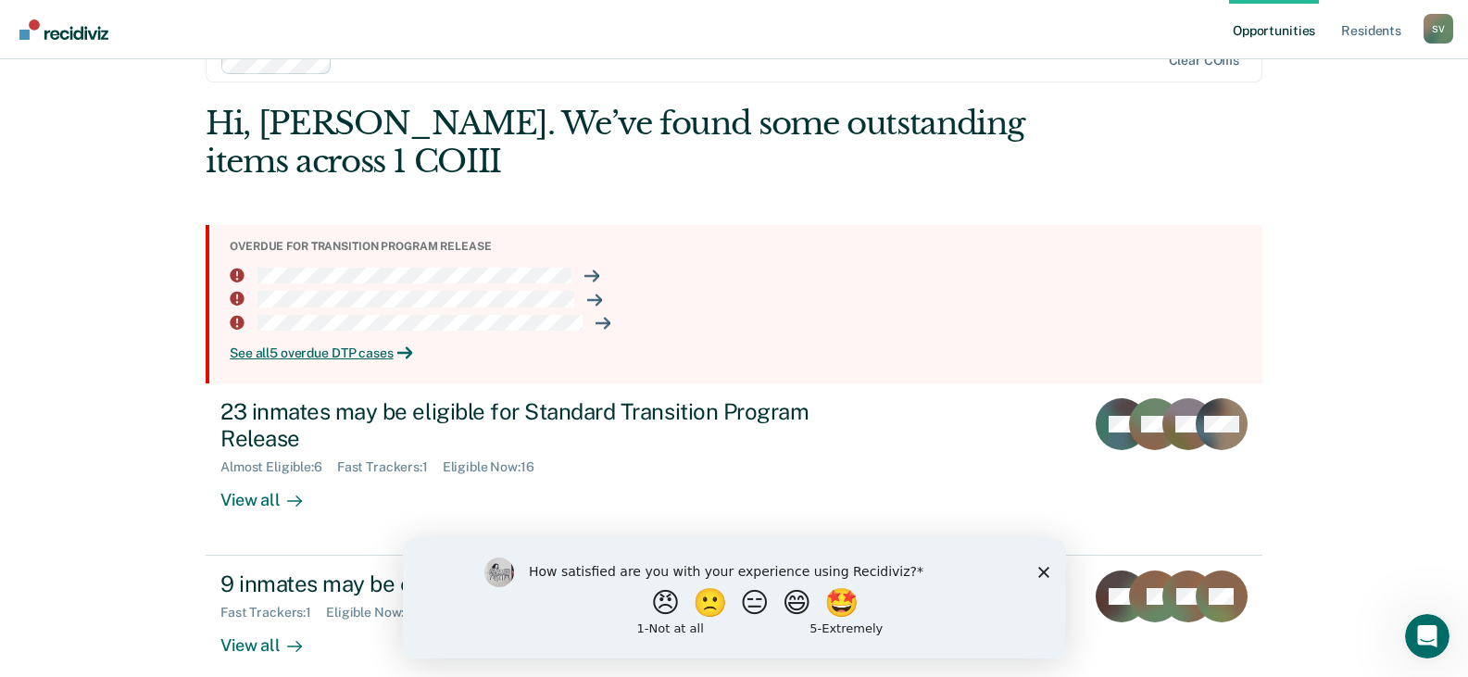
scroll to position [75, 0]
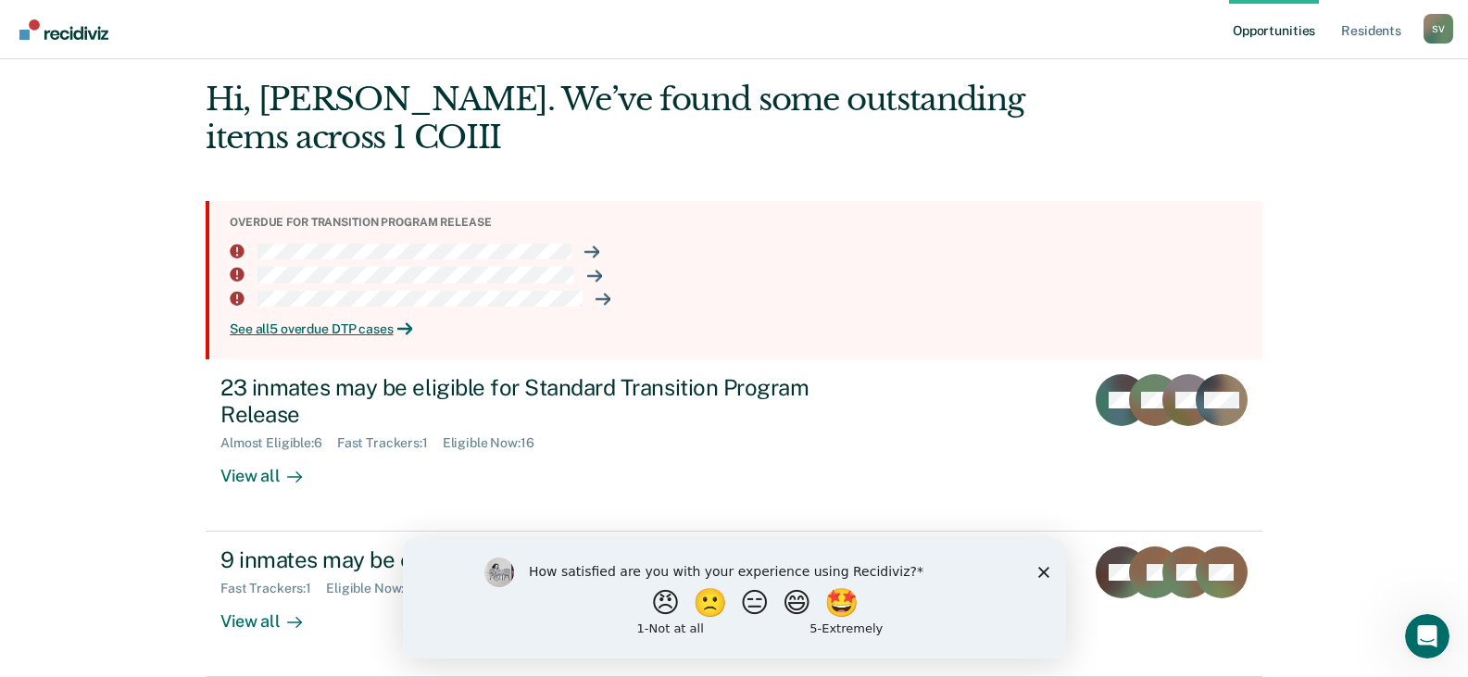
click at [1045, 572] on icon "Close survey" at bounding box center [1043, 571] width 11 height 11
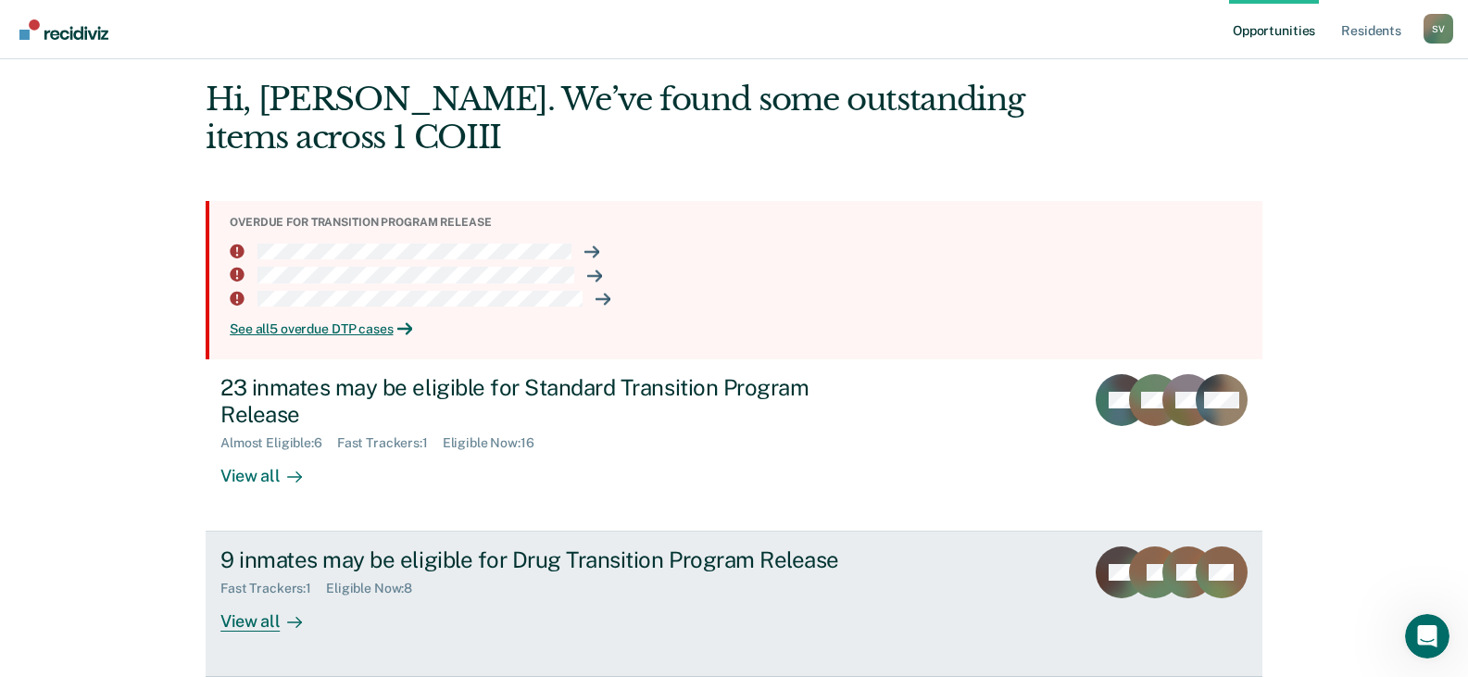
click at [280, 621] on div at bounding box center [291, 621] width 22 height 21
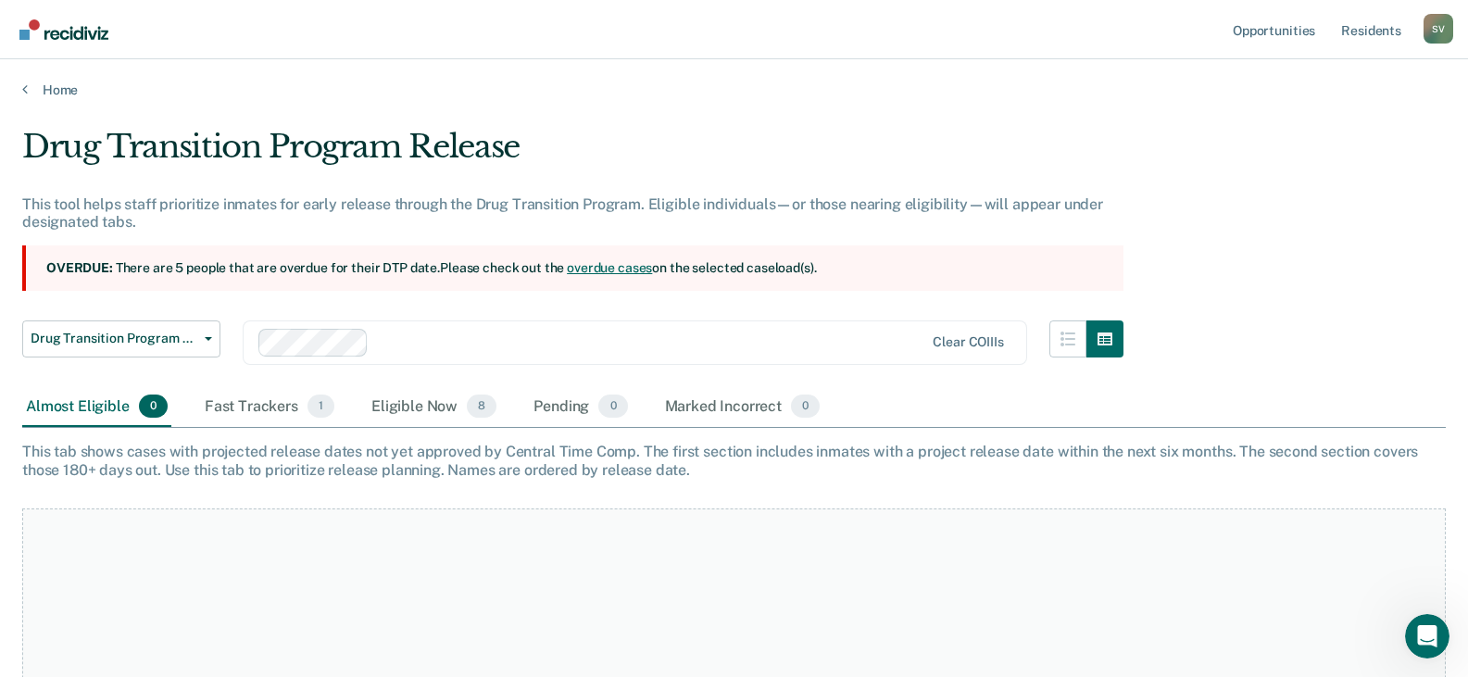
scroll to position [233, 0]
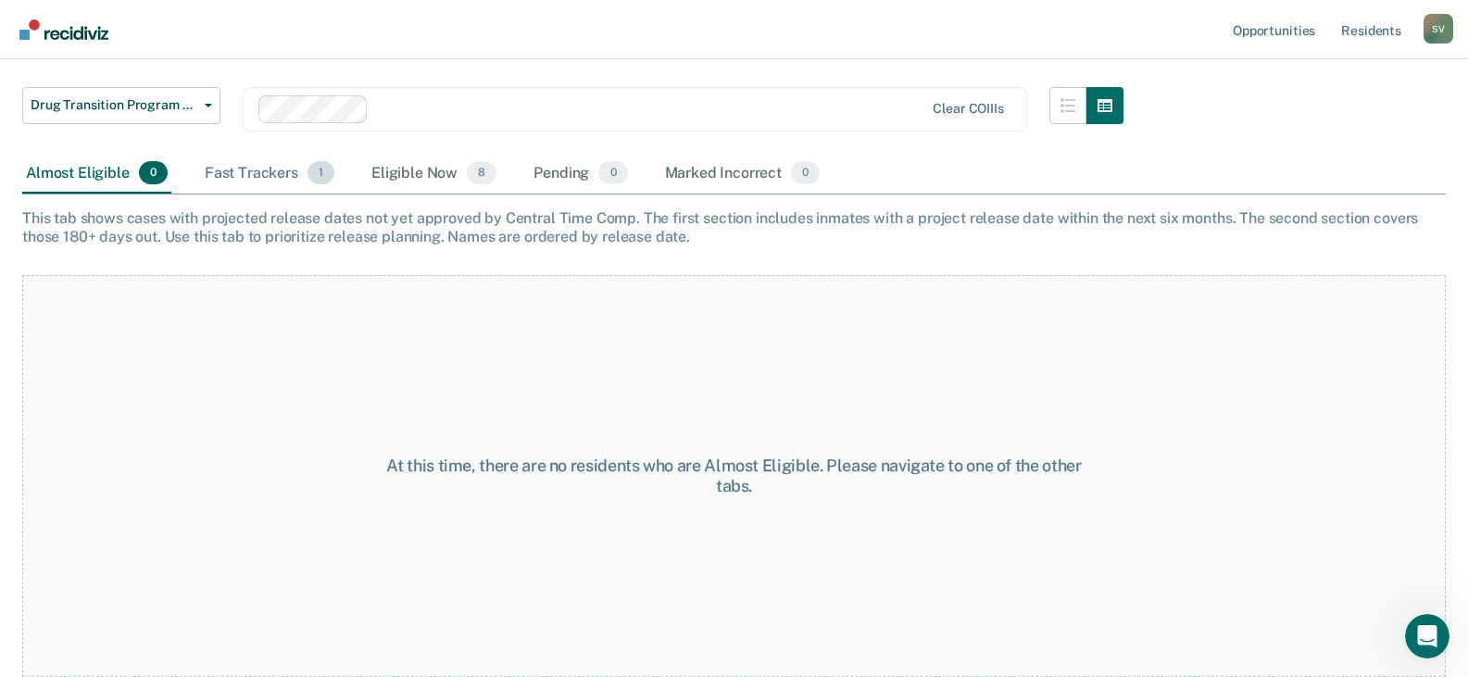
click at [238, 176] on div "Fast Trackers 1" at bounding box center [269, 174] width 137 height 41
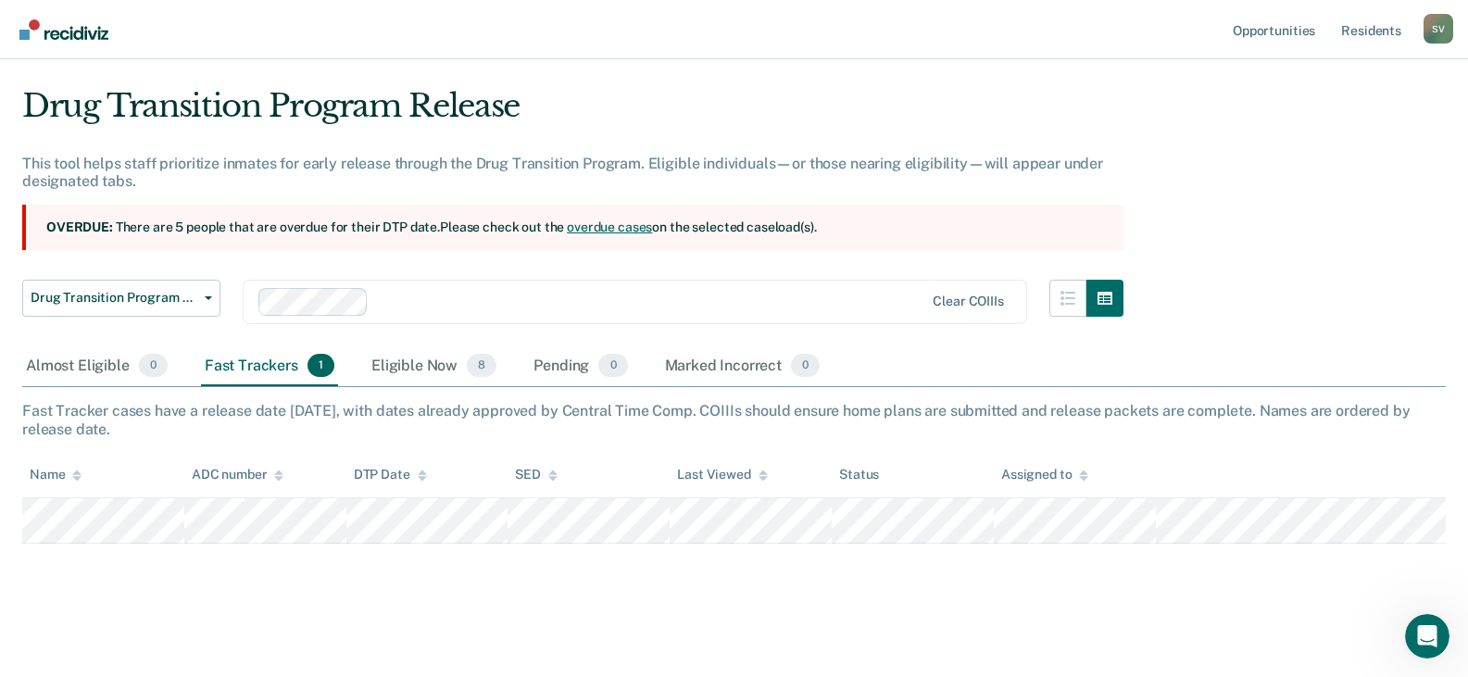
scroll to position [41, 0]
click at [411, 369] on div "Eligible Now 8" at bounding box center [434, 367] width 132 height 41
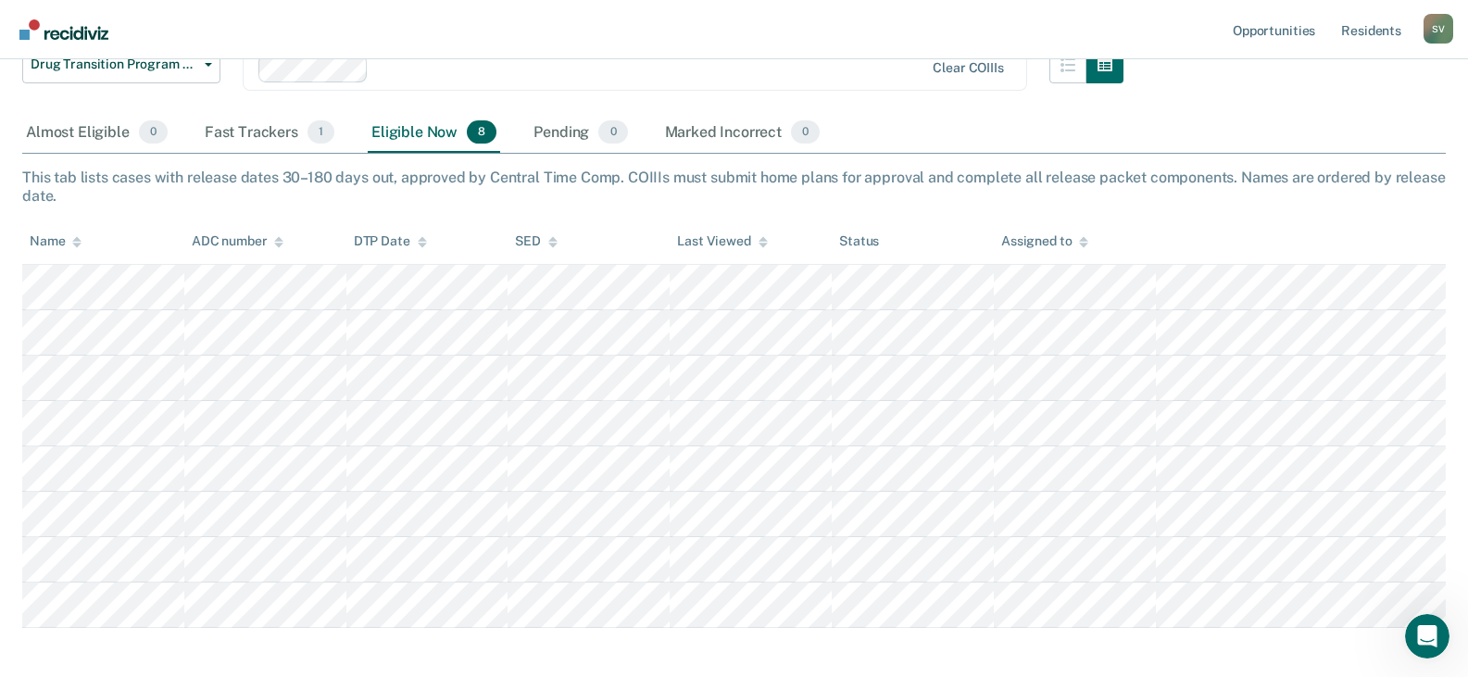
scroll to position [319, 0]
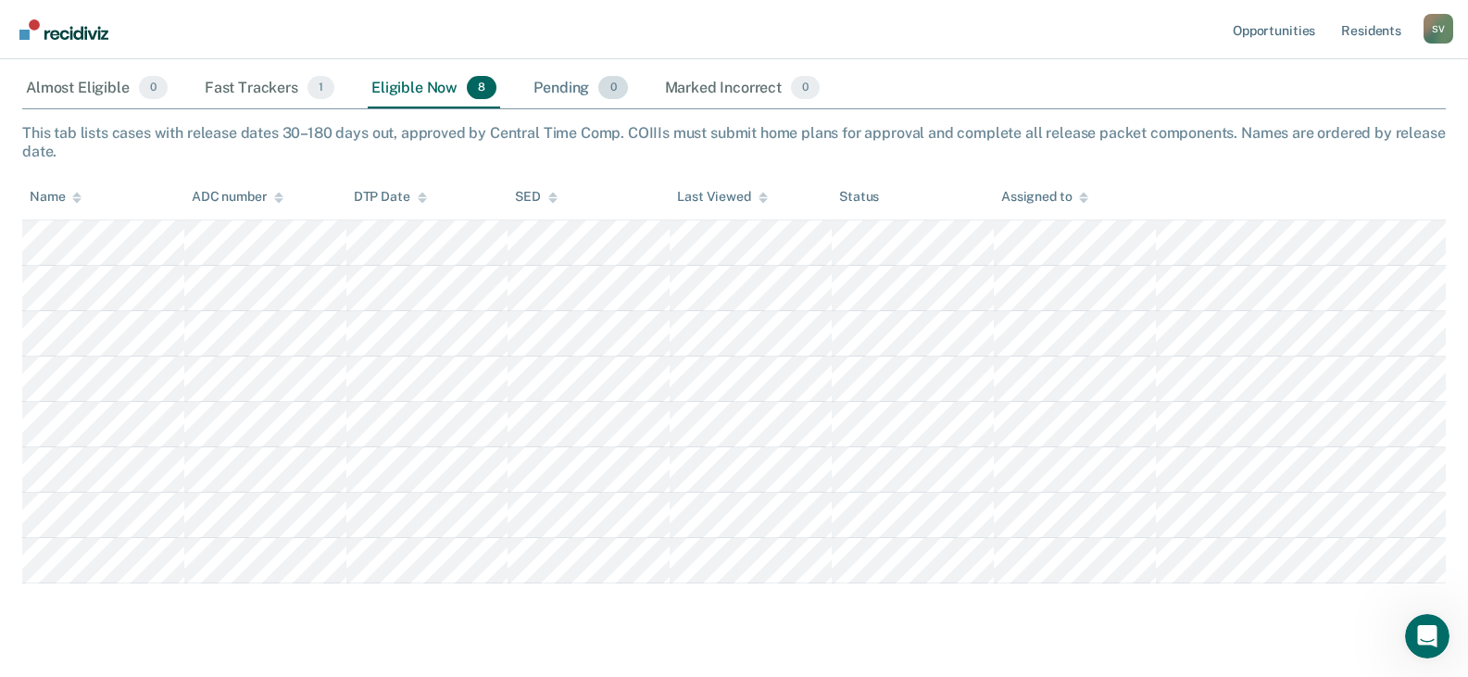
click at [535, 81] on div "Pending 0" at bounding box center [580, 89] width 101 height 41
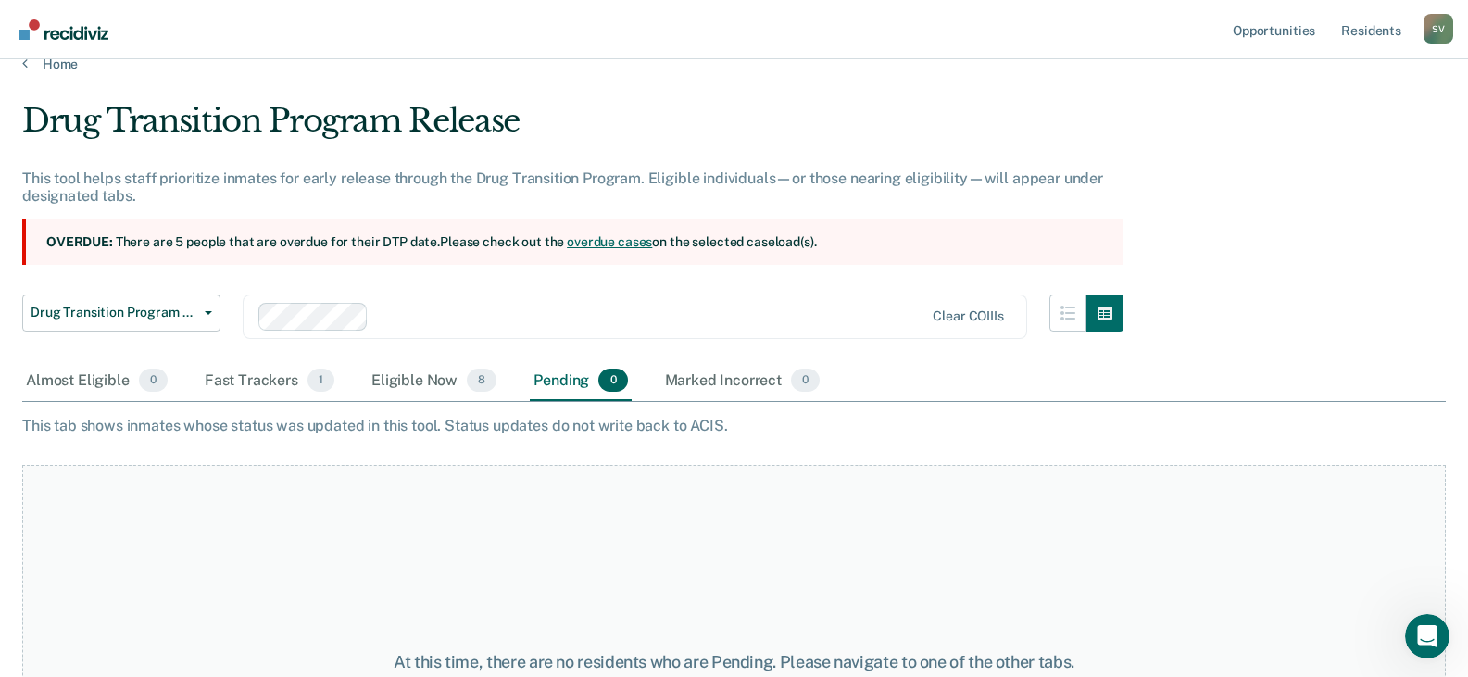
scroll to position [24, 0]
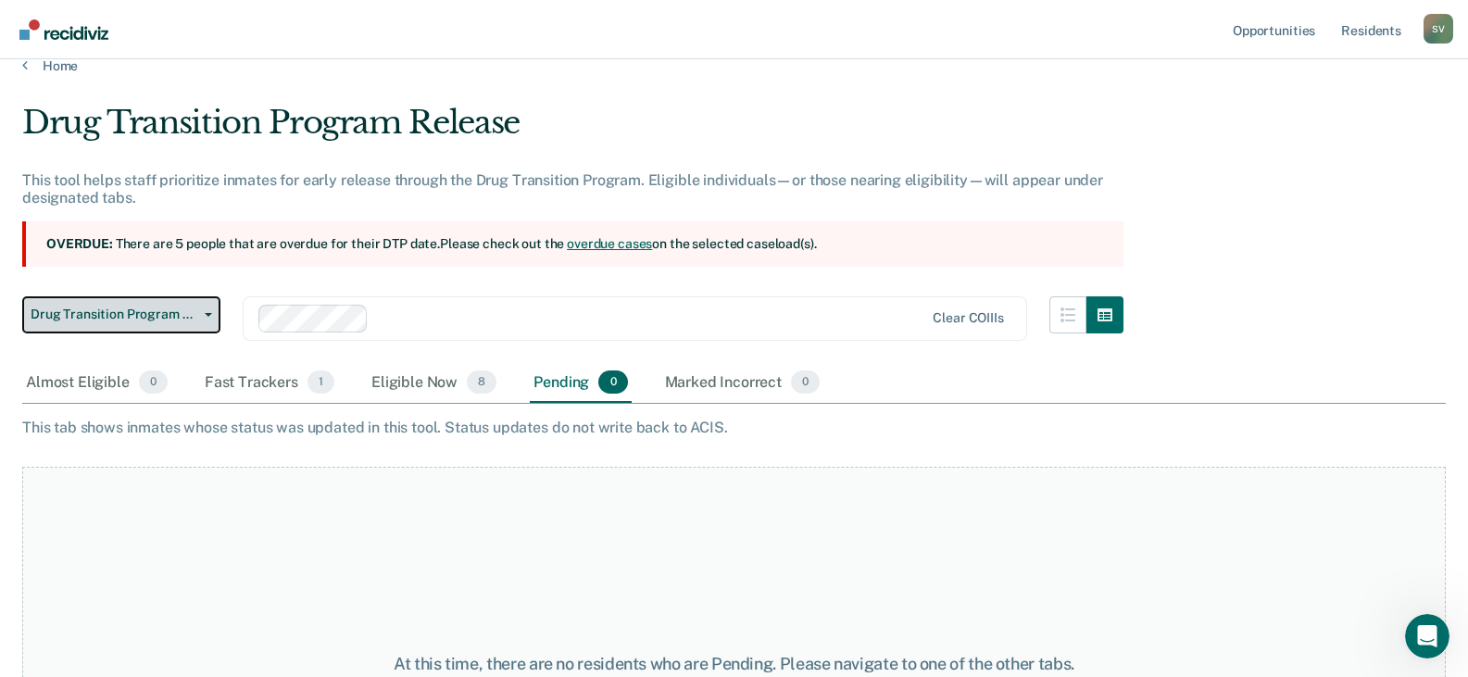
click at [103, 309] on span "Drug Transition Program Release" at bounding box center [114, 315] width 167 height 16
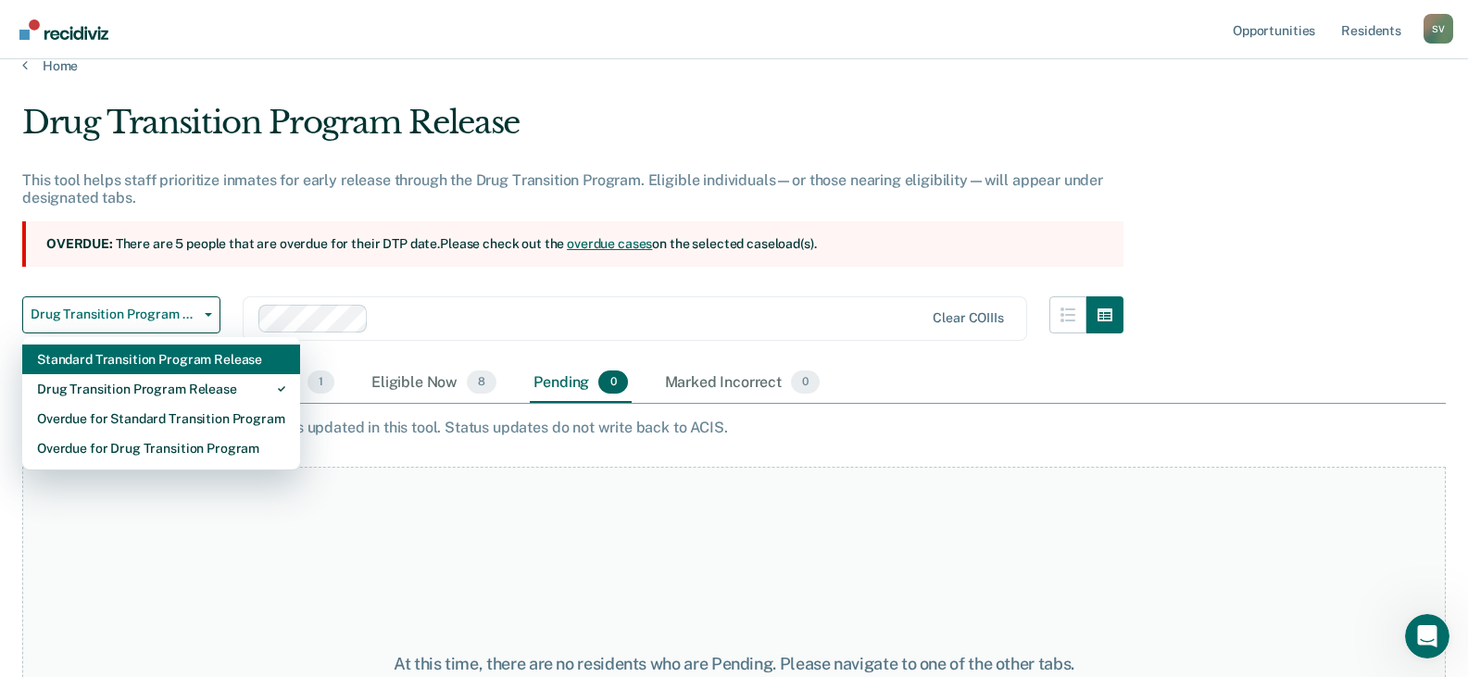
click at [166, 365] on div "Standard Transition Program Release" at bounding box center [161, 360] width 248 height 30
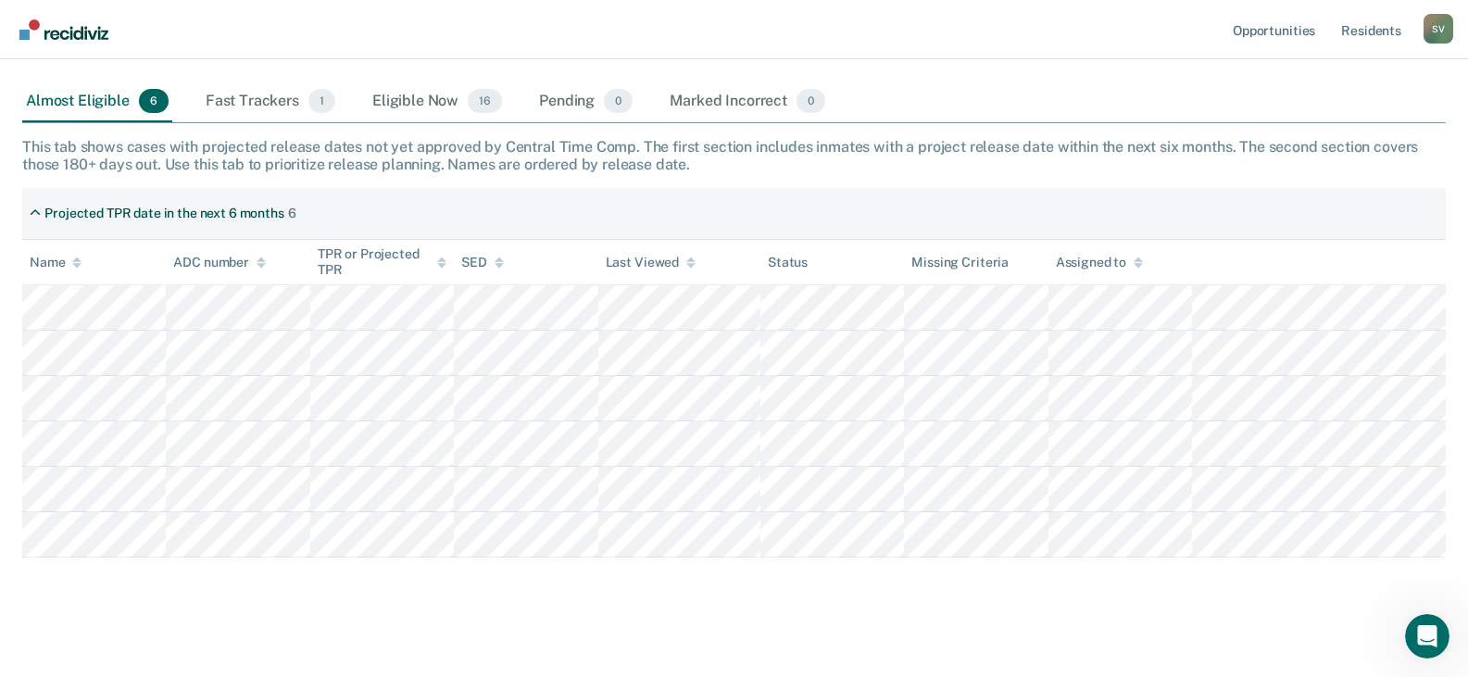
scroll to position [245, 0]
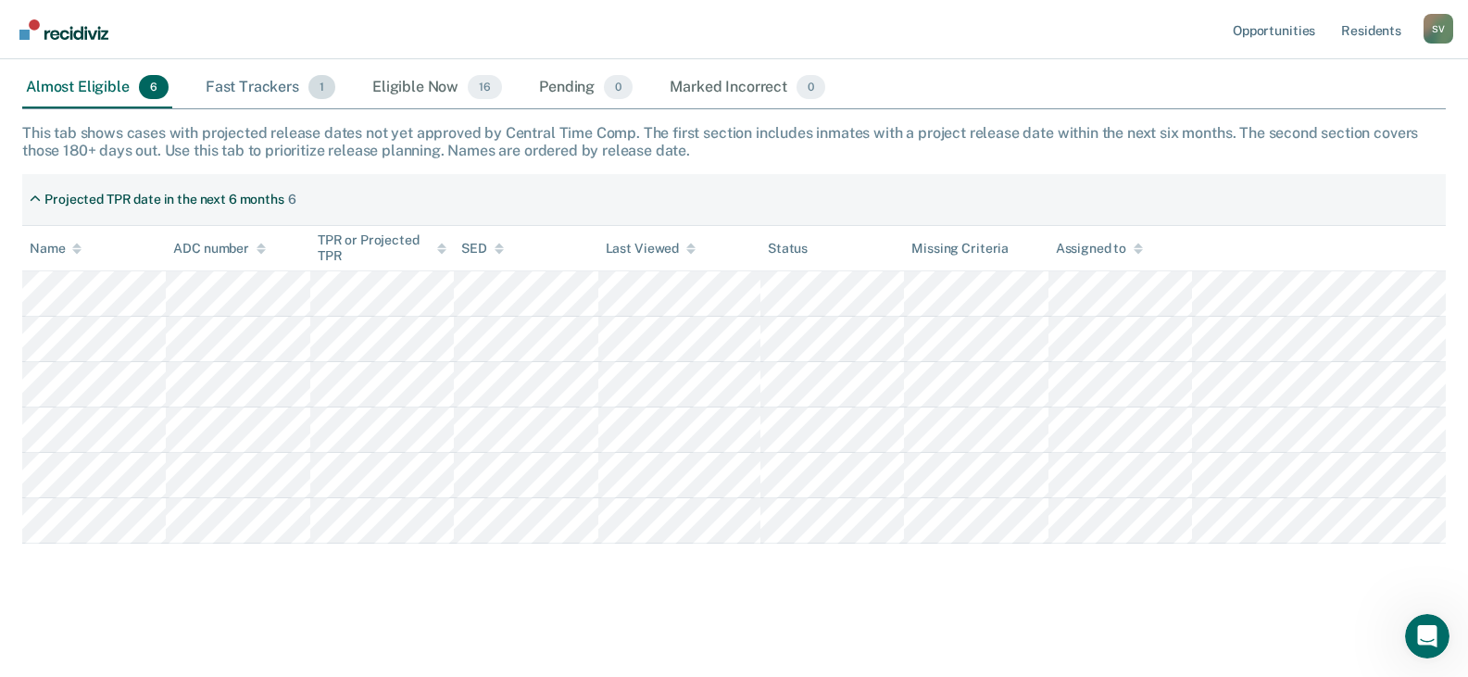
click at [256, 75] on div "Fast Trackers 1" at bounding box center [270, 88] width 137 height 41
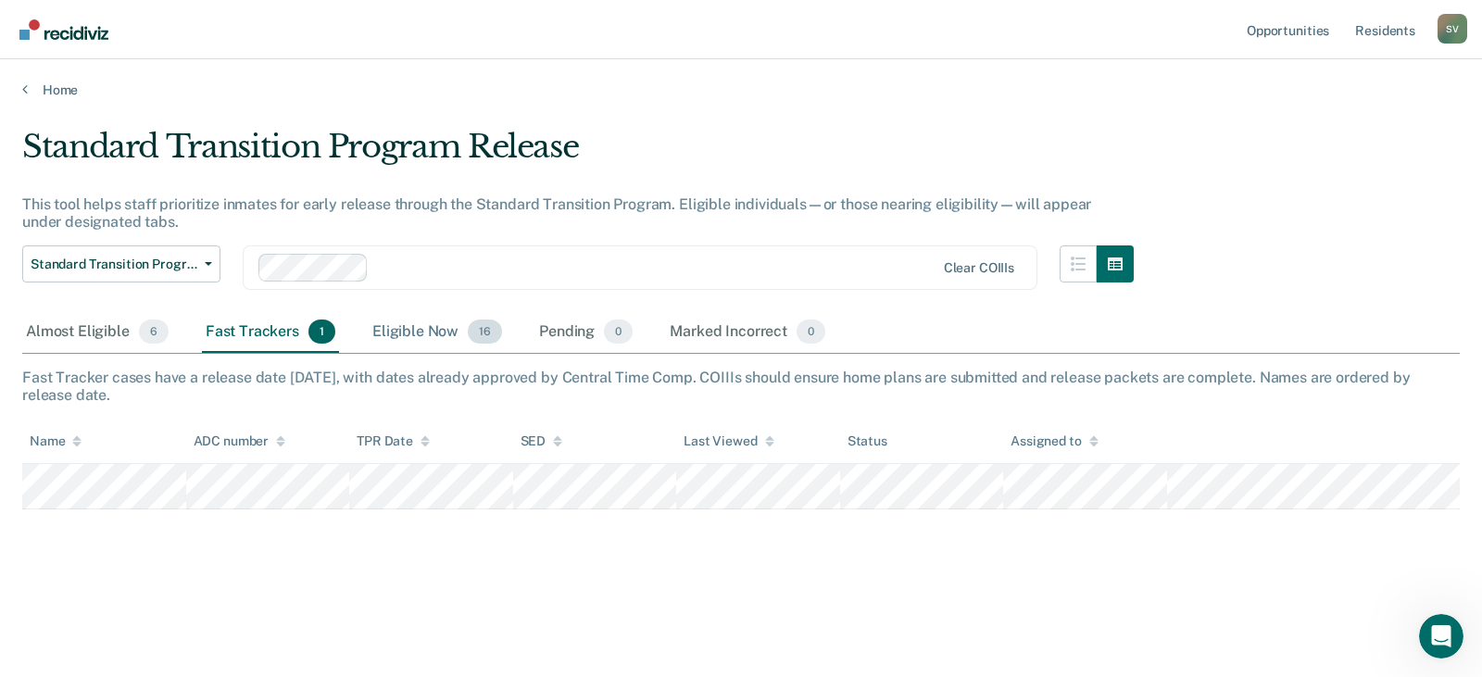
click at [409, 342] on div "Eligible Now 16" at bounding box center [437, 332] width 137 height 41
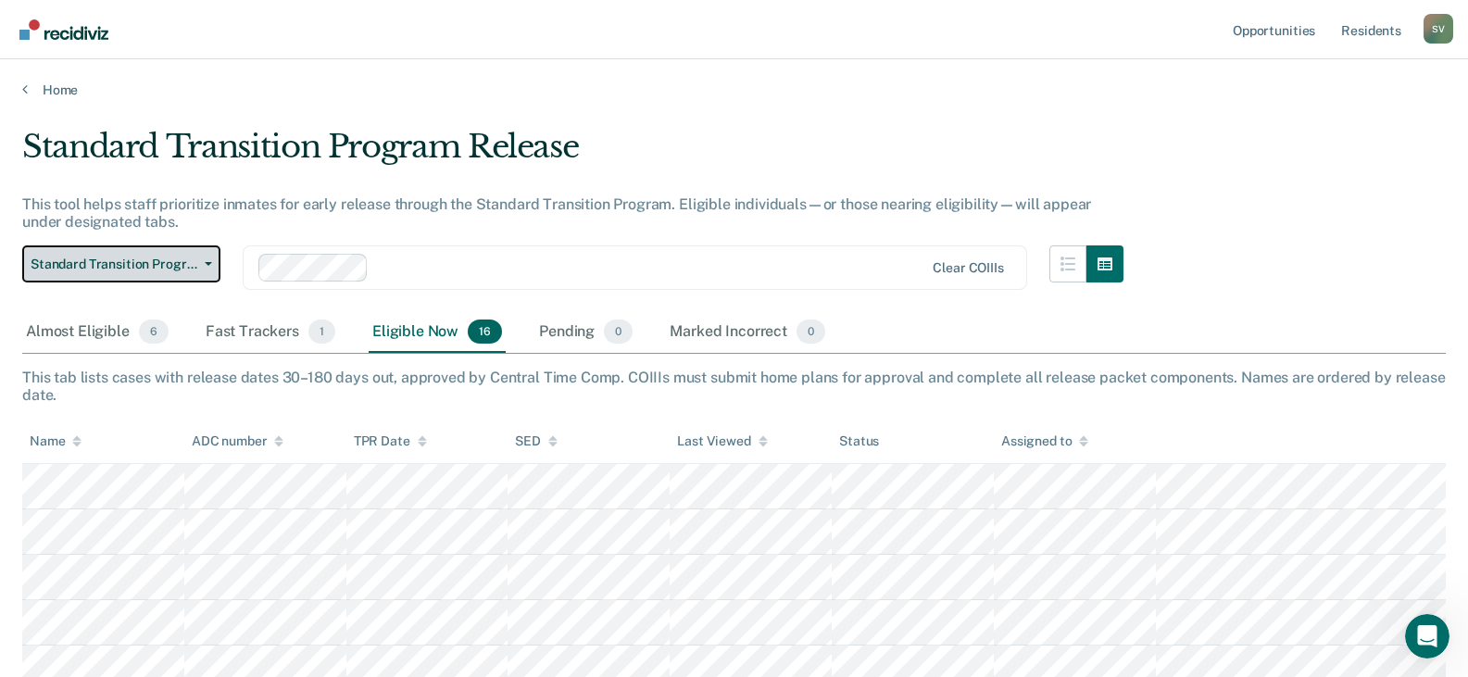
click at [200, 263] on span "button" at bounding box center [204, 264] width 15 height 4
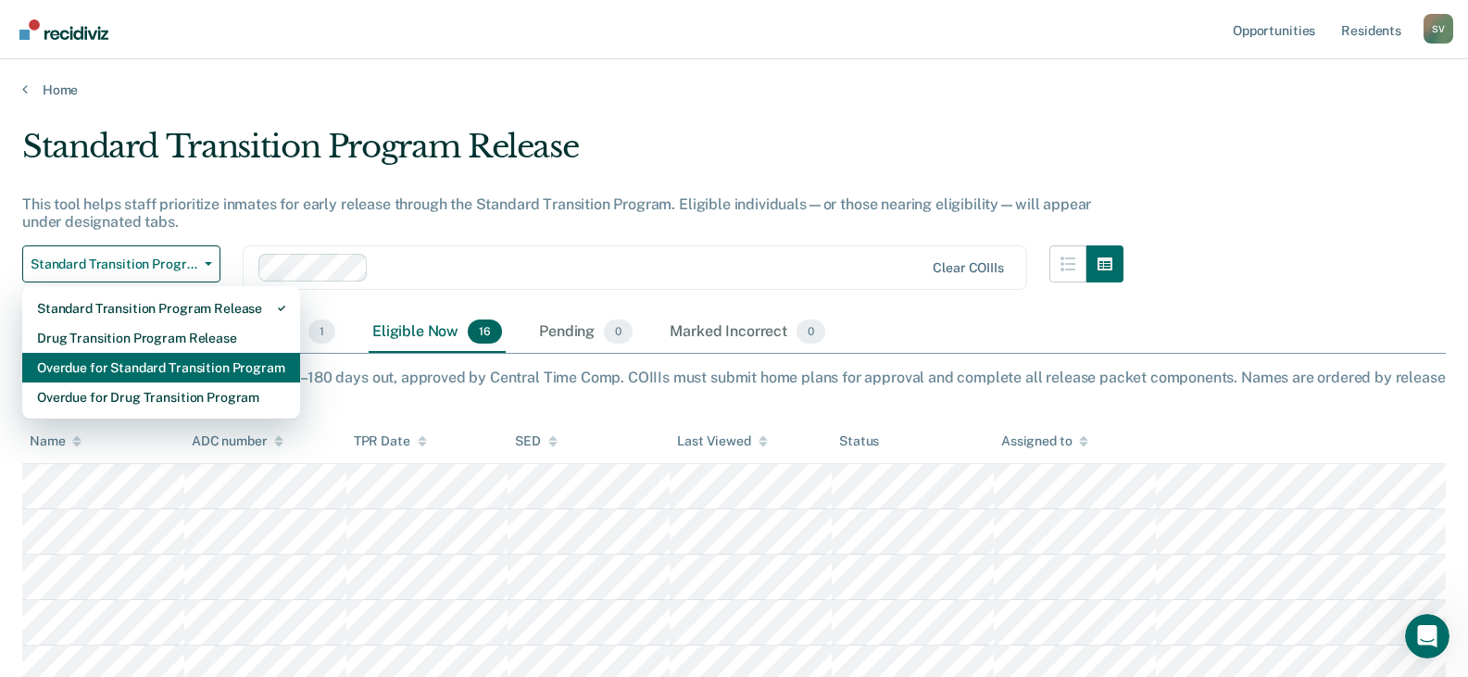
click at [145, 365] on div "Overdue for Standard Transition Program" at bounding box center [161, 368] width 248 height 30
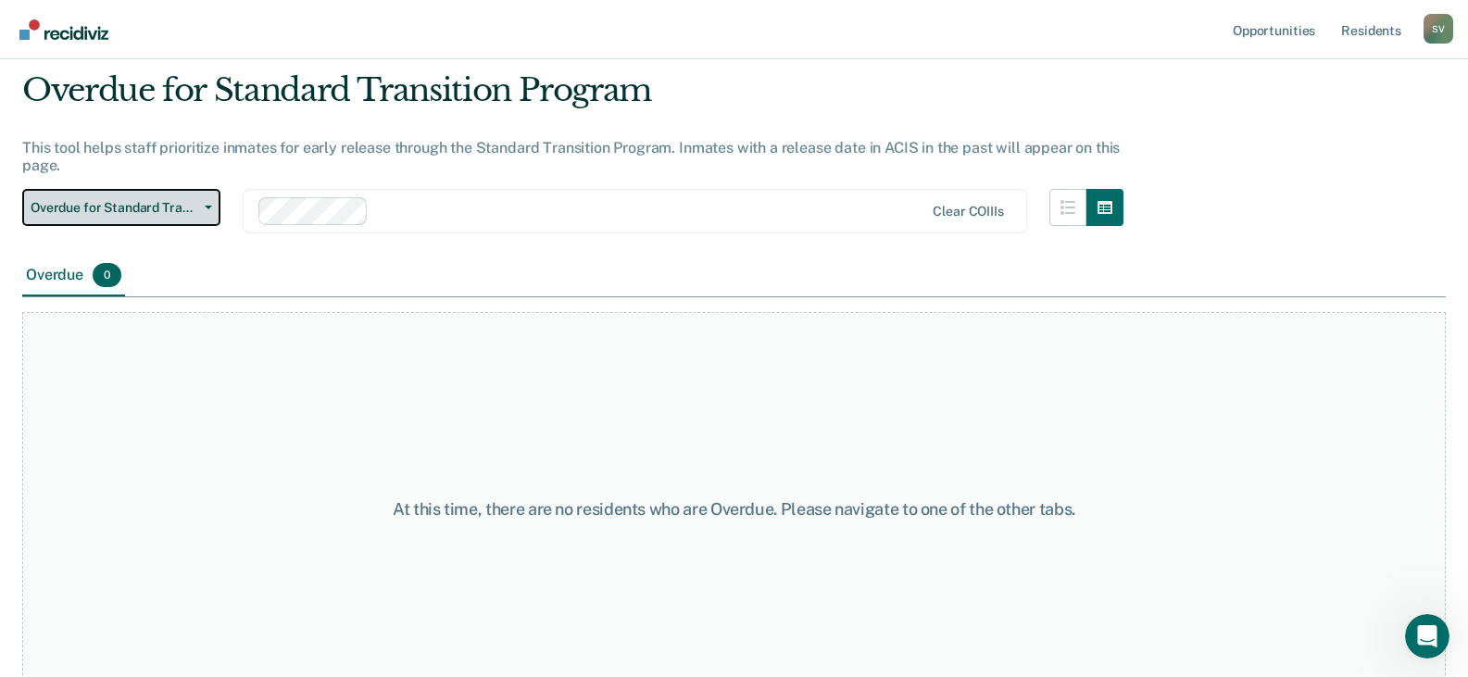
scroll to position [87, 0]
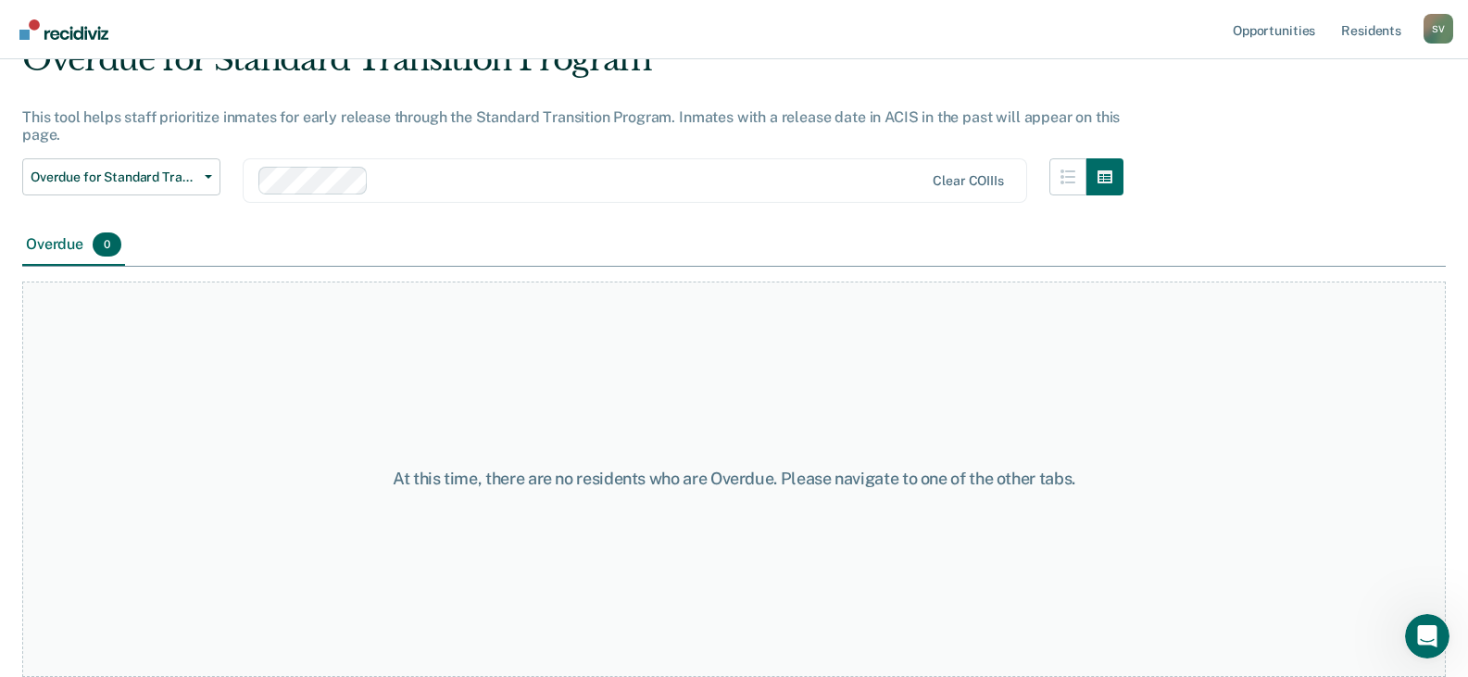
click at [174, 197] on div "Overdue for Standard Transition Program Standard Transition Program Release Dru…" at bounding box center [121, 191] width 198 height 67
click at [177, 183] on span "Overdue for Standard Transition Program" at bounding box center [114, 178] width 167 height 16
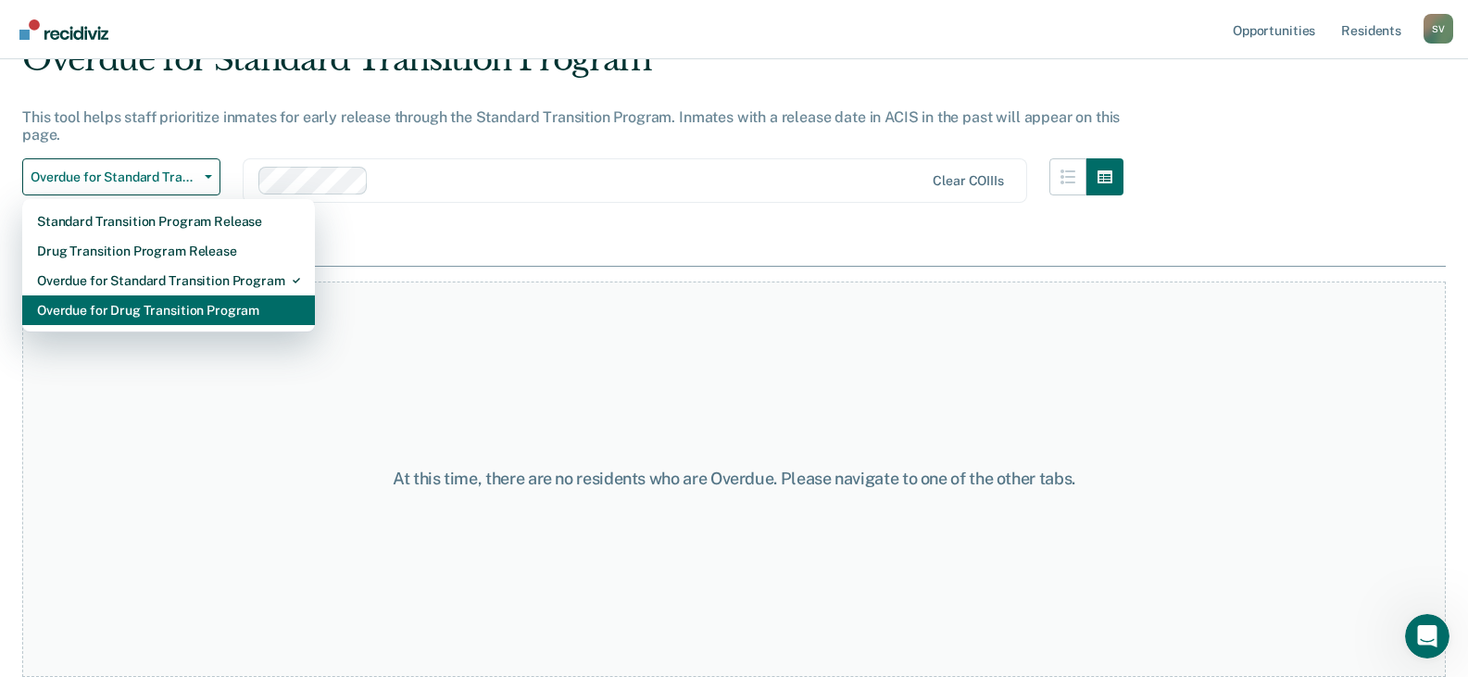
click at [149, 309] on div "Overdue for Drug Transition Program" at bounding box center [168, 311] width 263 height 30
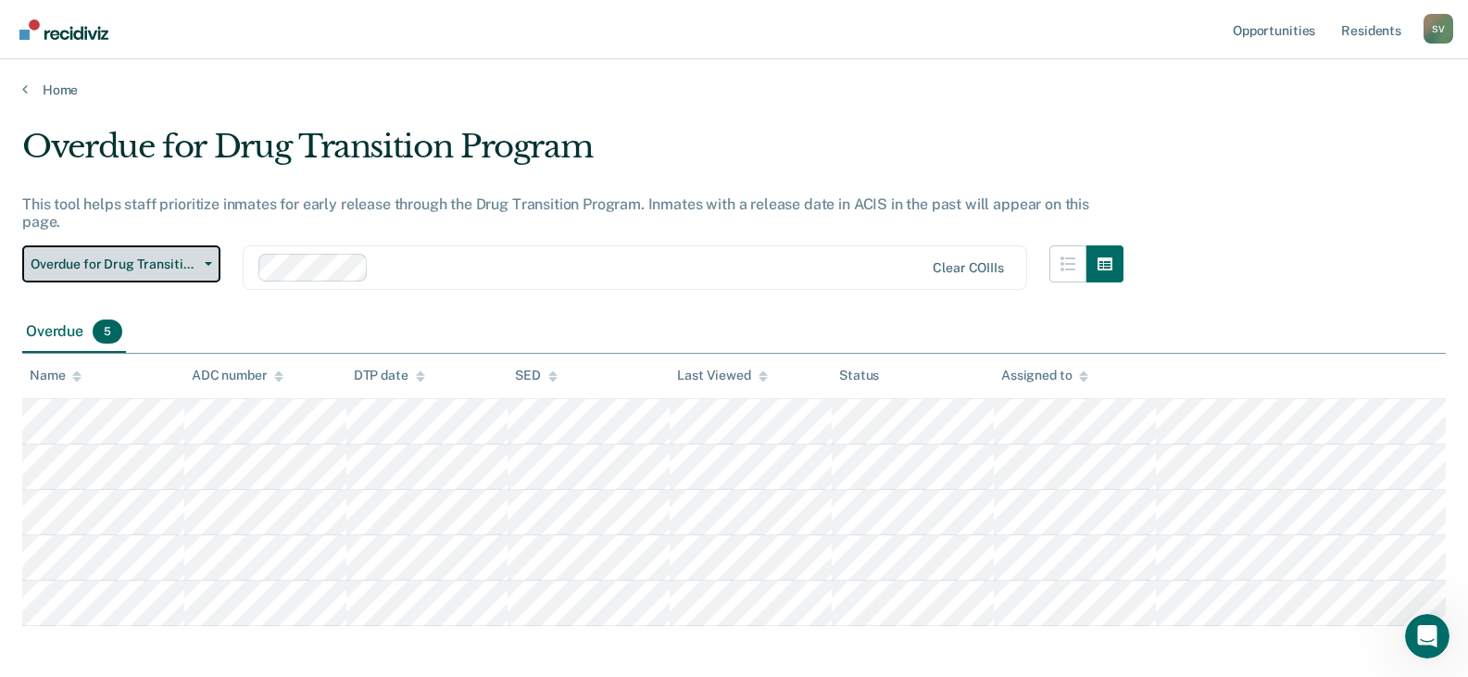
click at [169, 257] on span "Overdue for Drug Transition Program" at bounding box center [114, 265] width 167 height 16
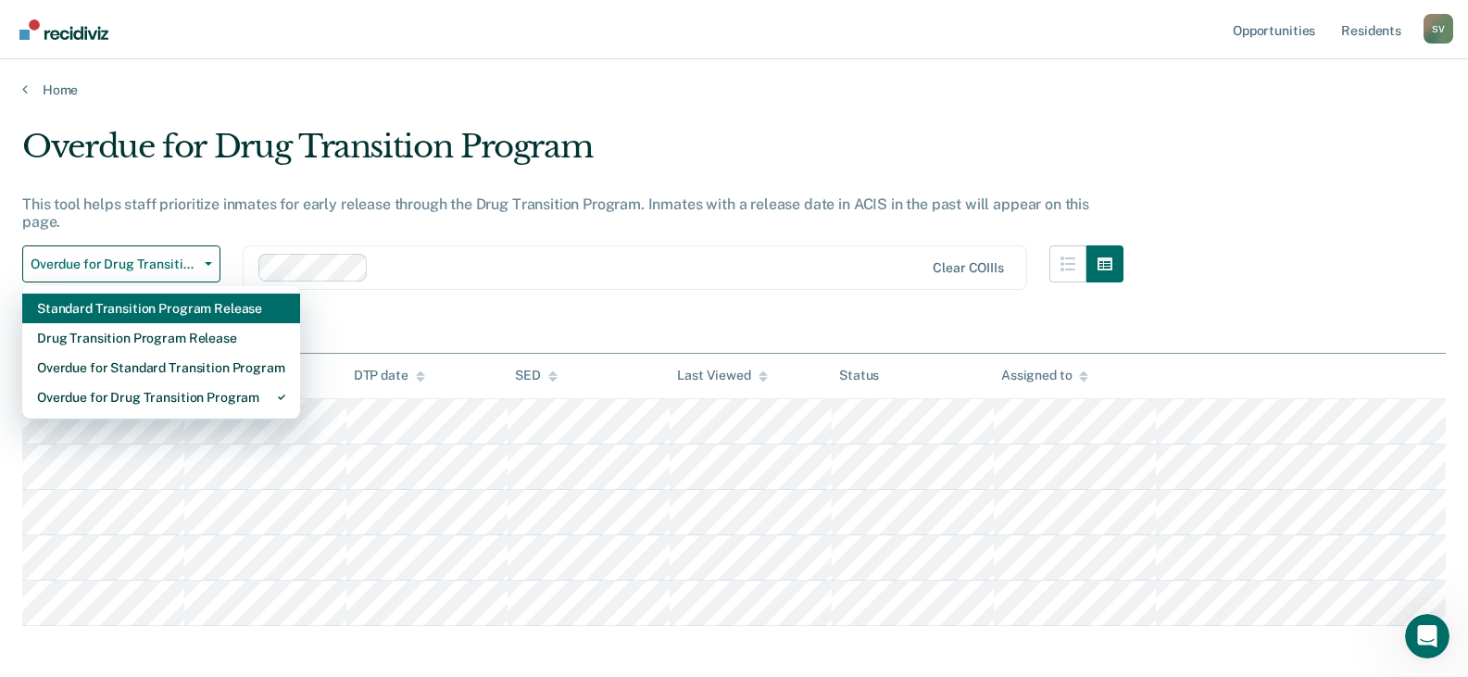
click at [147, 294] on div "Standard Transition Program Release" at bounding box center [161, 309] width 248 height 30
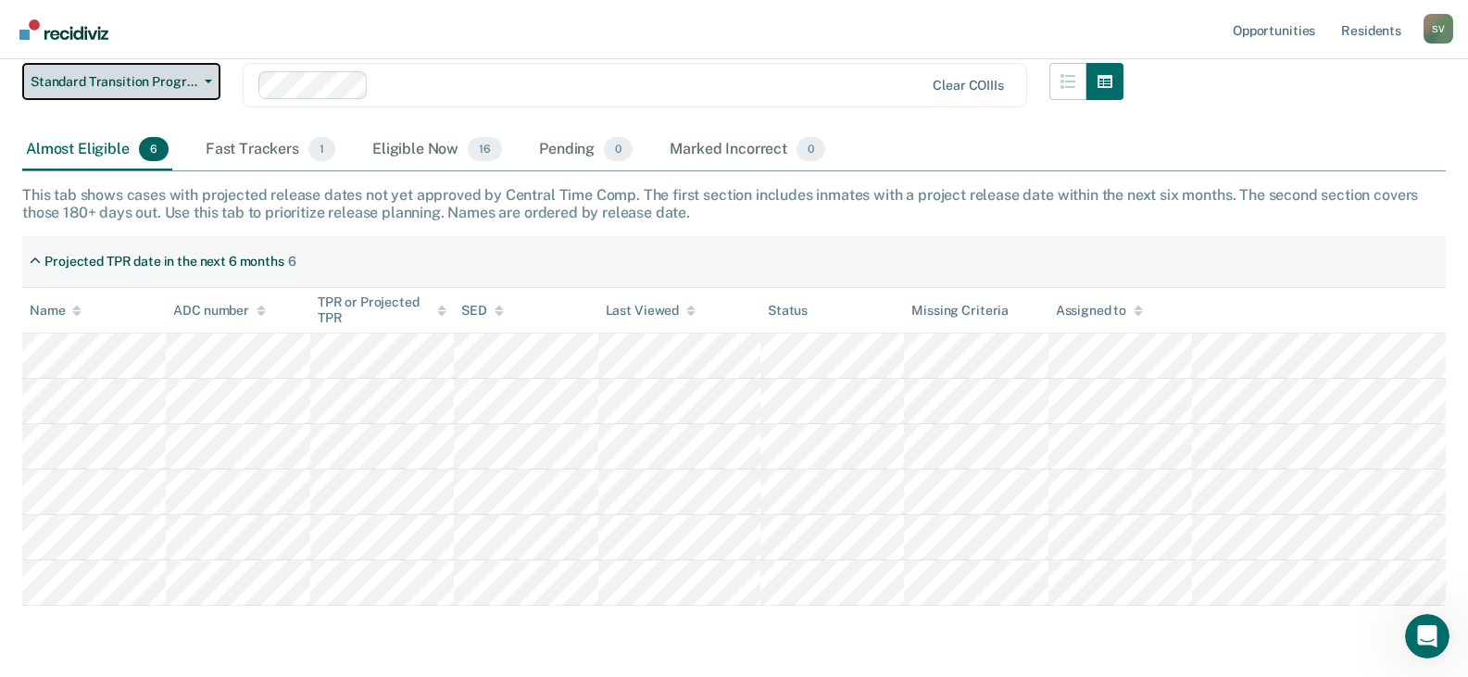
scroll to position [59, 0]
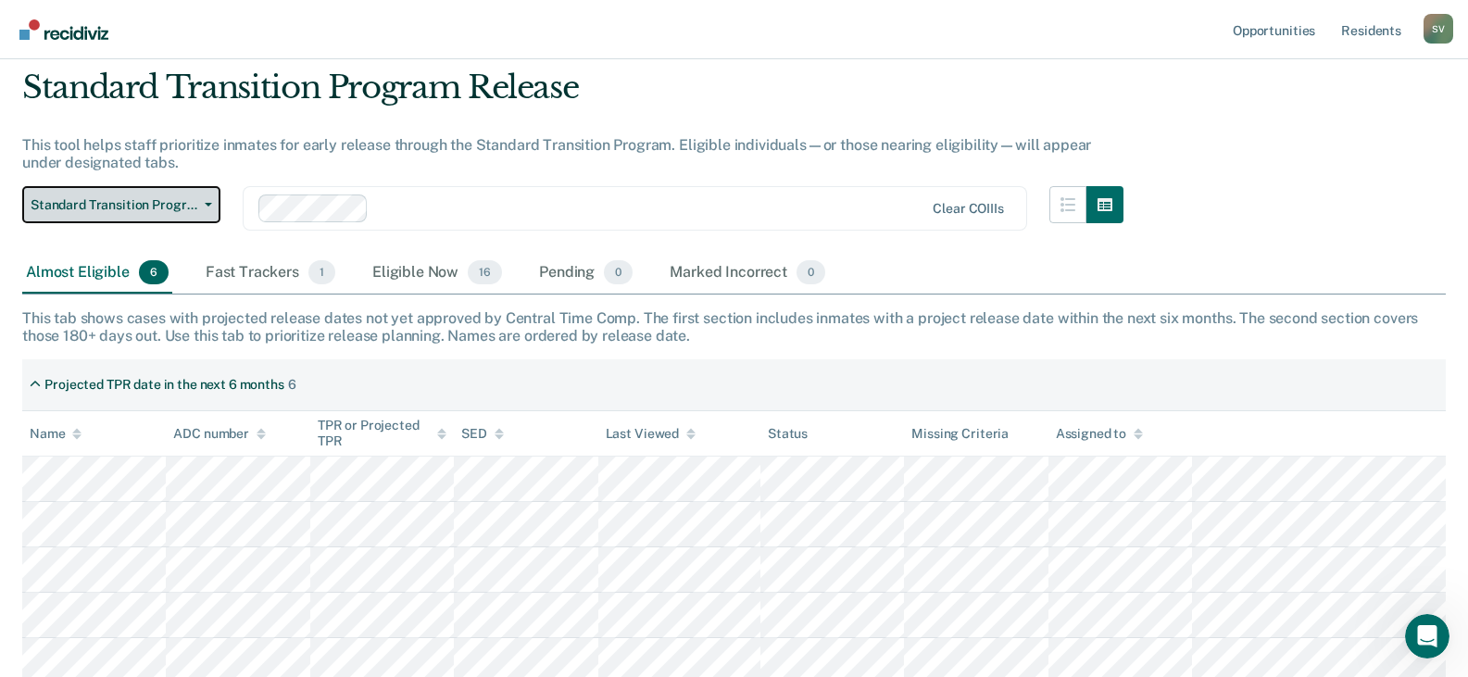
drag, startPoint x: 139, startPoint y: 205, endPoint x: 141, endPoint y: 224, distance: 19.5
click at [141, 205] on span "Standard Transition Program Release" at bounding box center [114, 205] width 167 height 16
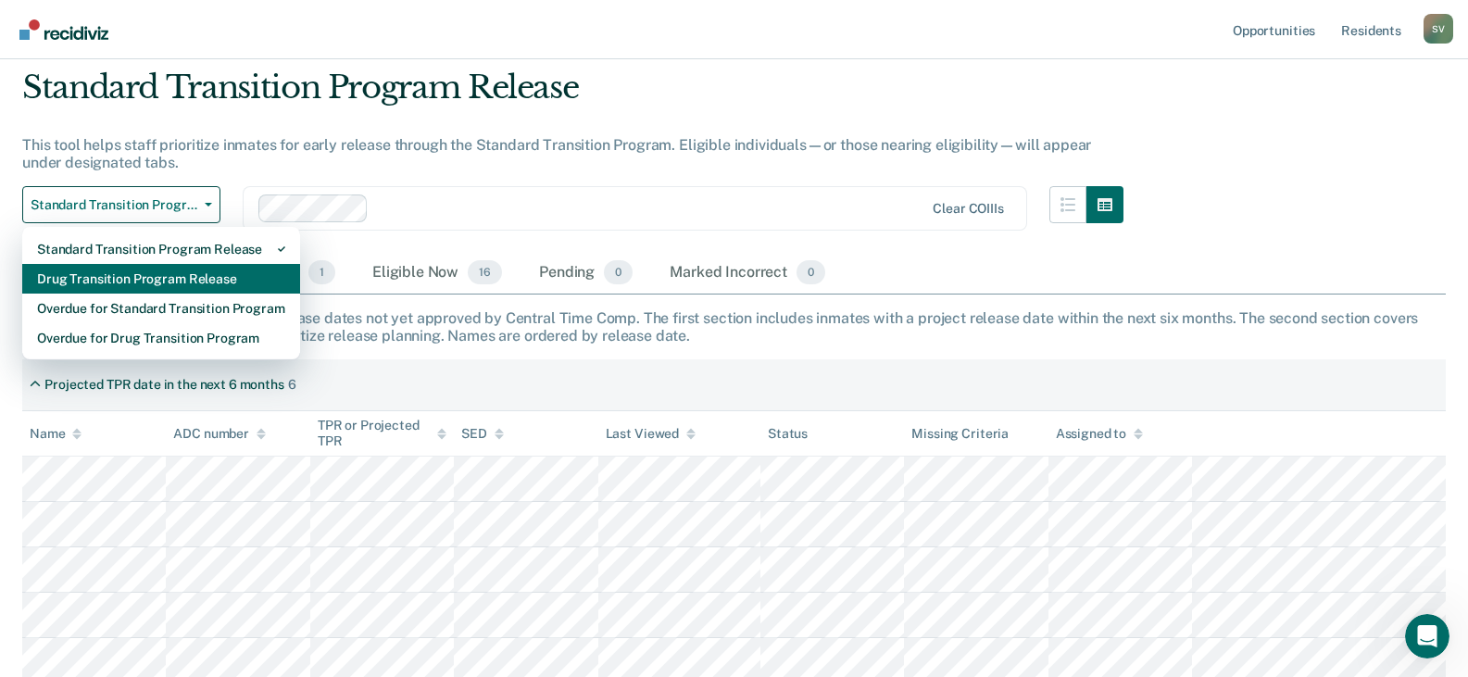
click at [120, 277] on div "Drug Transition Program Release" at bounding box center [161, 279] width 248 height 30
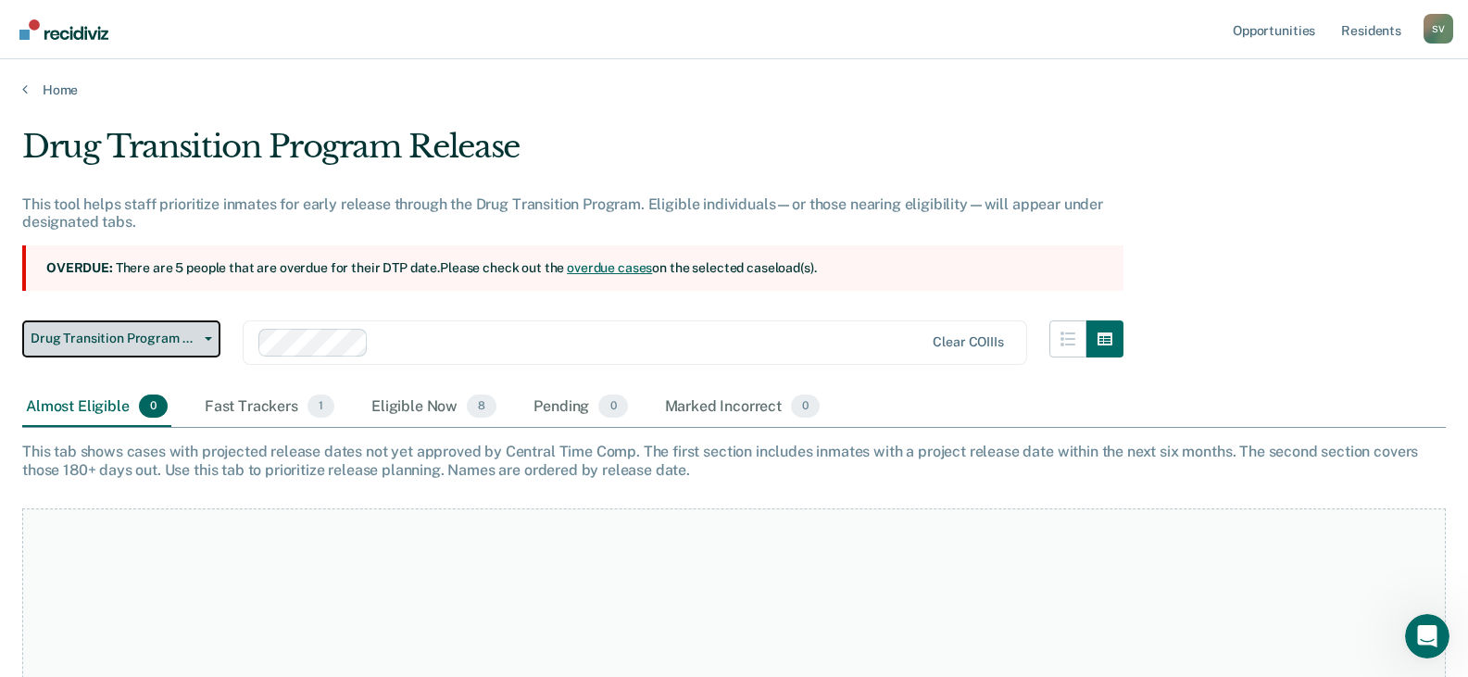
click at [191, 345] on span "Drug Transition Program Release" at bounding box center [114, 339] width 167 height 16
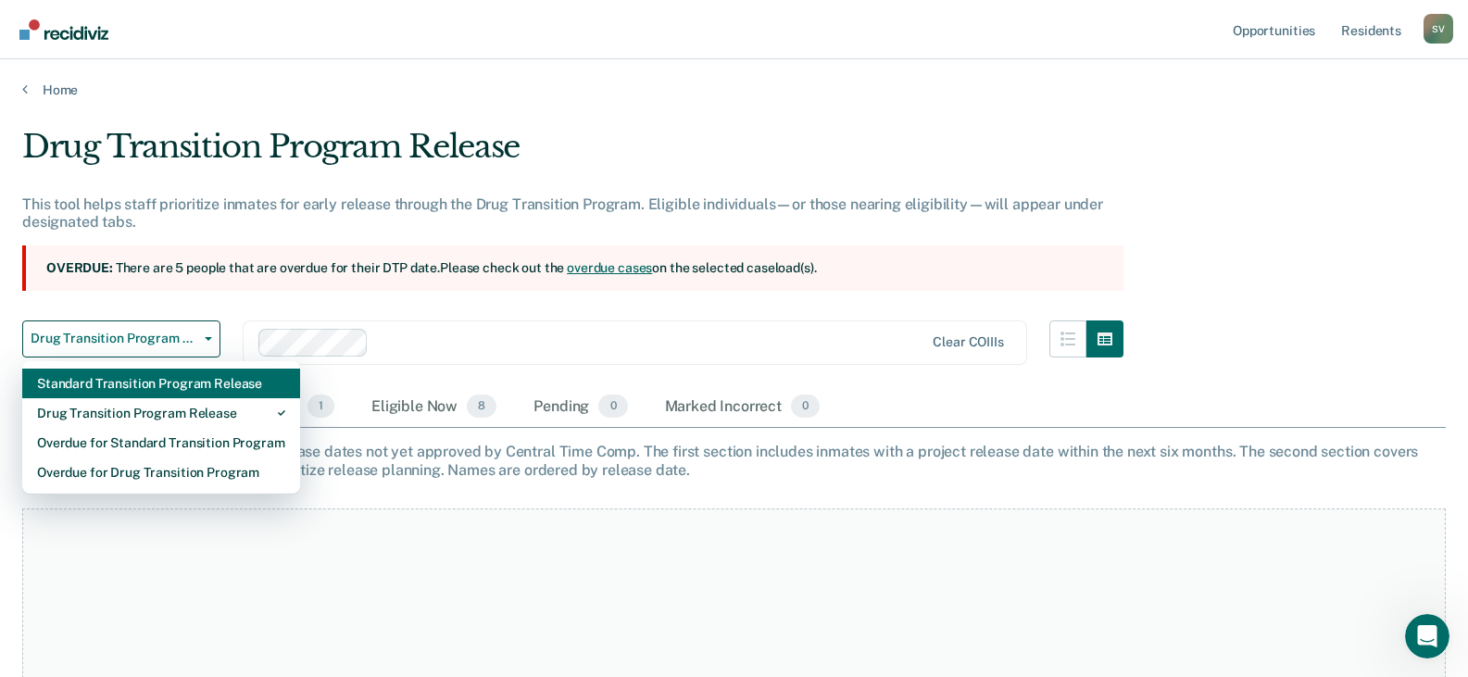
click at [142, 384] on div "Standard Transition Program Release" at bounding box center [161, 384] width 248 height 30
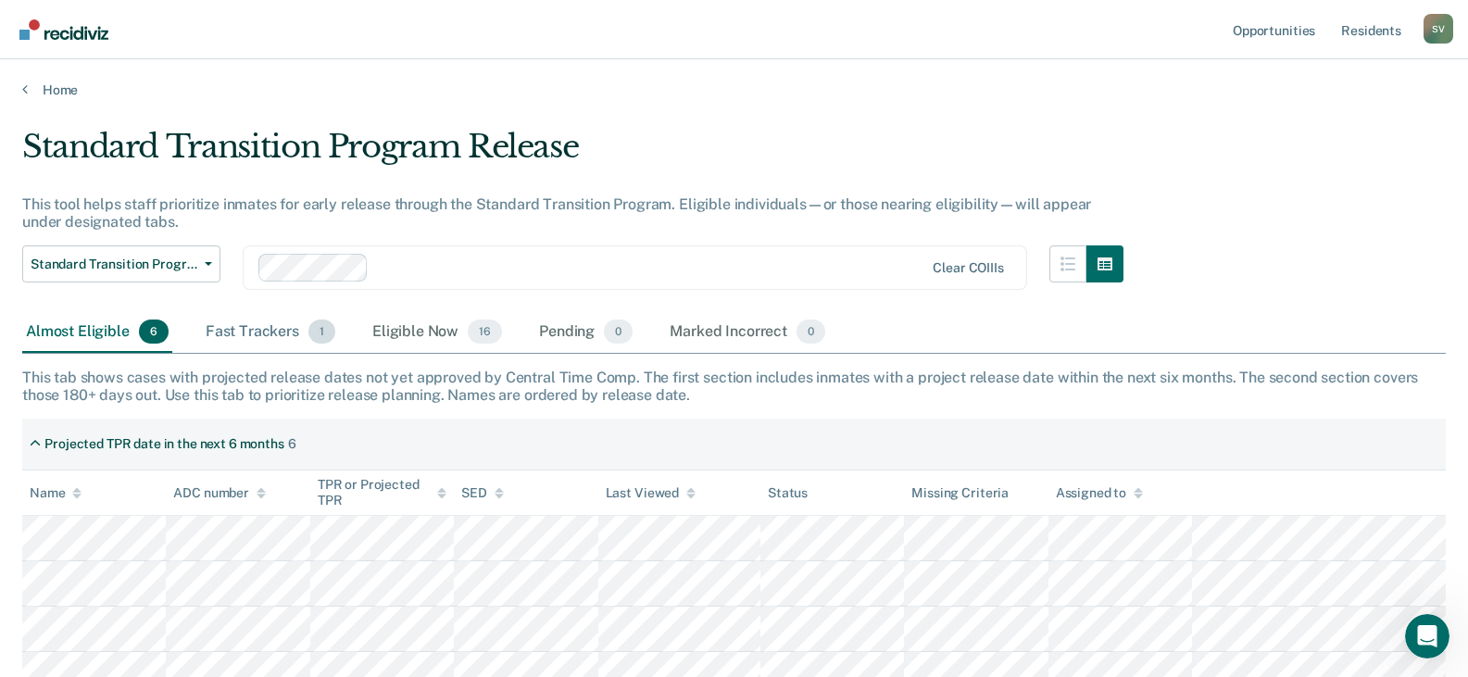
click at [277, 319] on div "Fast Trackers 1" at bounding box center [270, 332] width 137 height 41
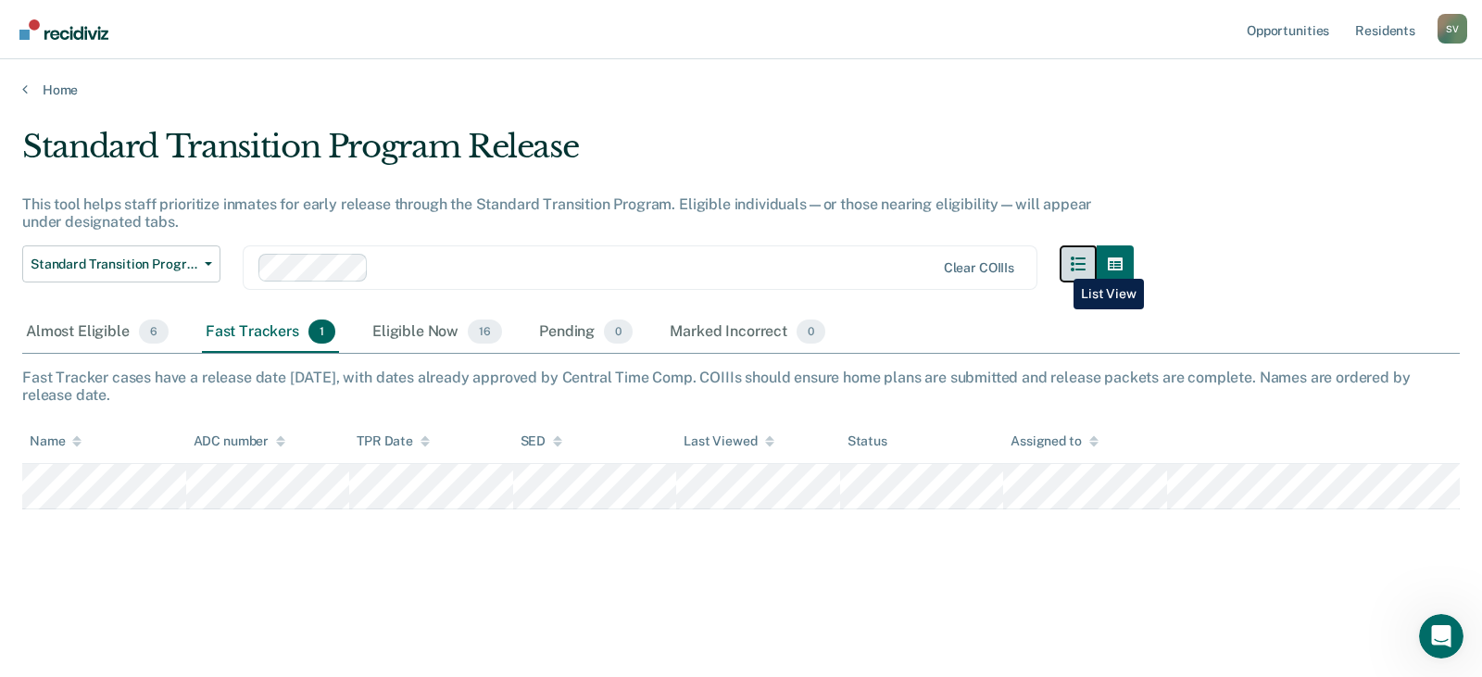
click at [1060, 265] on button "button" at bounding box center [1078, 264] width 37 height 37
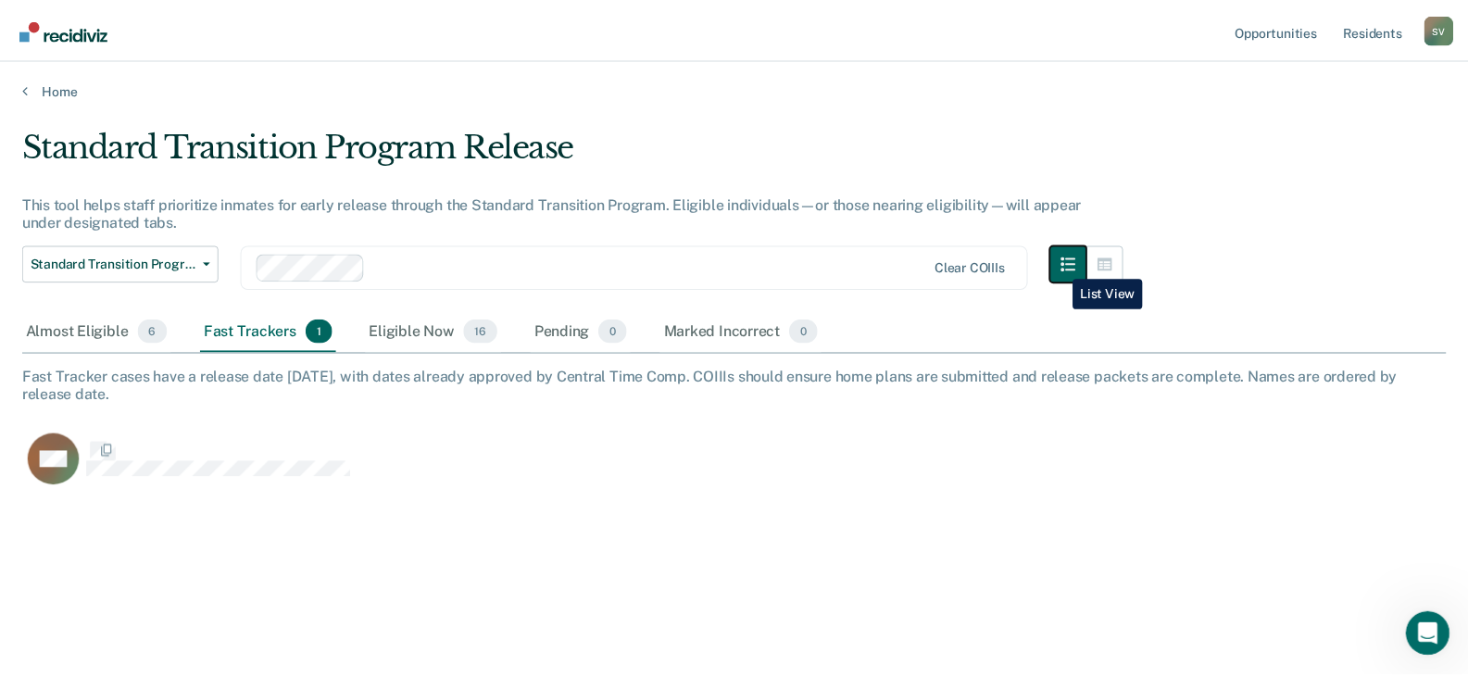
scroll to position [397, 1424]
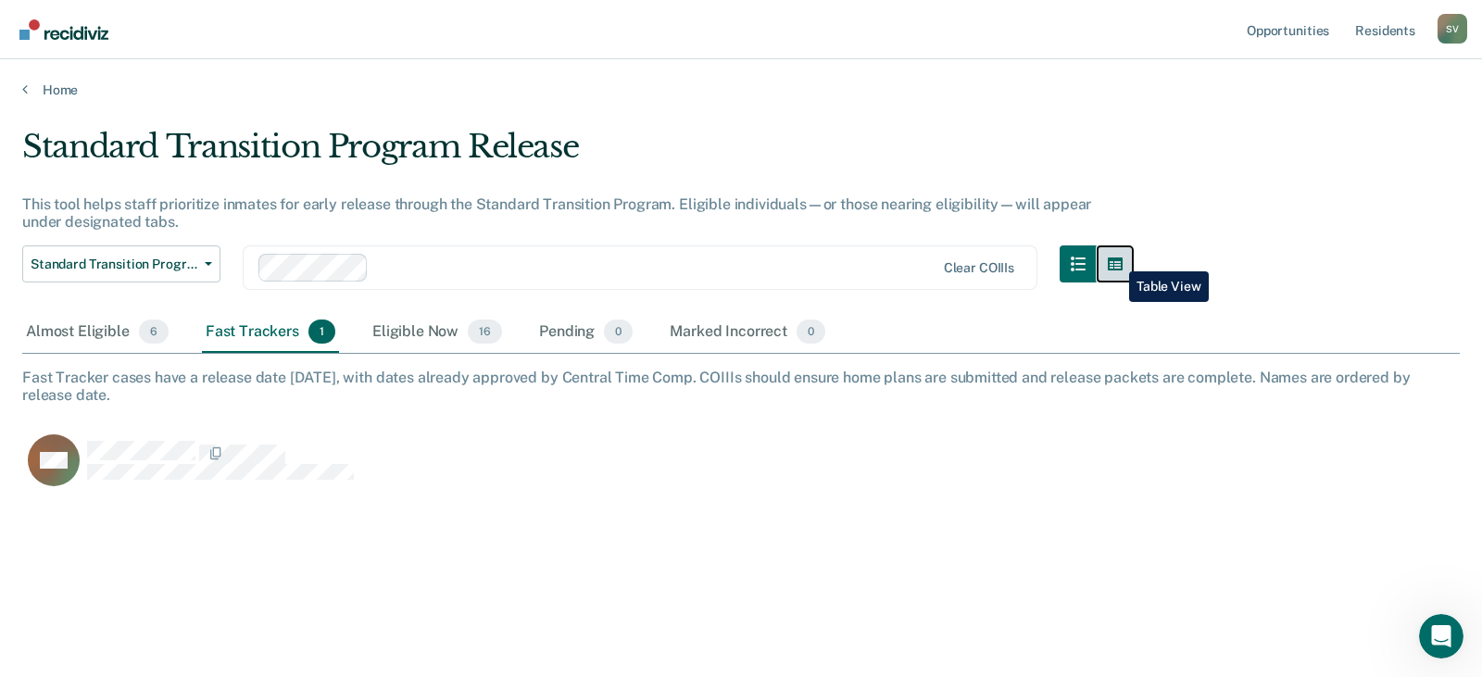
click at [1115, 258] on icon "button" at bounding box center [1115, 264] width 15 height 13
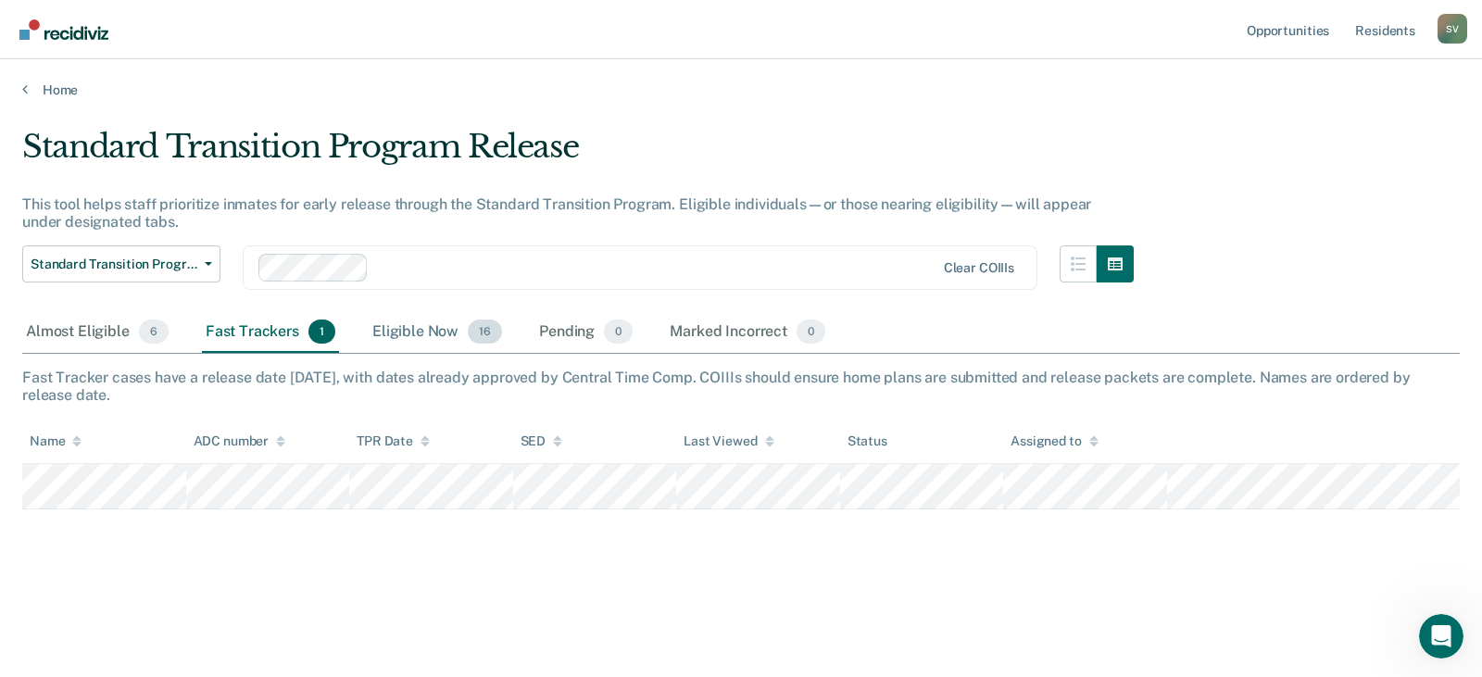
click at [409, 324] on div "Eligible Now 16" at bounding box center [437, 332] width 137 height 41
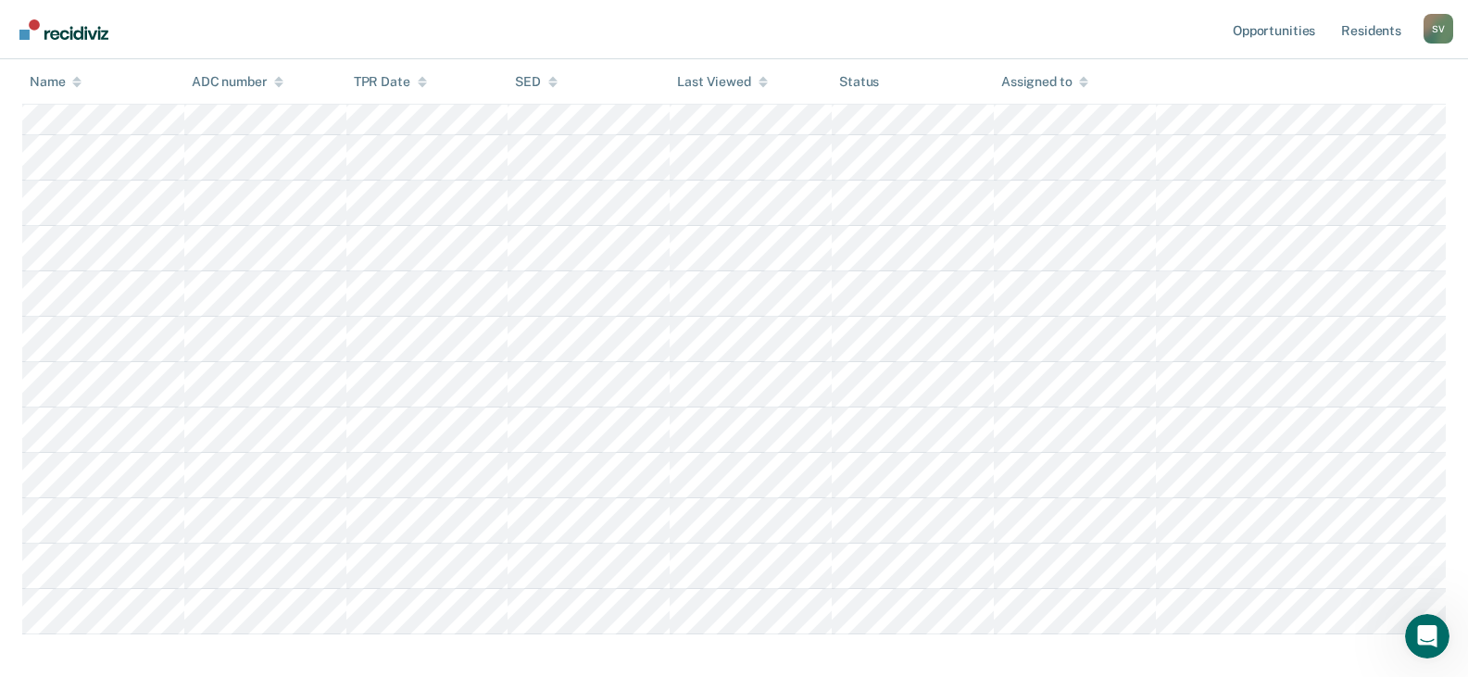
scroll to position [0, 0]
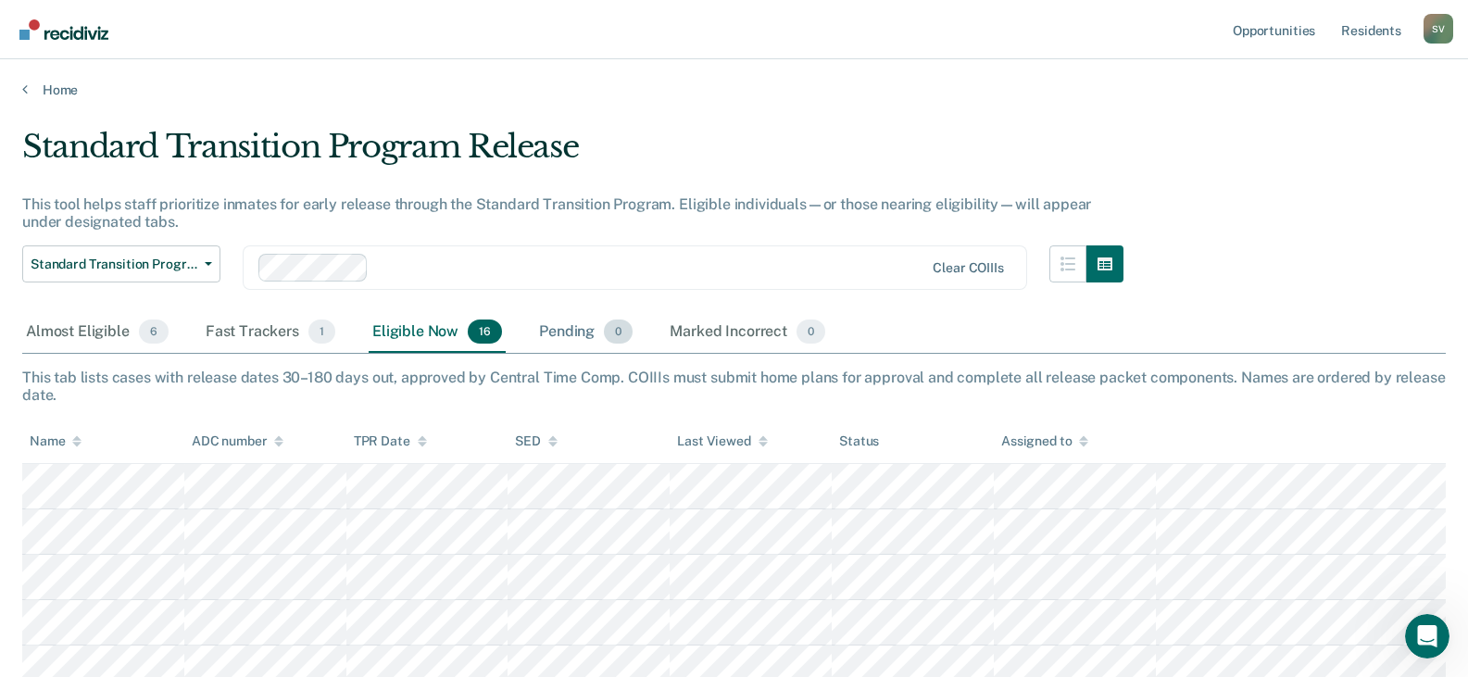
click at [570, 321] on div "Pending 0" at bounding box center [586, 332] width 101 height 41
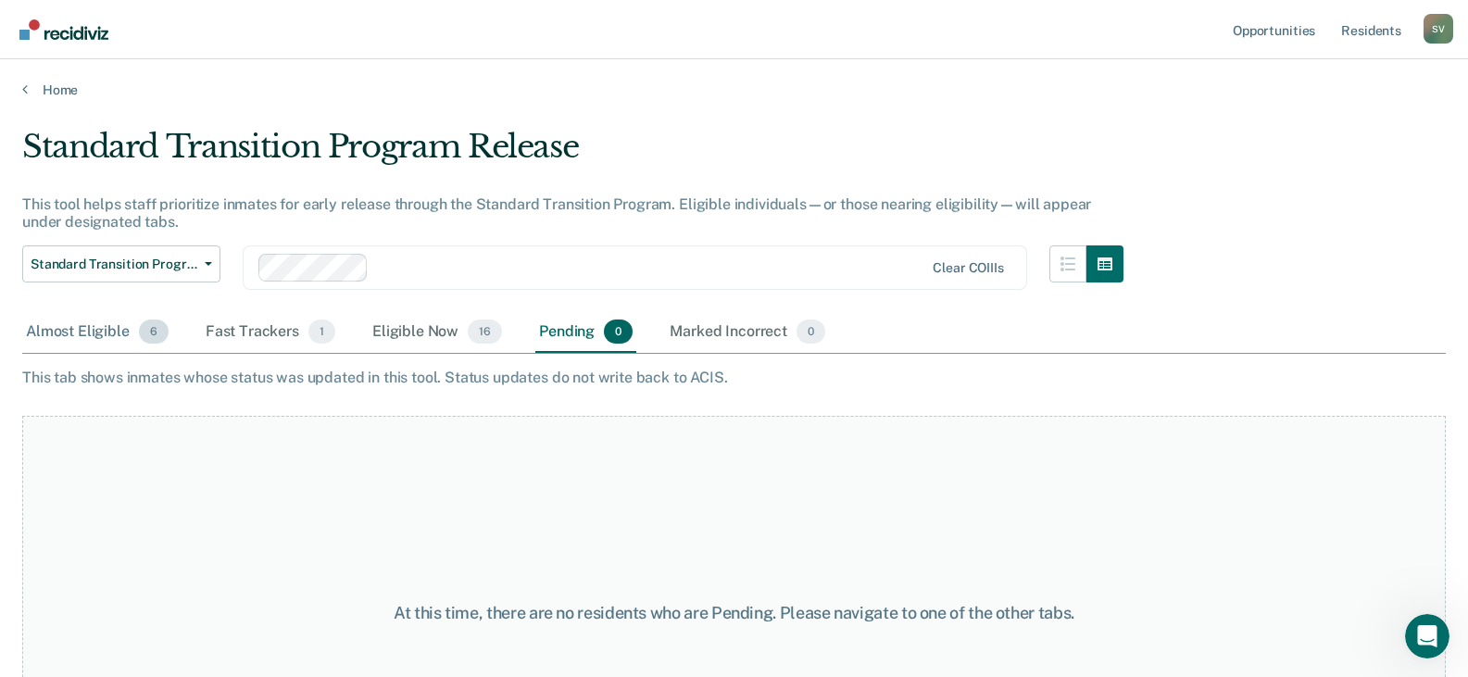
click at [83, 341] on div "Almost Eligible 6" at bounding box center [97, 332] width 150 height 41
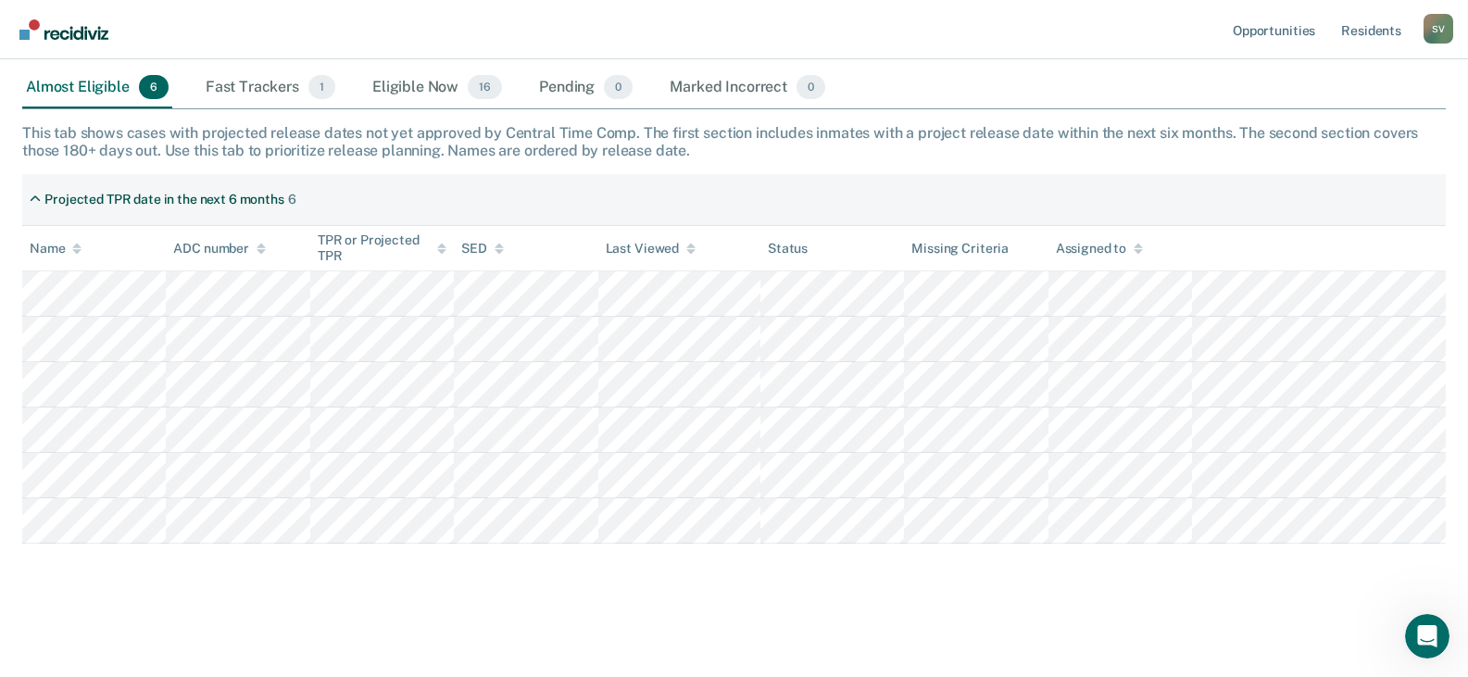
scroll to position [59, 0]
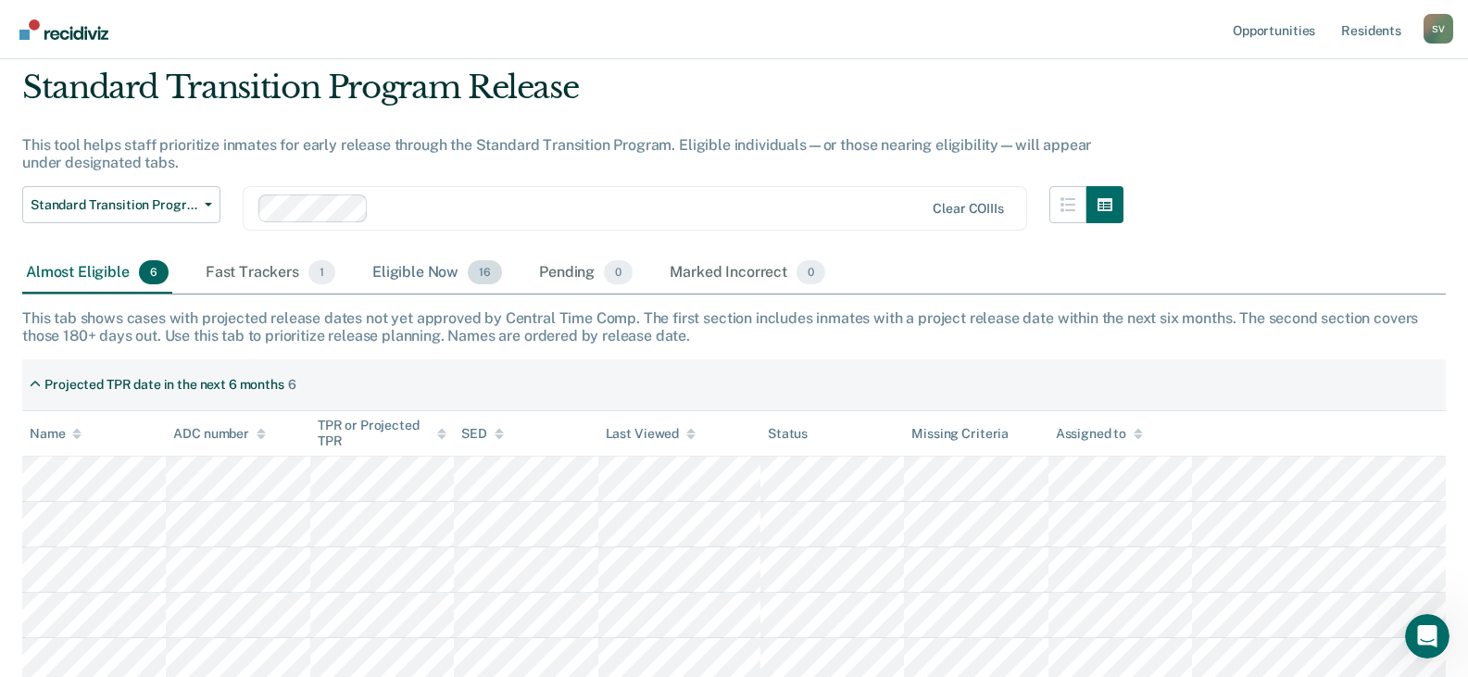
click at [421, 276] on div "Eligible Now 16" at bounding box center [437, 273] width 137 height 41
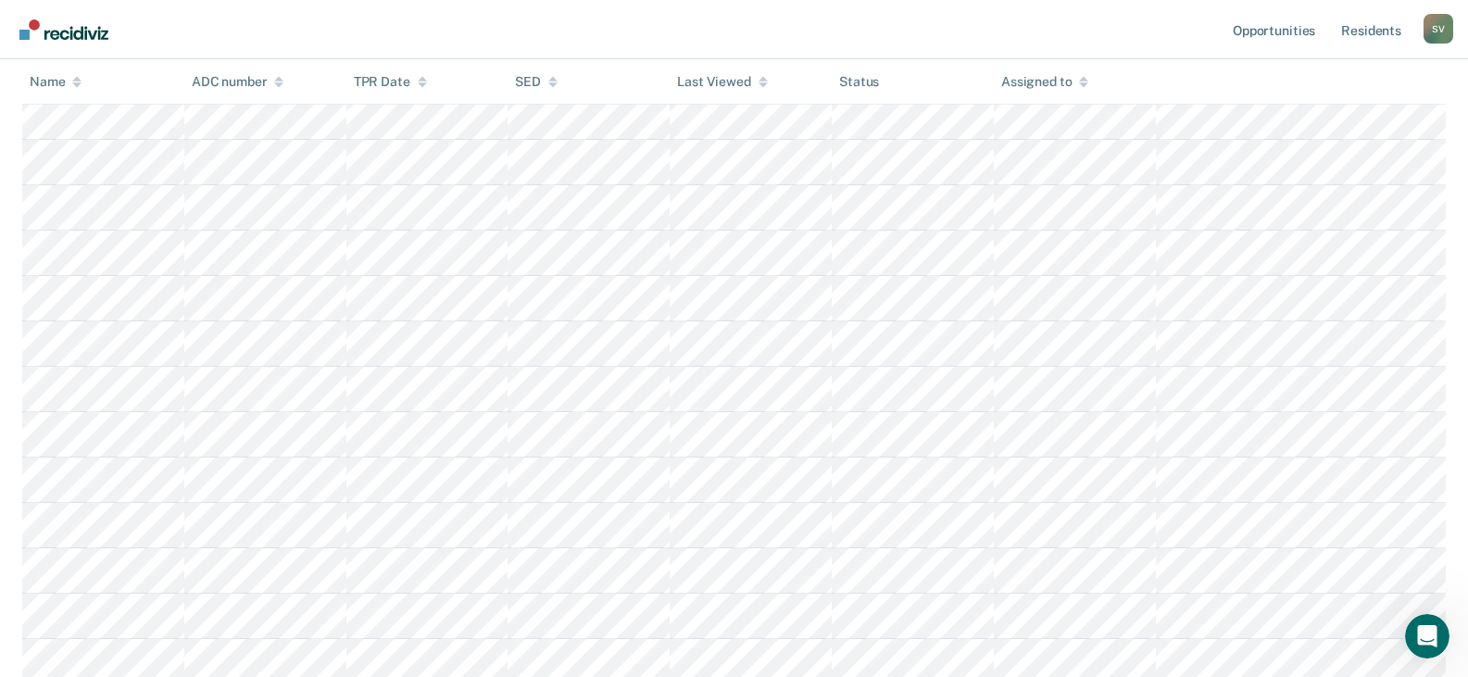
scroll to position [183, 0]
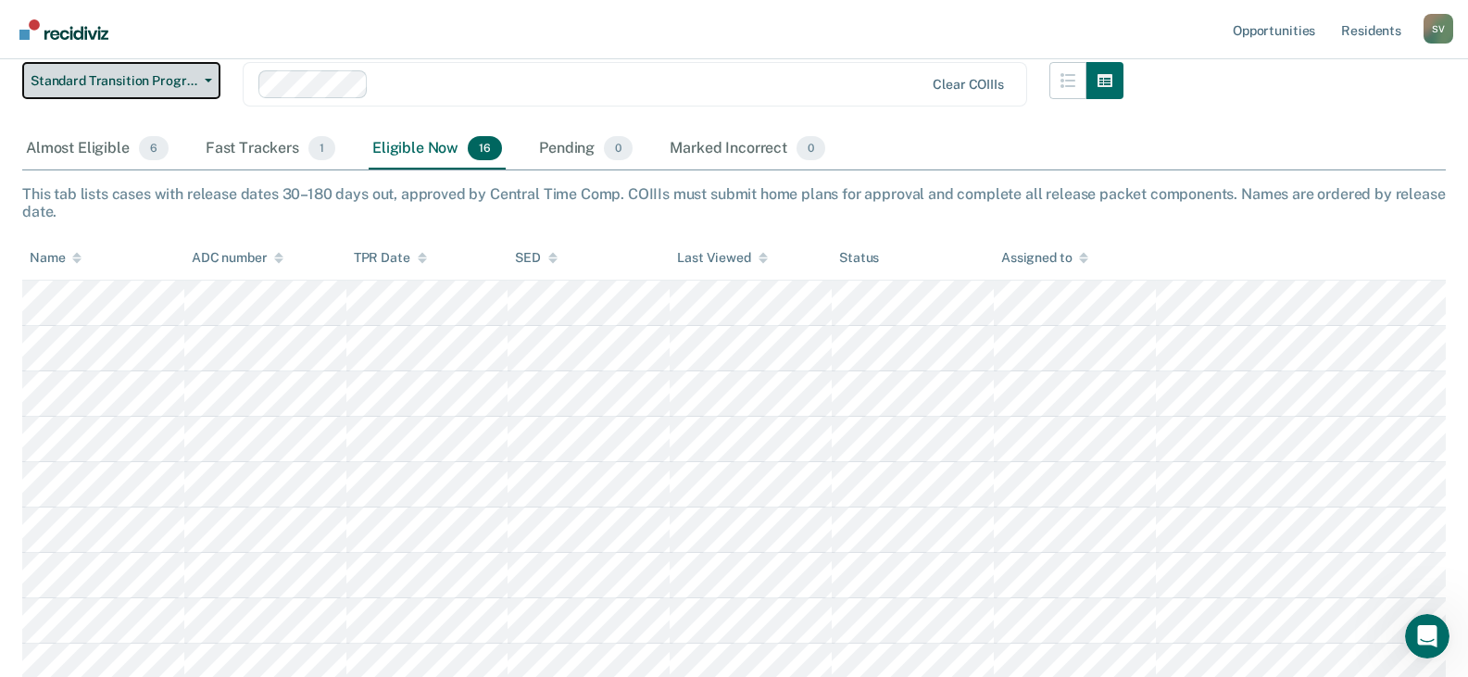
click at [174, 82] on span "Standard Transition Program Release" at bounding box center [114, 81] width 167 height 16
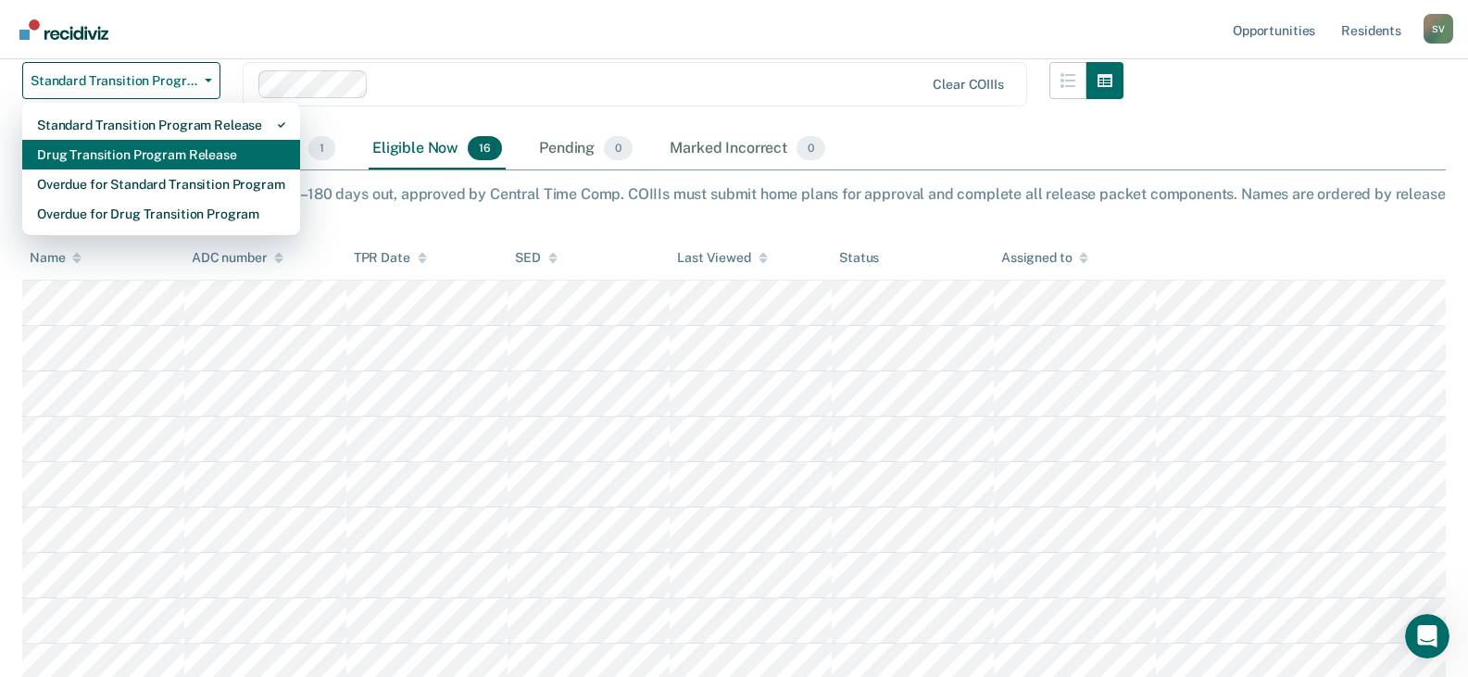
click at [150, 165] on div "Drug Transition Program Release" at bounding box center [161, 155] width 248 height 30
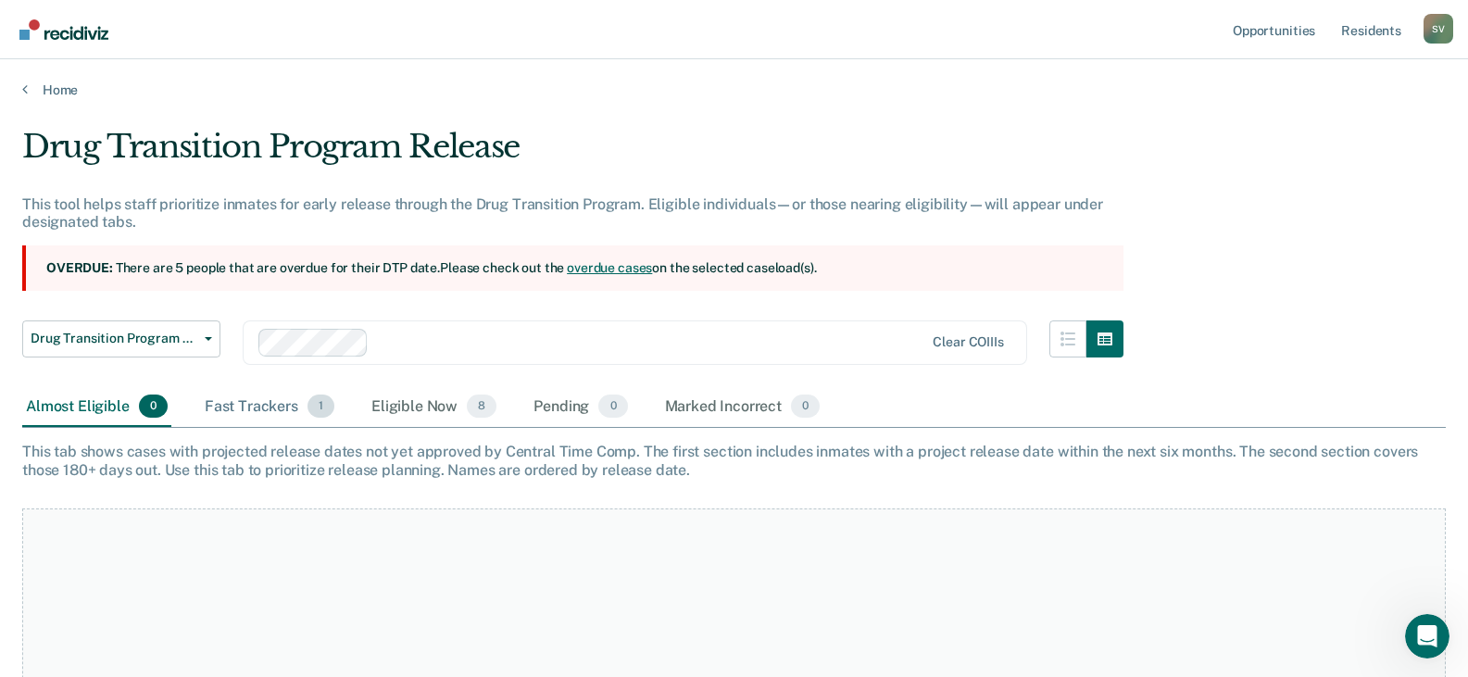
click at [277, 410] on div "Fast Trackers 1" at bounding box center [269, 407] width 137 height 41
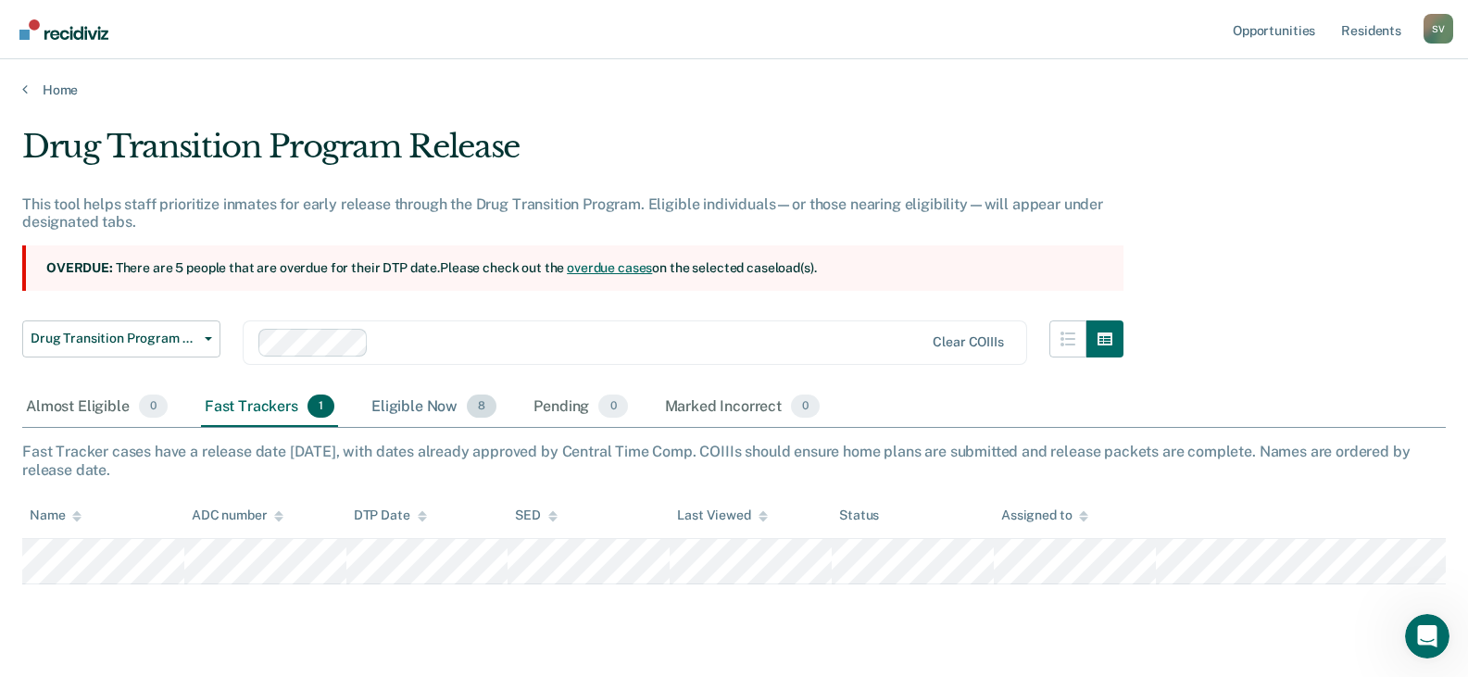
click at [418, 405] on div "Eligible Now 8" at bounding box center [434, 407] width 132 height 41
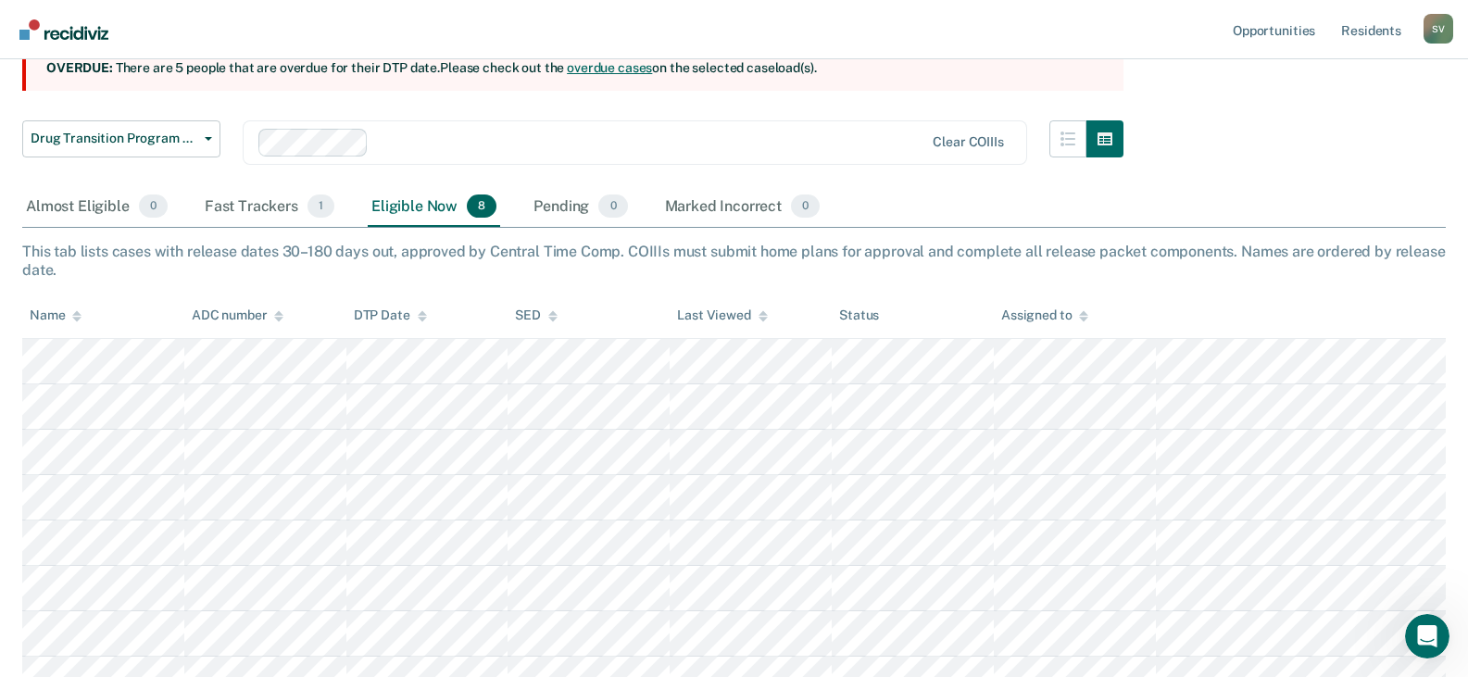
scroll to position [81, 0]
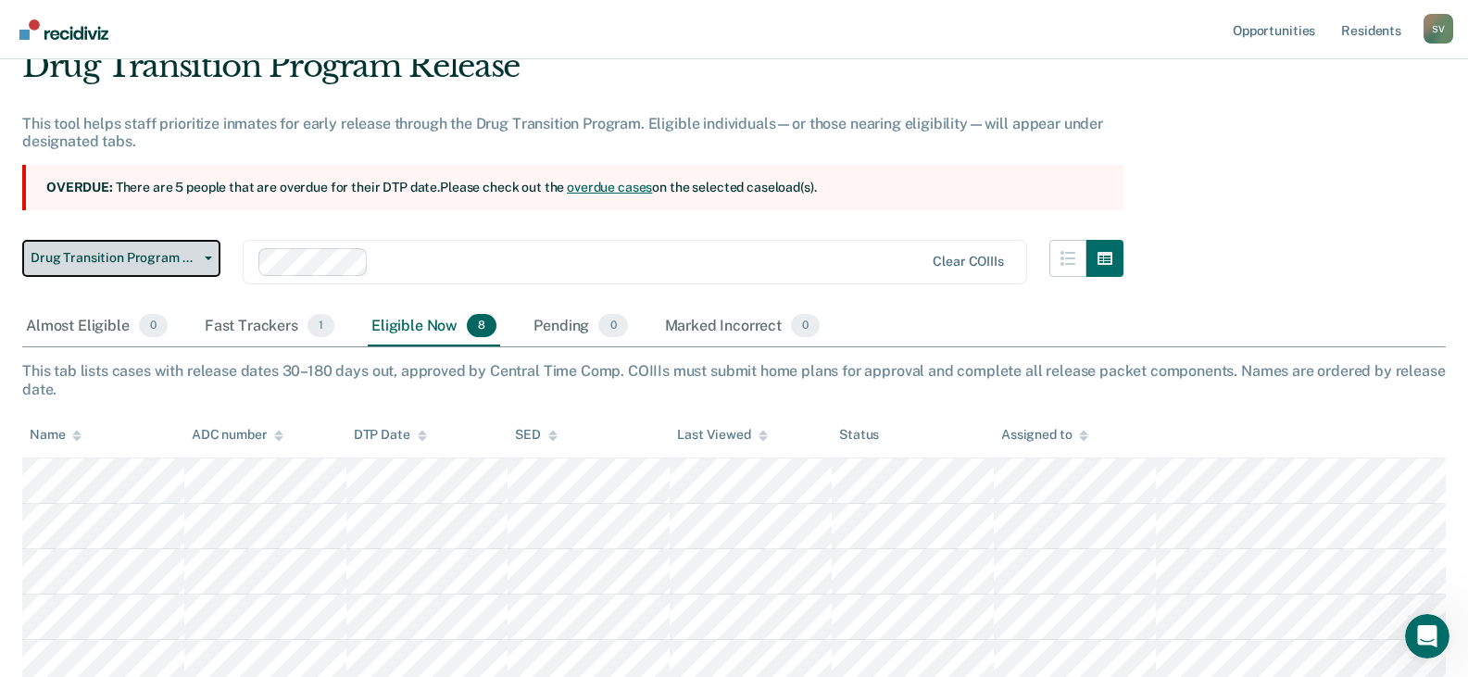
click at [132, 268] on button "Drug Transition Program Release" at bounding box center [121, 258] width 198 height 37
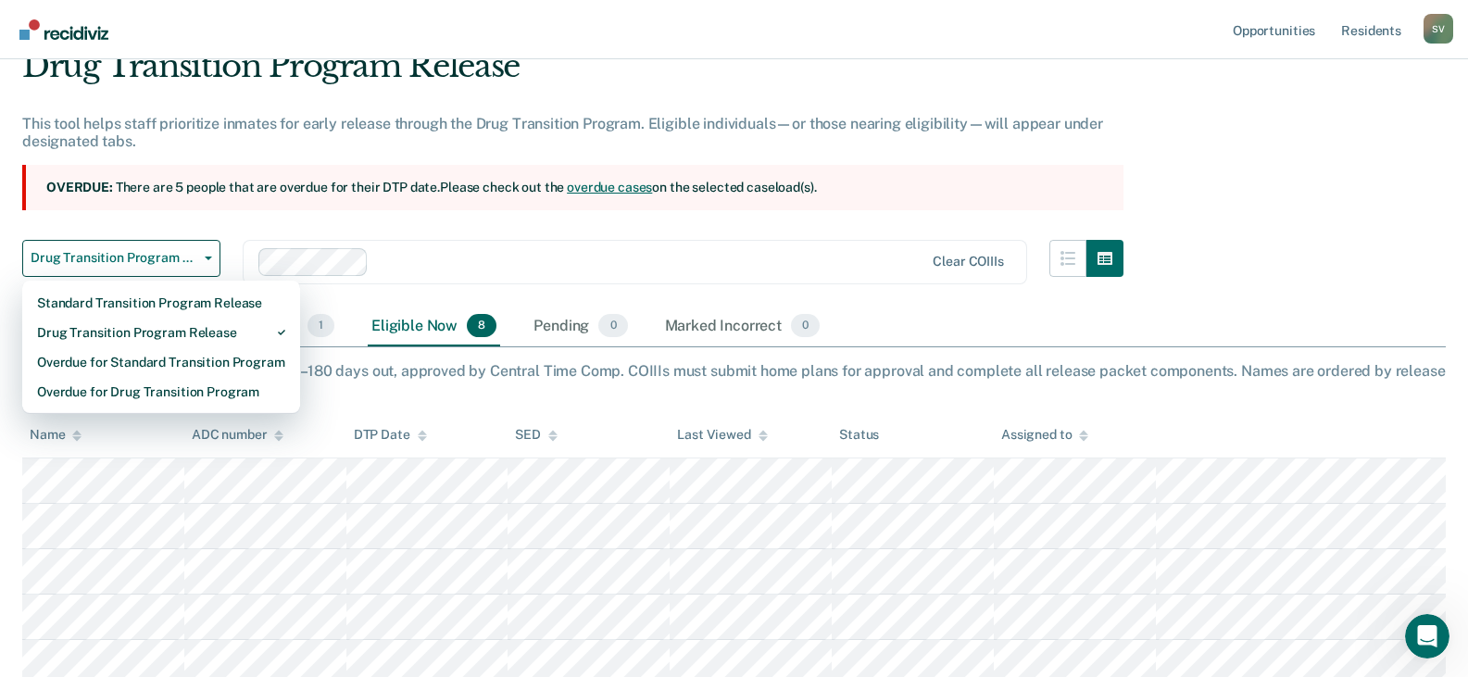
click at [411, 240] on div "Clear COIIIs" at bounding box center [635, 262] width 785 height 44
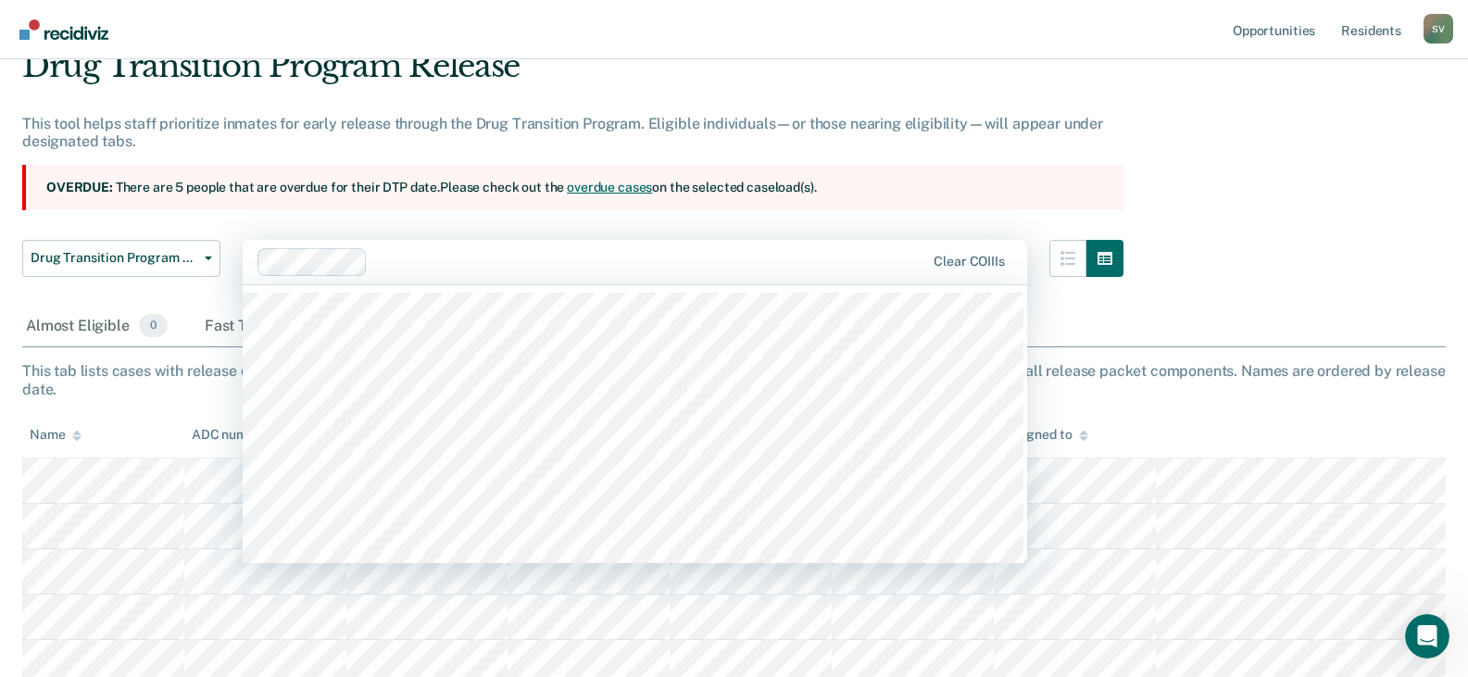
click at [271, 224] on div "Drug Transition Program Release This tool helps staff prioritize inmates for ea…" at bounding box center [573, 176] width 1102 height 259
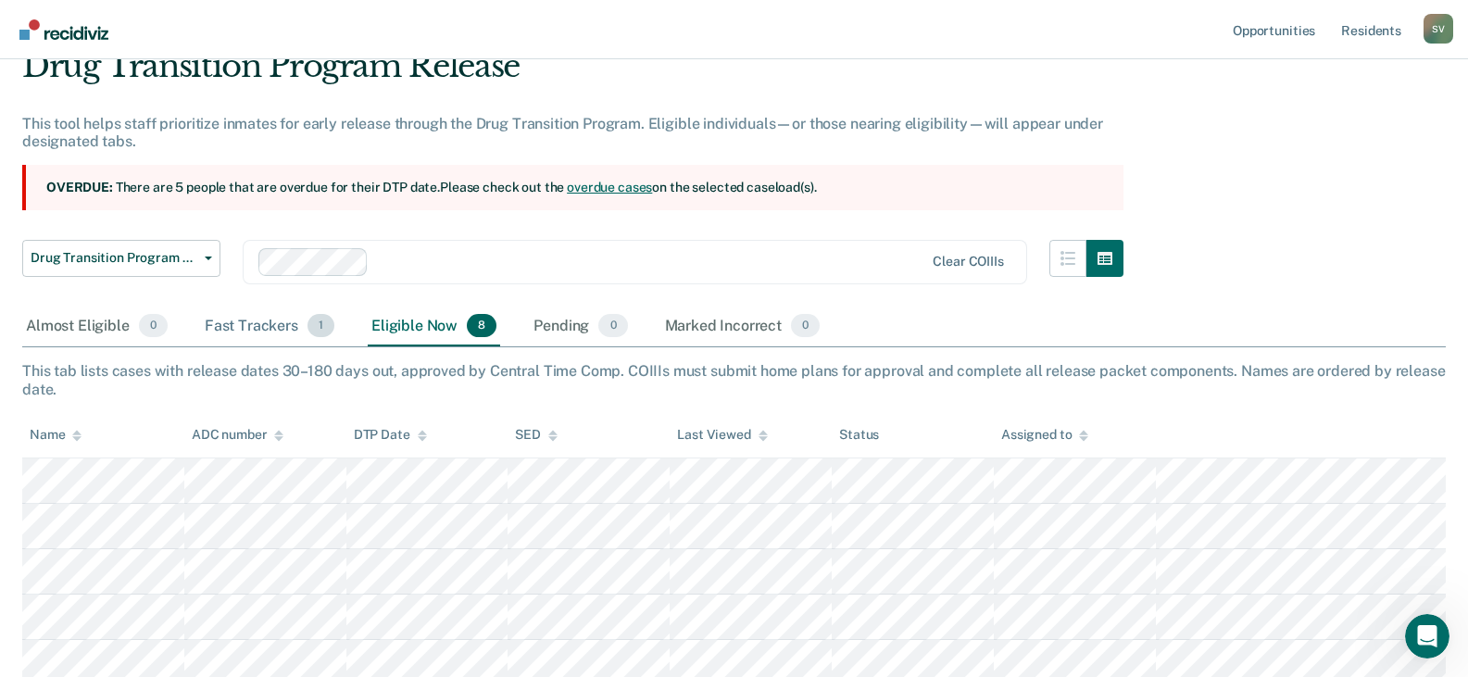
click at [221, 320] on div "Fast Trackers 1" at bounding box center [269, 327] width 137 height 41
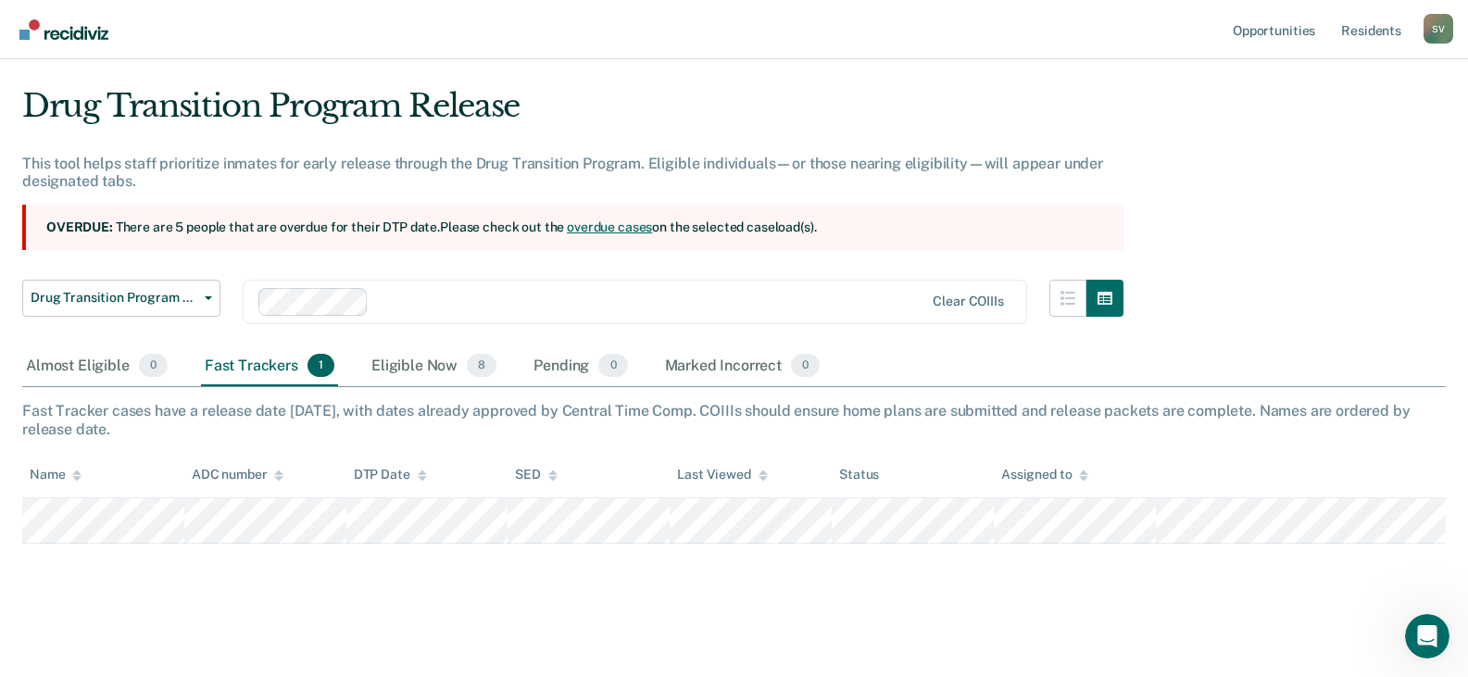
scroll to position [41, 0]
click at [399, 350] on div "Eligible Now 8" at bounding box center [434, 367] width 132 height 41
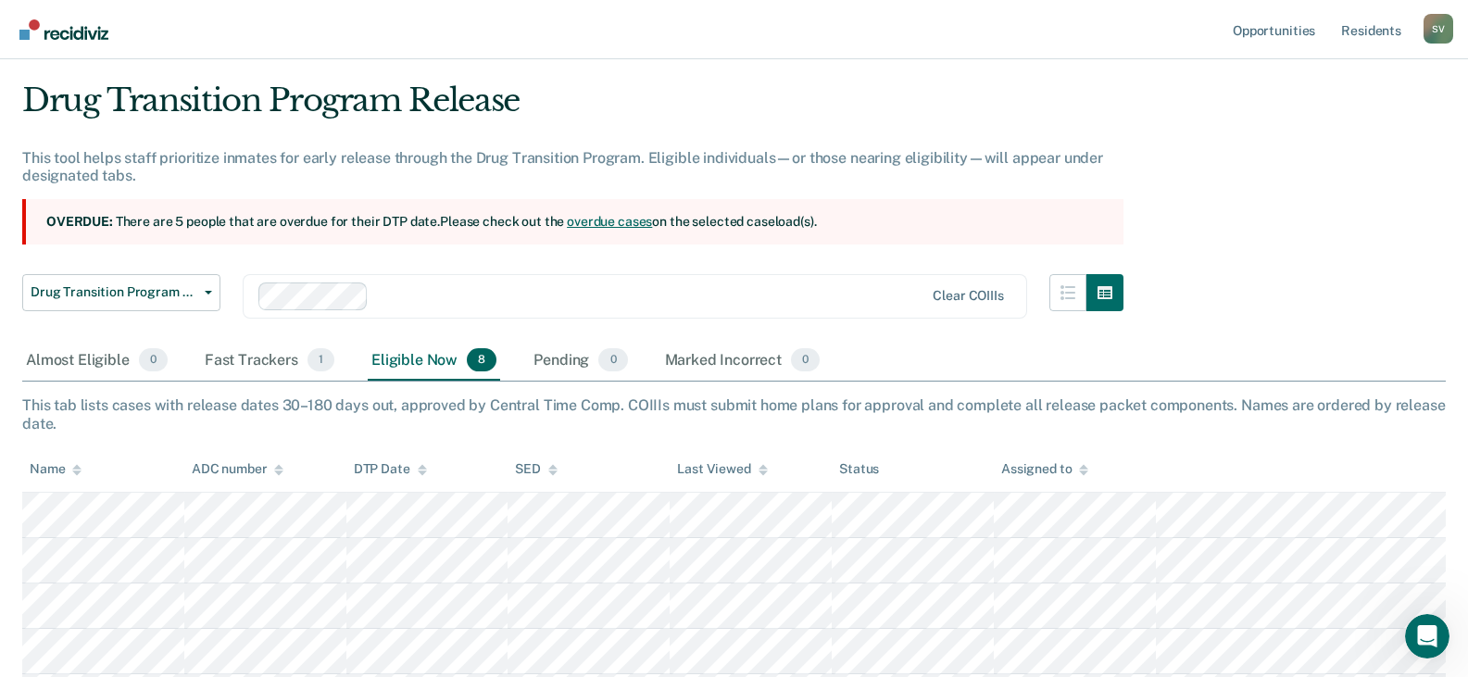
scroll to position [319, 0]
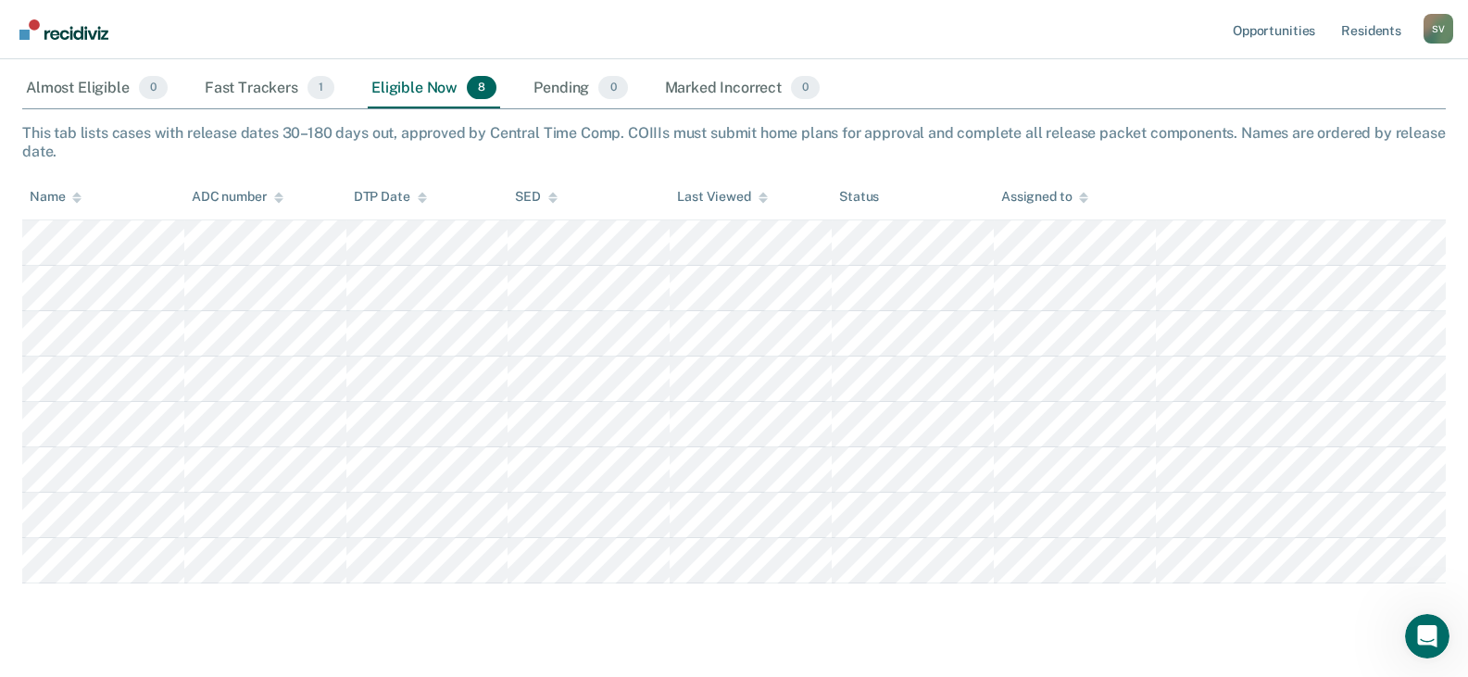
click at [576, 93] on div "Pending 0" at bounding box center [580, 89] width 101 height 41
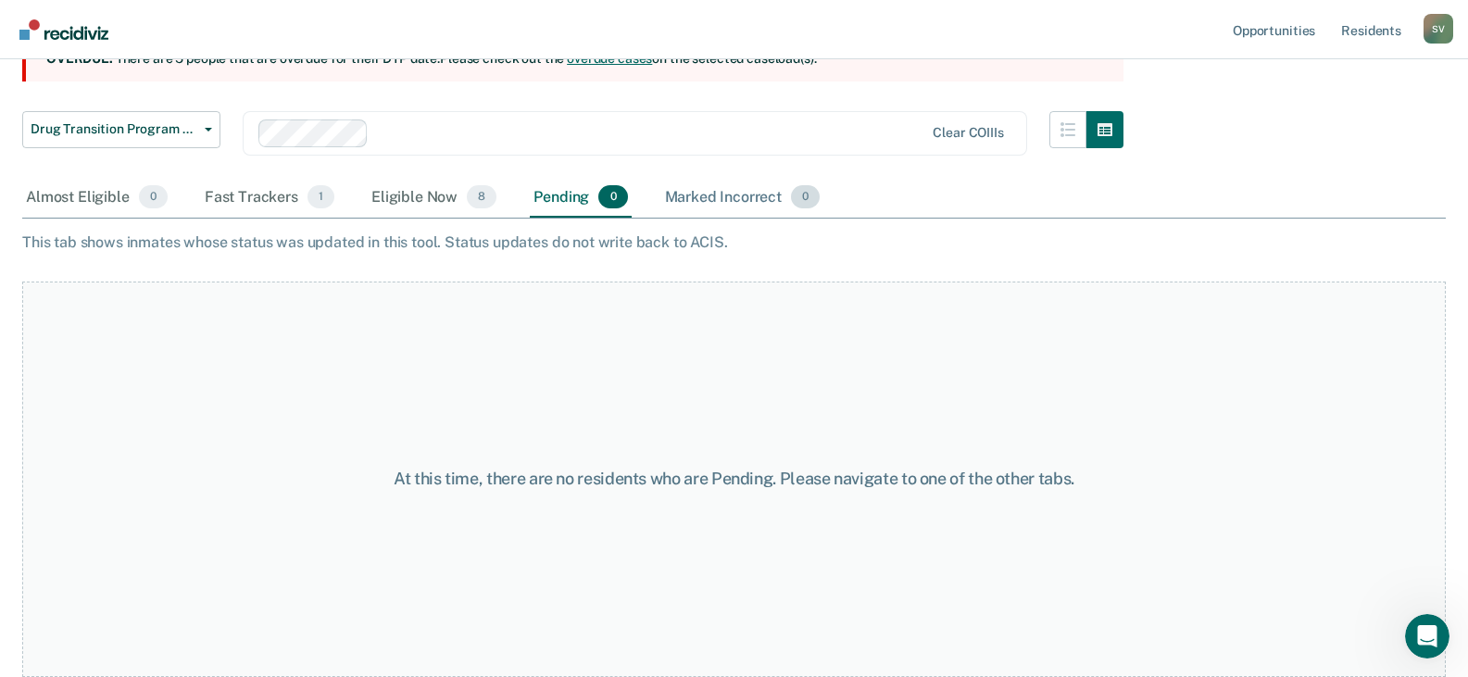
click at [711, 200] on div "Marked Incorrect 0" at bounding box center [743, 198] width 163 height 41
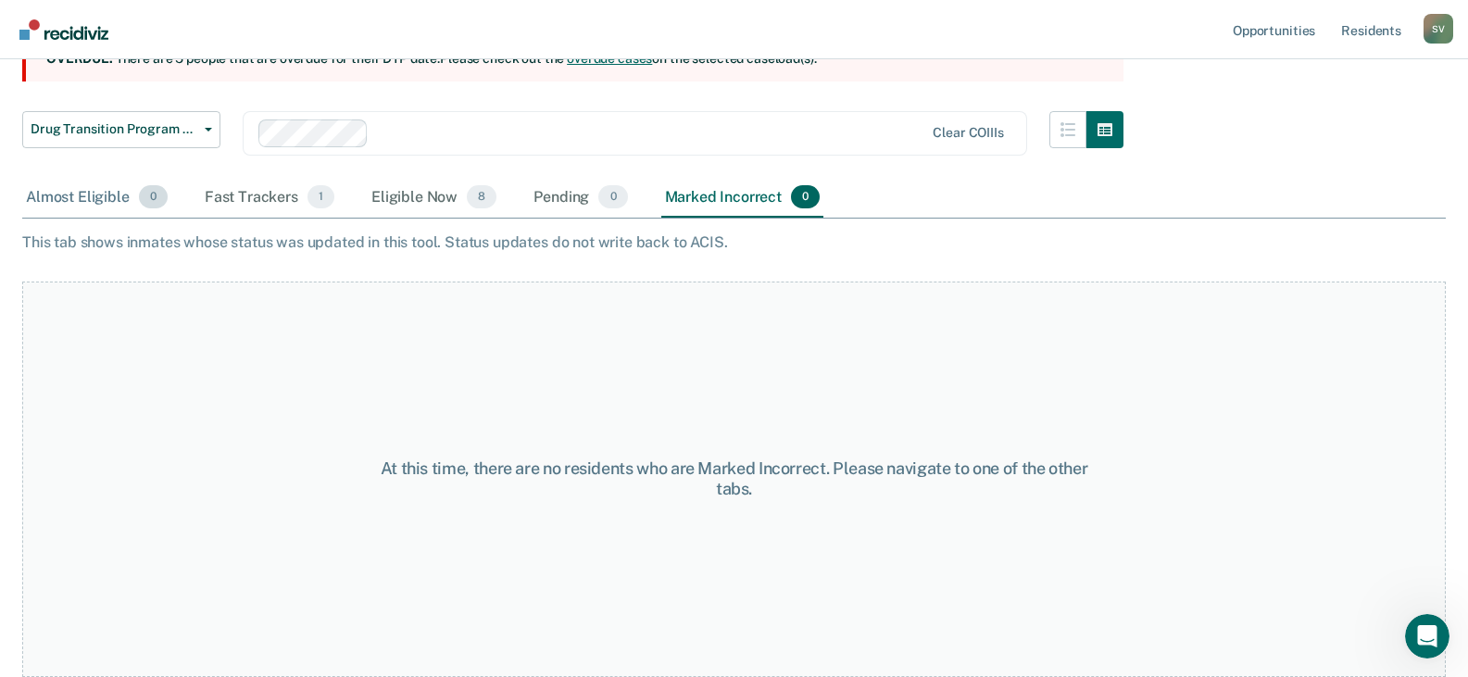
click at [82, 196] on div "Almost Eligible 0" at bounding box center [96, 198] width 149 height 41
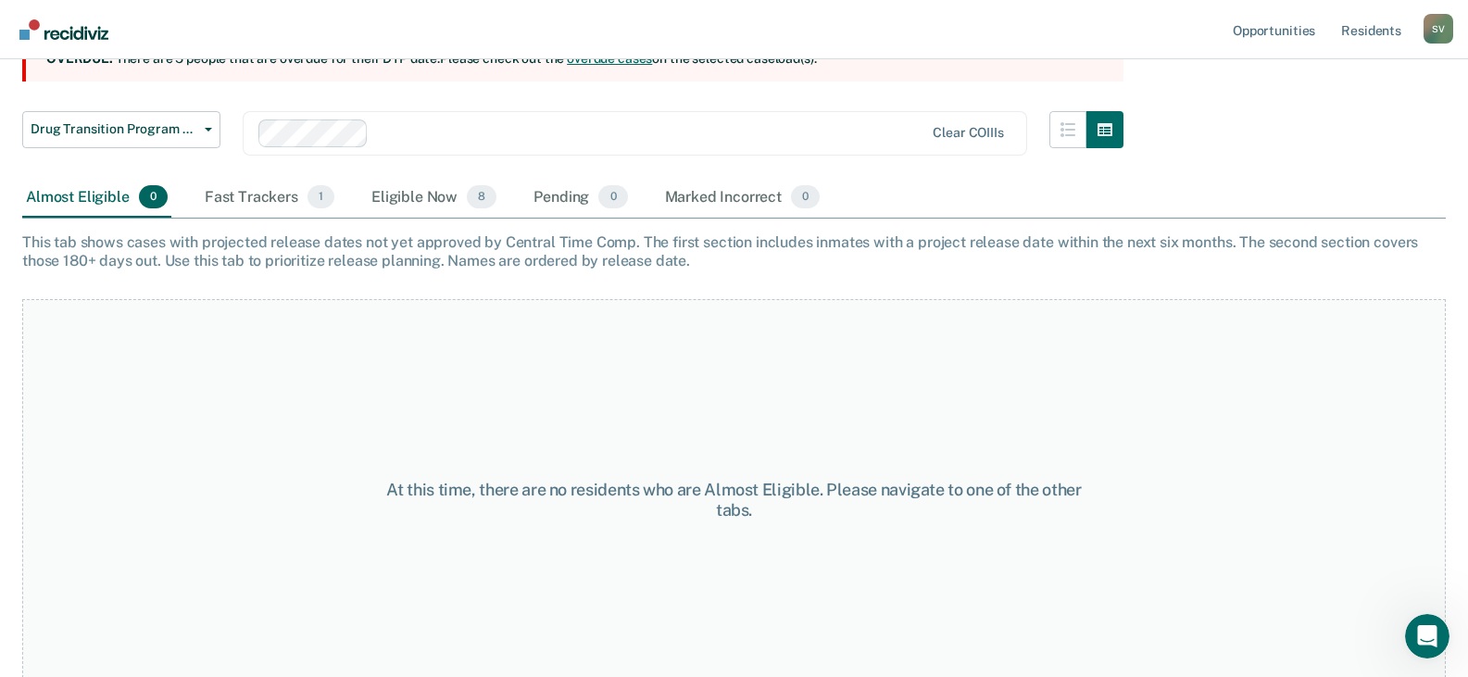
click at [80, 194] on div "Almost Eligible 0" at bounding box center [96, 198] width 149 height 41
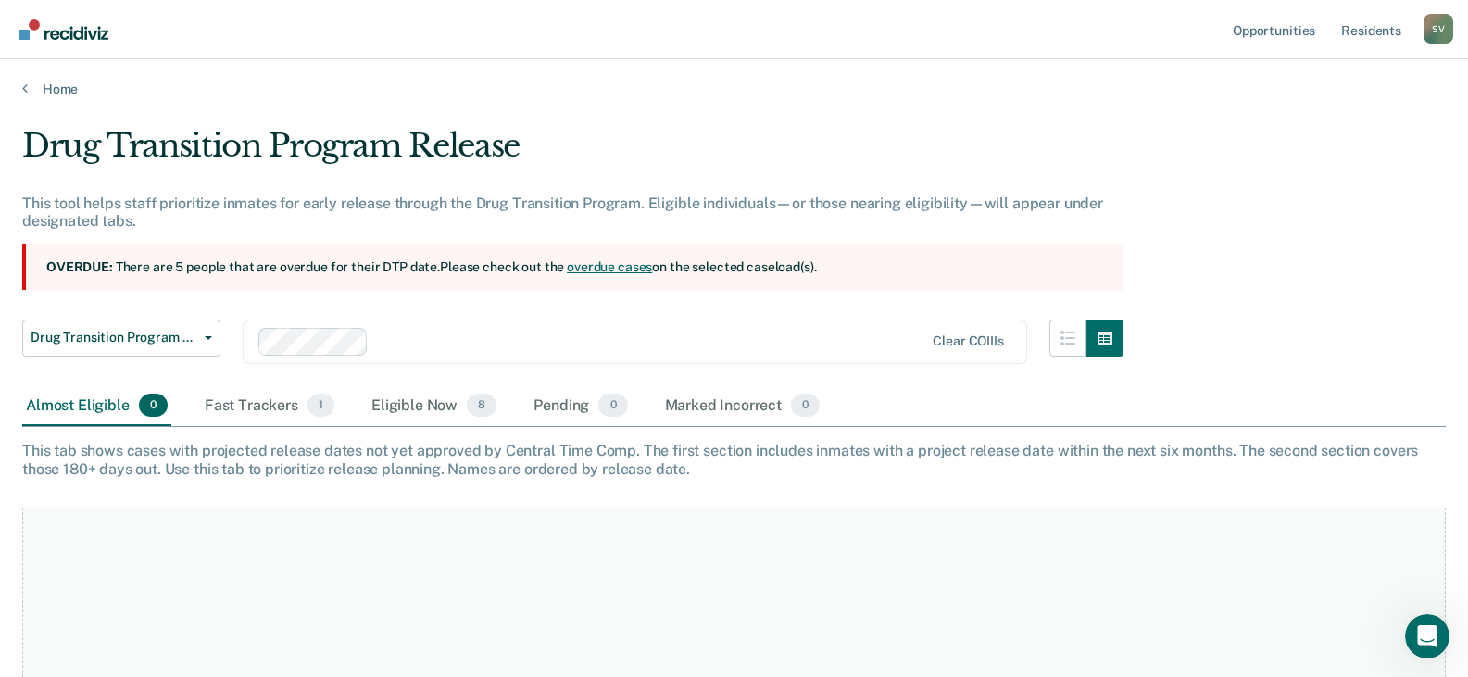
scroll to position [0, 0]
click at [141, 331] on span "Drug Transition Program Release" at bounding box center [114, 339] width 167 height 16
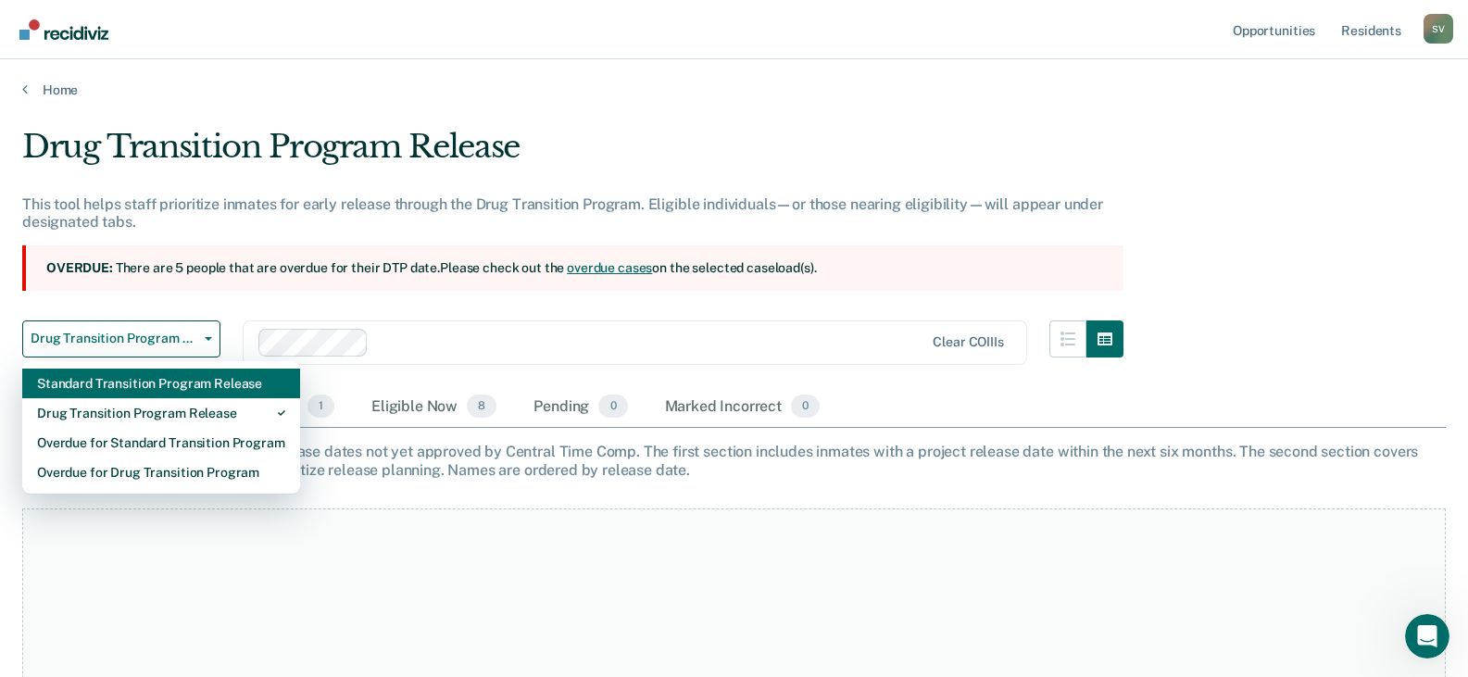
click at [133, 384] on div "Standard Transition Program Release" at bounding box center [161, 384] width 248 height 30
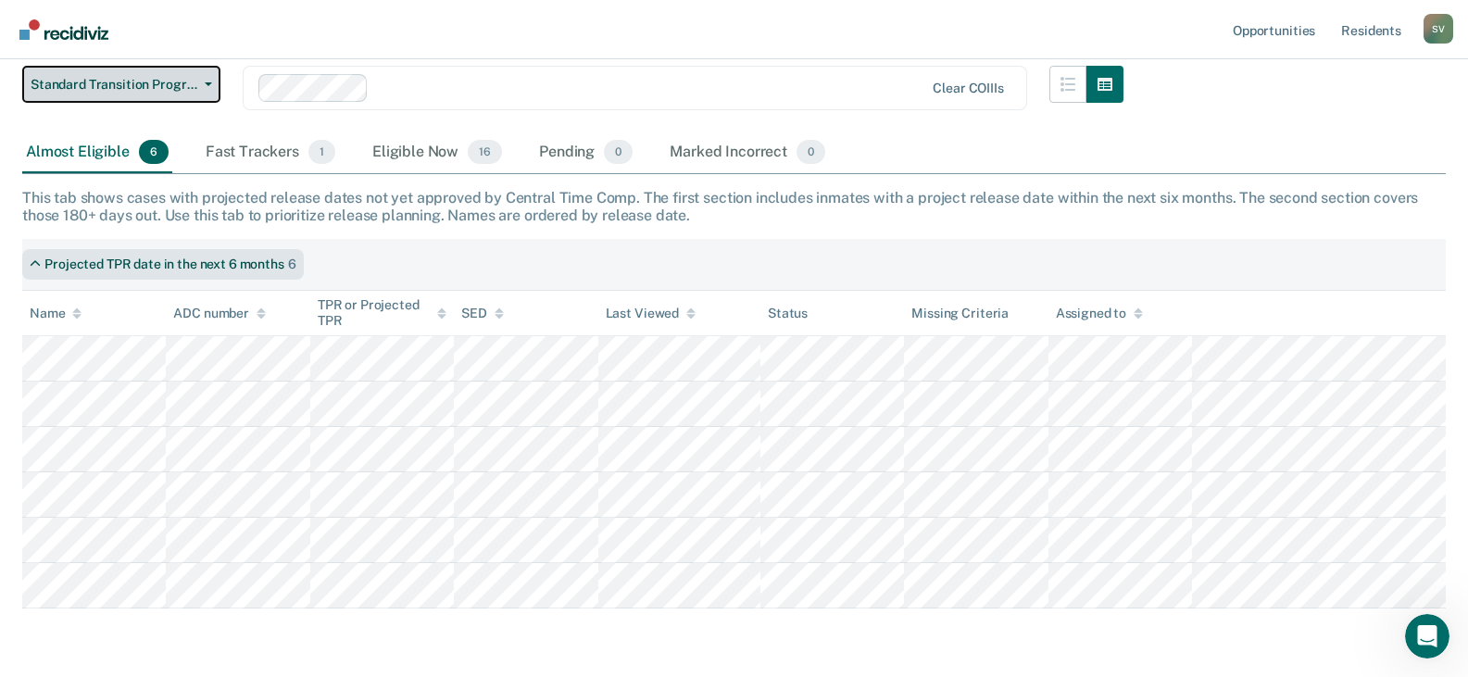
scroll to position [185, 0]
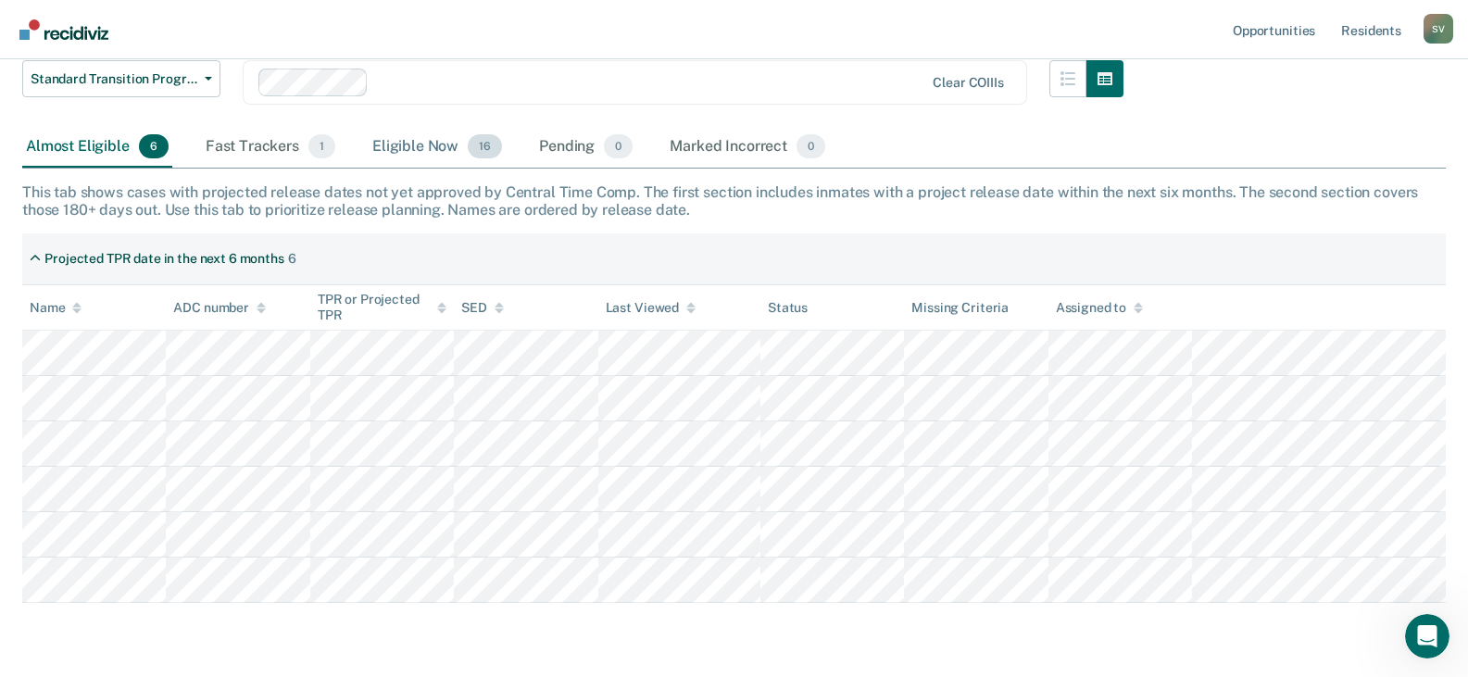
click at [427, 151] on div "Eligible Now 16" at bounding box center [437, 147] width 137 height 41
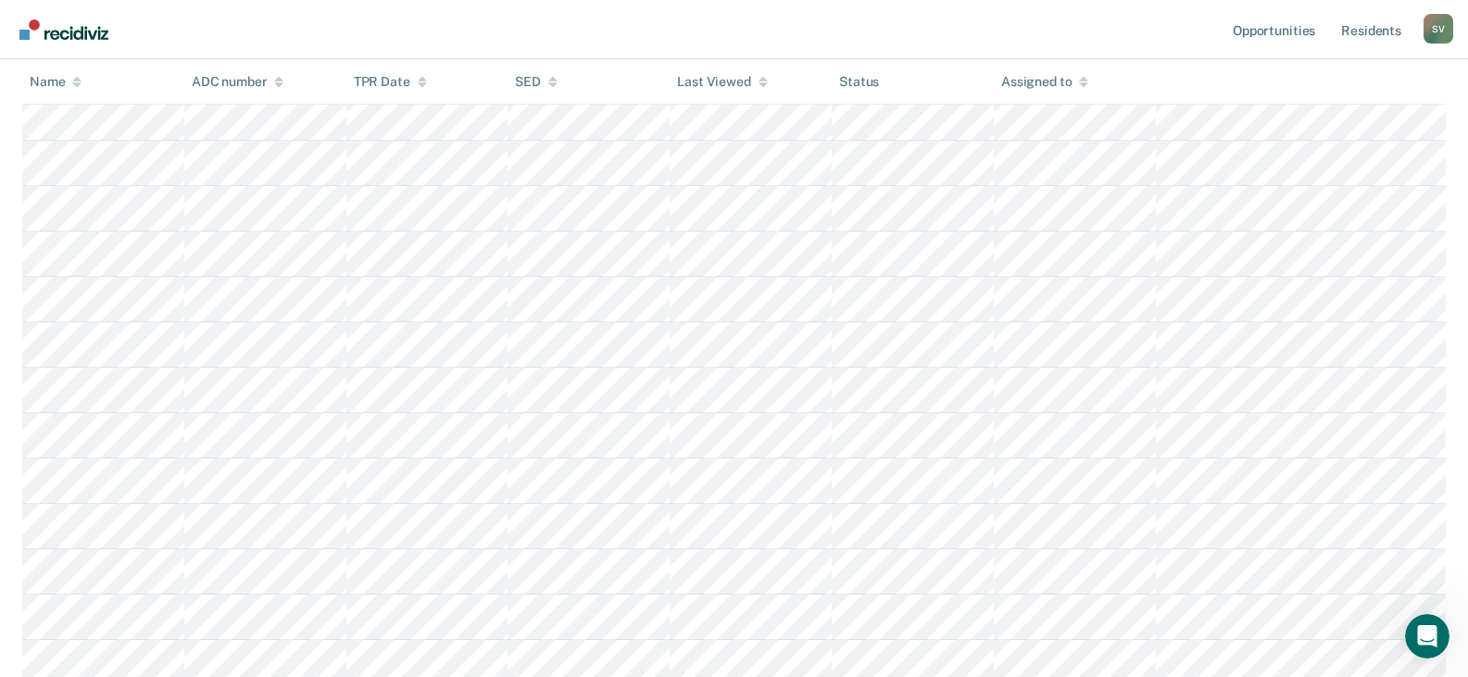
scroll to position [183, 0]
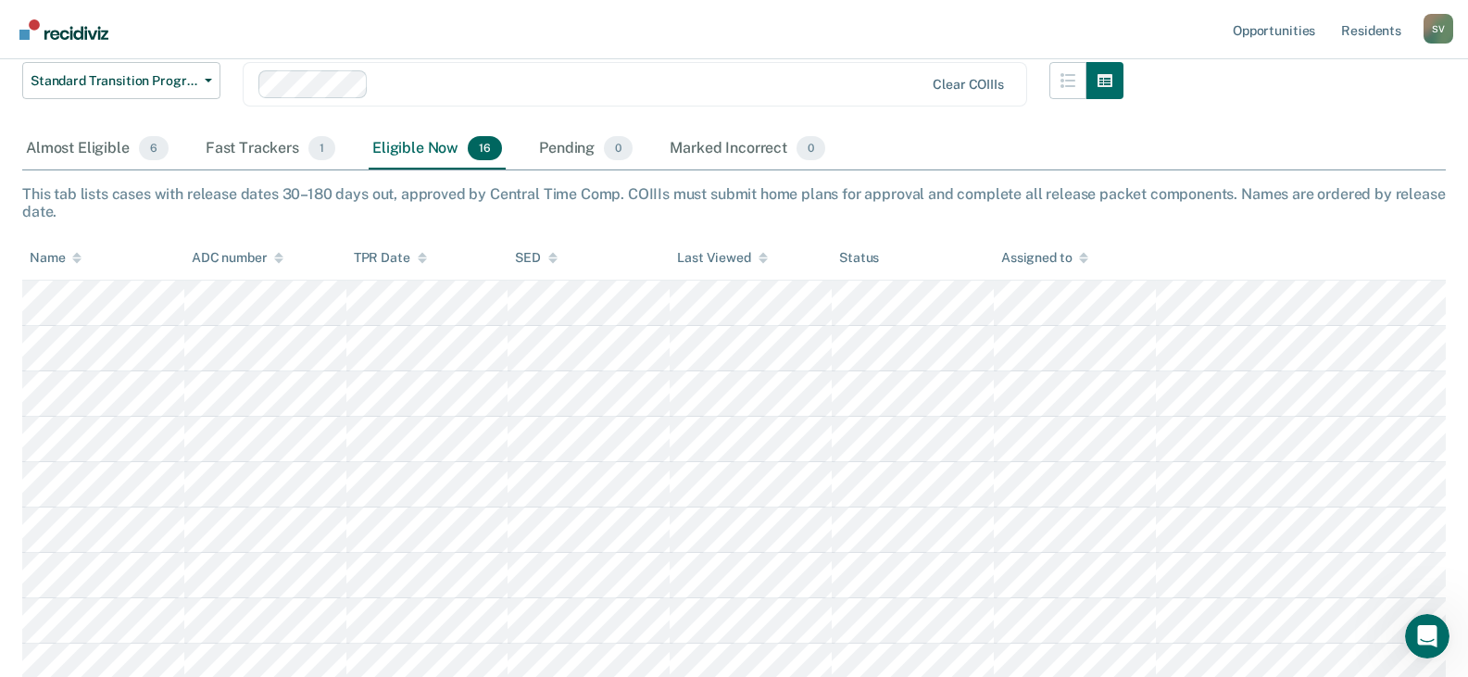
click at [418, 258] on icon at bounding box center [422, 255] width 9 height 5
click at [418, 256] on icon at bounding box center [422, 258] width 9 height 12
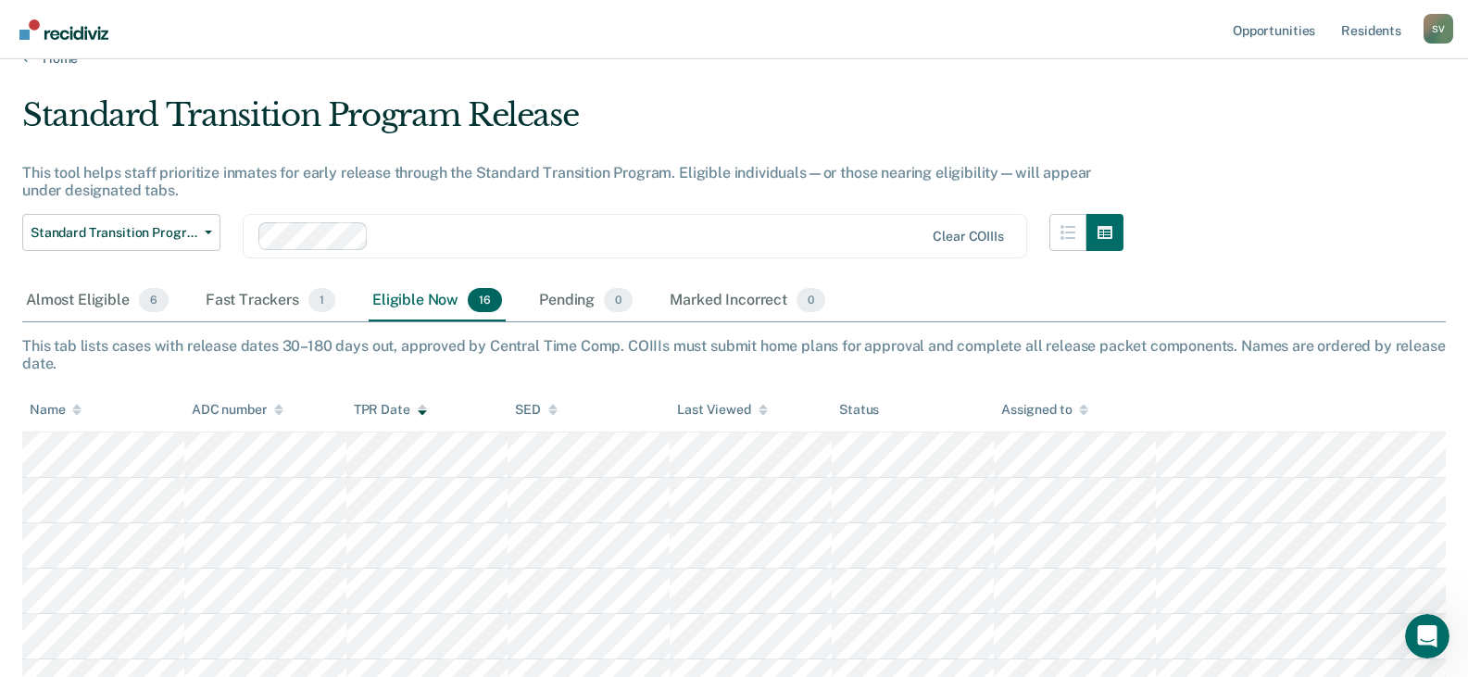
scroll to position [0, 0]
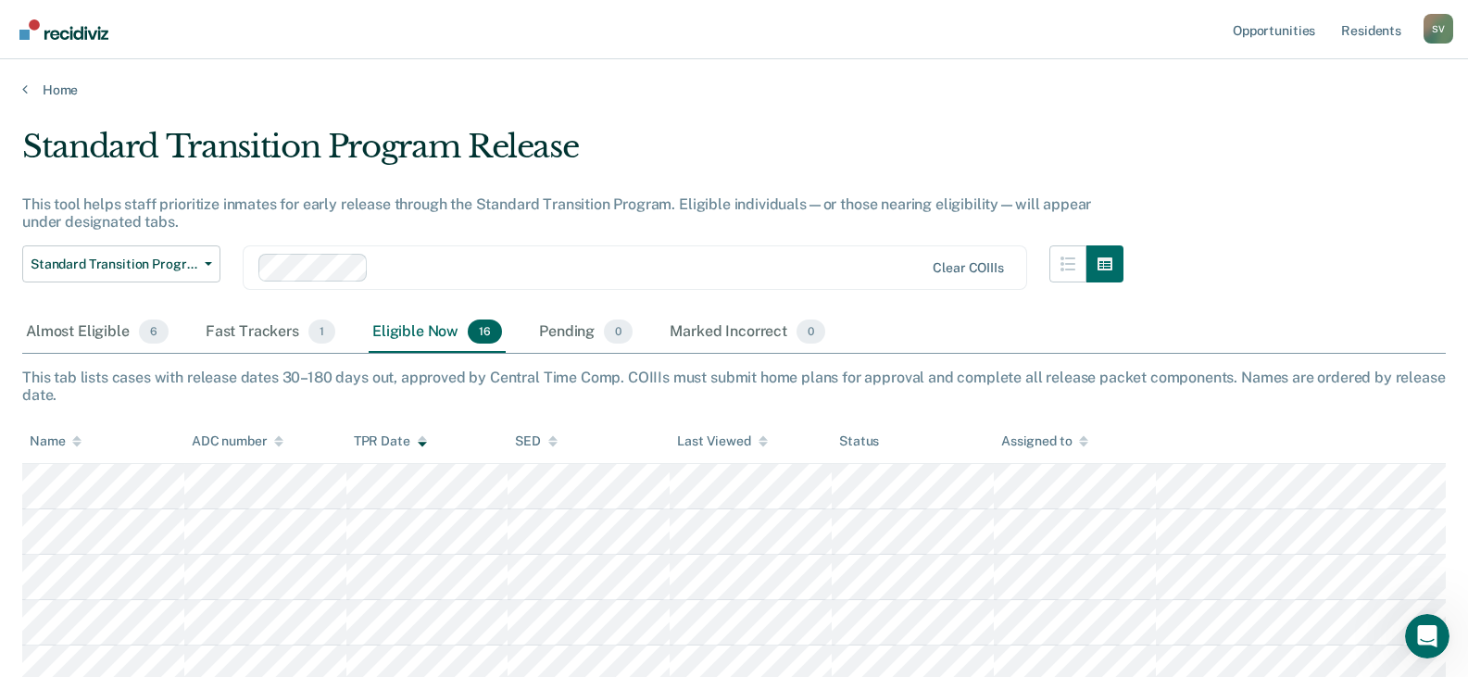
click at [453, 262] on div at bounding box center [650, 267] width 548 height 21
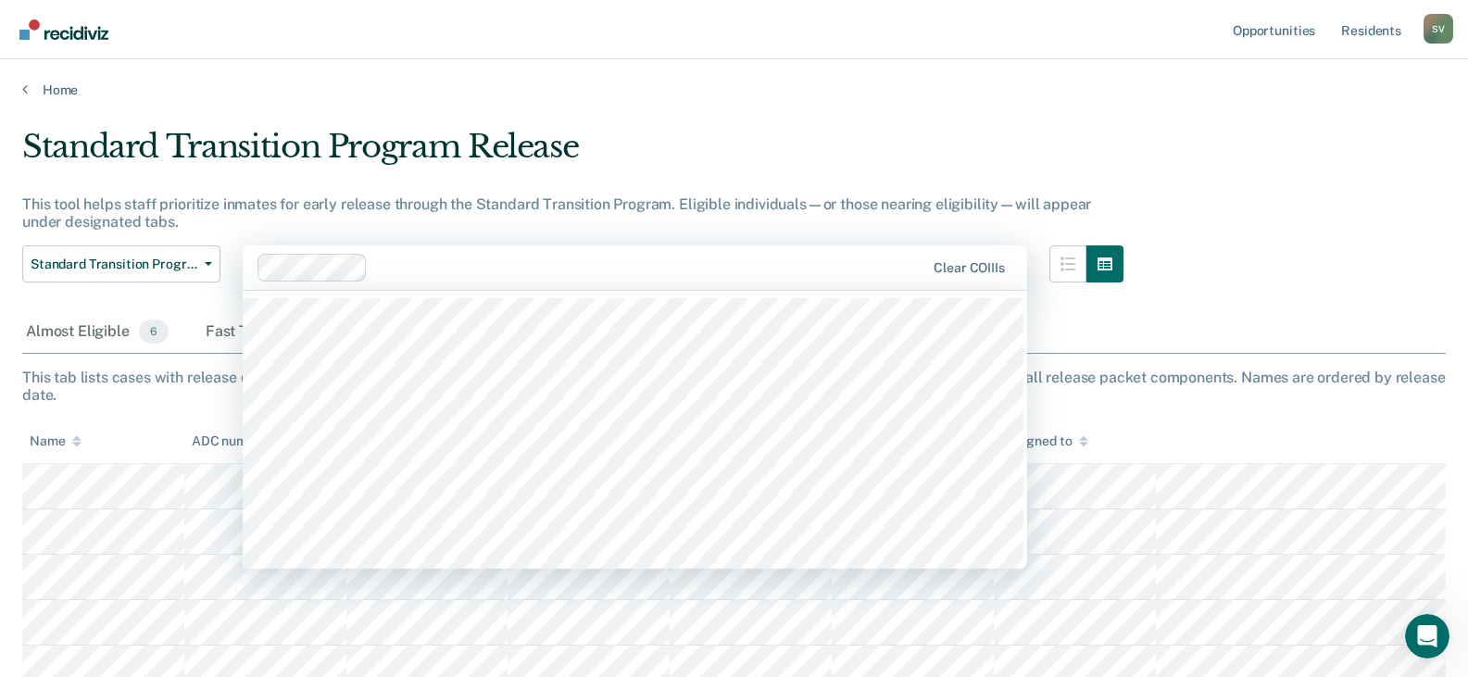
click at [1327, 196] on div "Standard Transition Program Release This tool helps staff prioritize inmates fo…" at bounding box center [734, 656] width 1424 height 1057
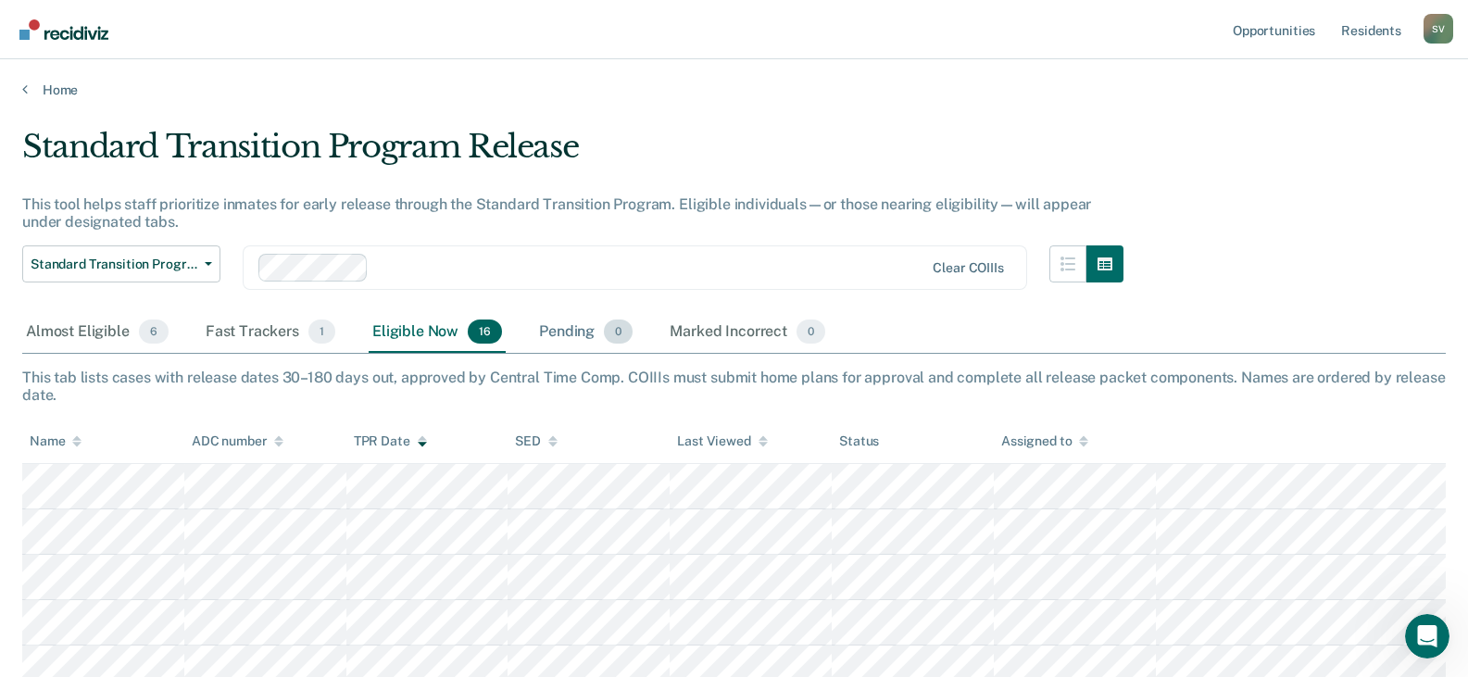
click at [572, 326] on div "Pending 0" at bounding box center [586, 332] width 101 height 41
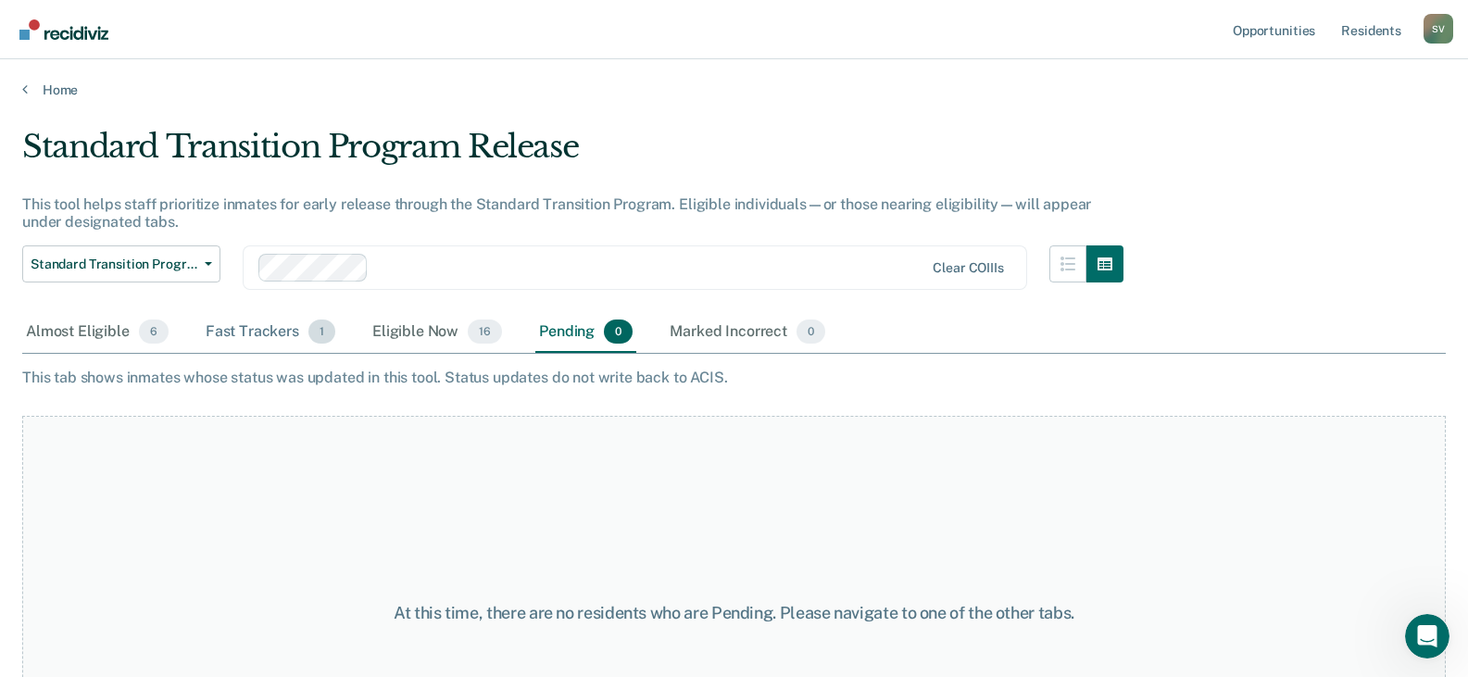
click at [272, 338] on div "Fast Trackers 1" at bounding box center [270, 332] width 137 height 41
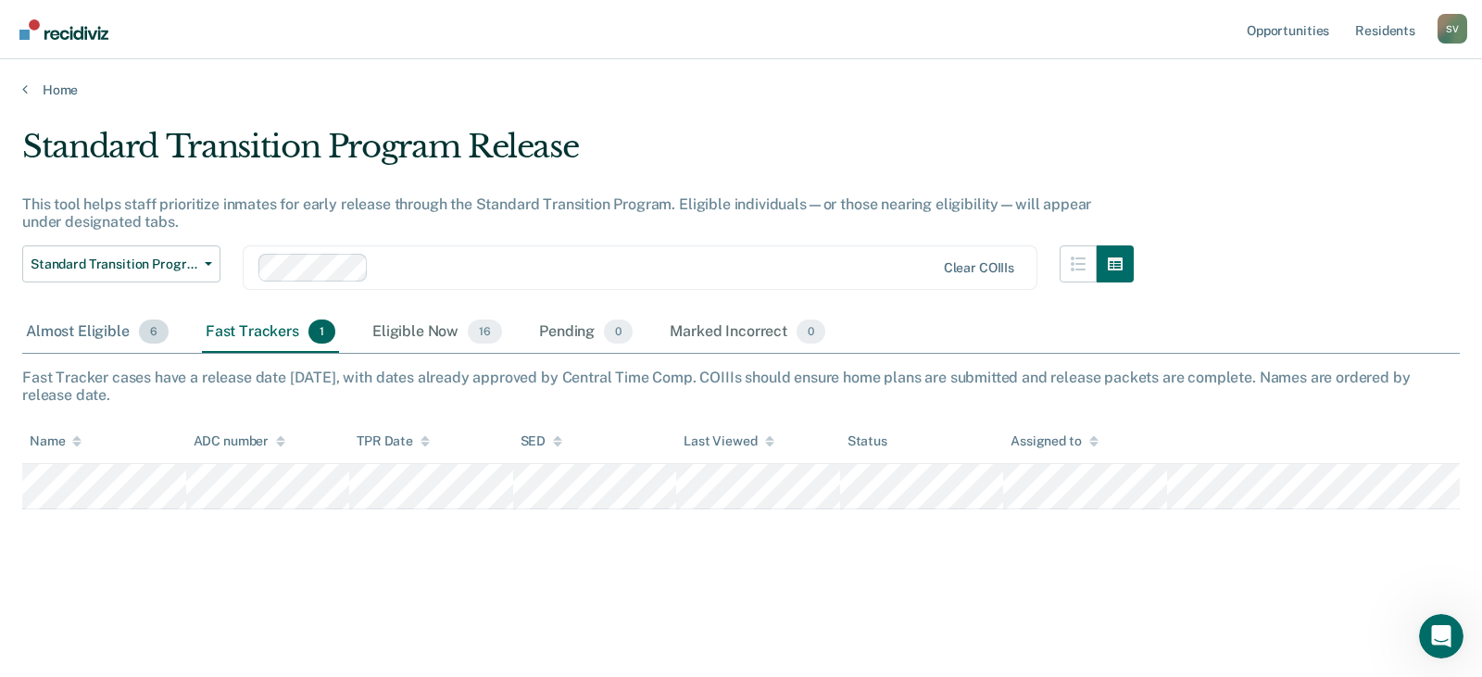
click at [79, 332] on div "Almost Eligible 6" at bounding box center [97, 332] width 150 height 41
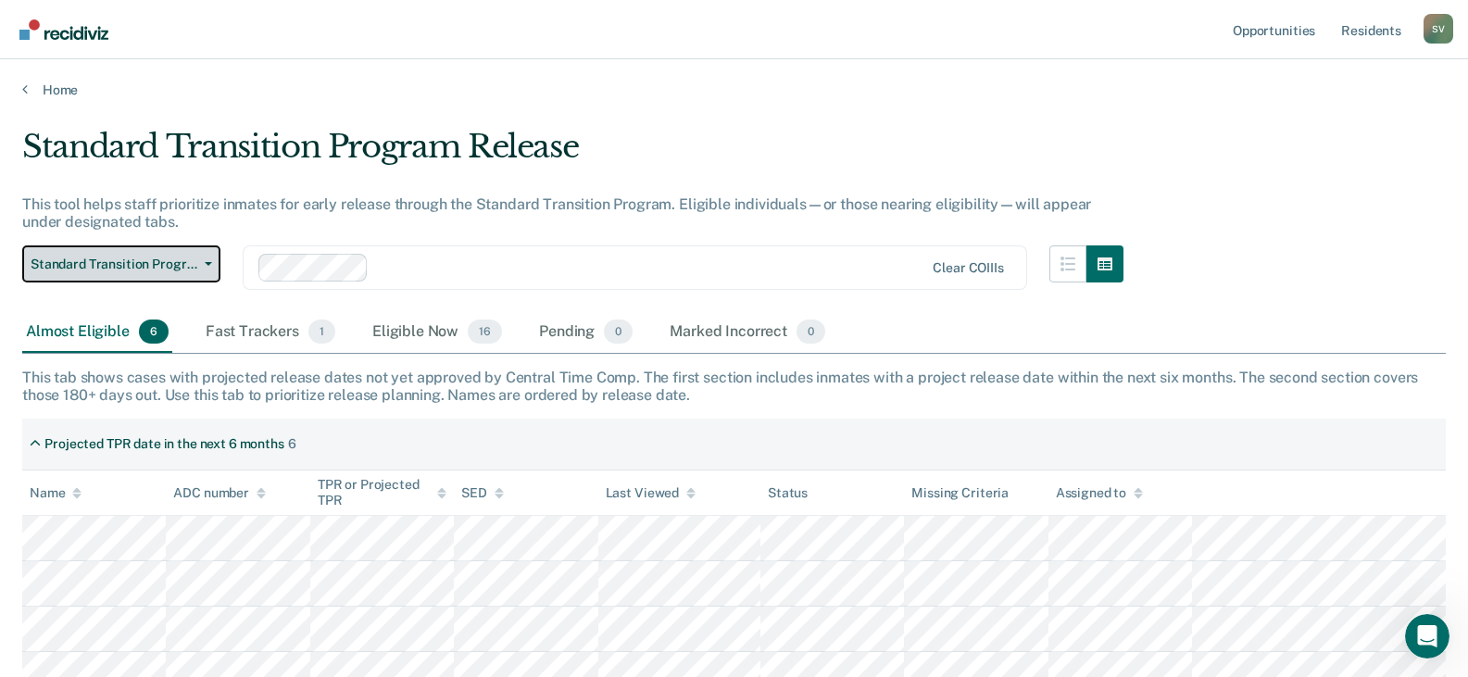
click at [186, 271] on span "Standard Transition Program Release" at bounding box center [114, 265] width 167 height 16
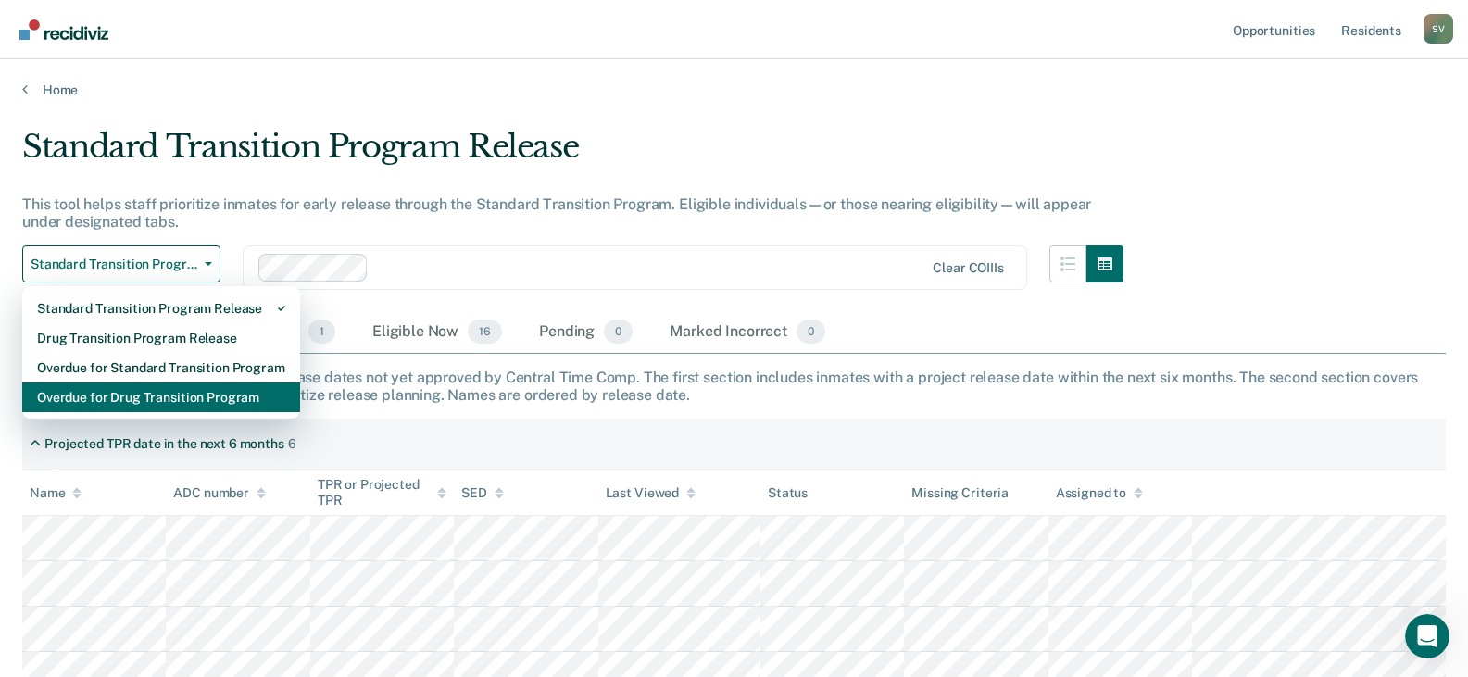
click at [155, 400] on div "Overdue for Drug Transition Program" at bounding box center [161, 398] width 248 height 30
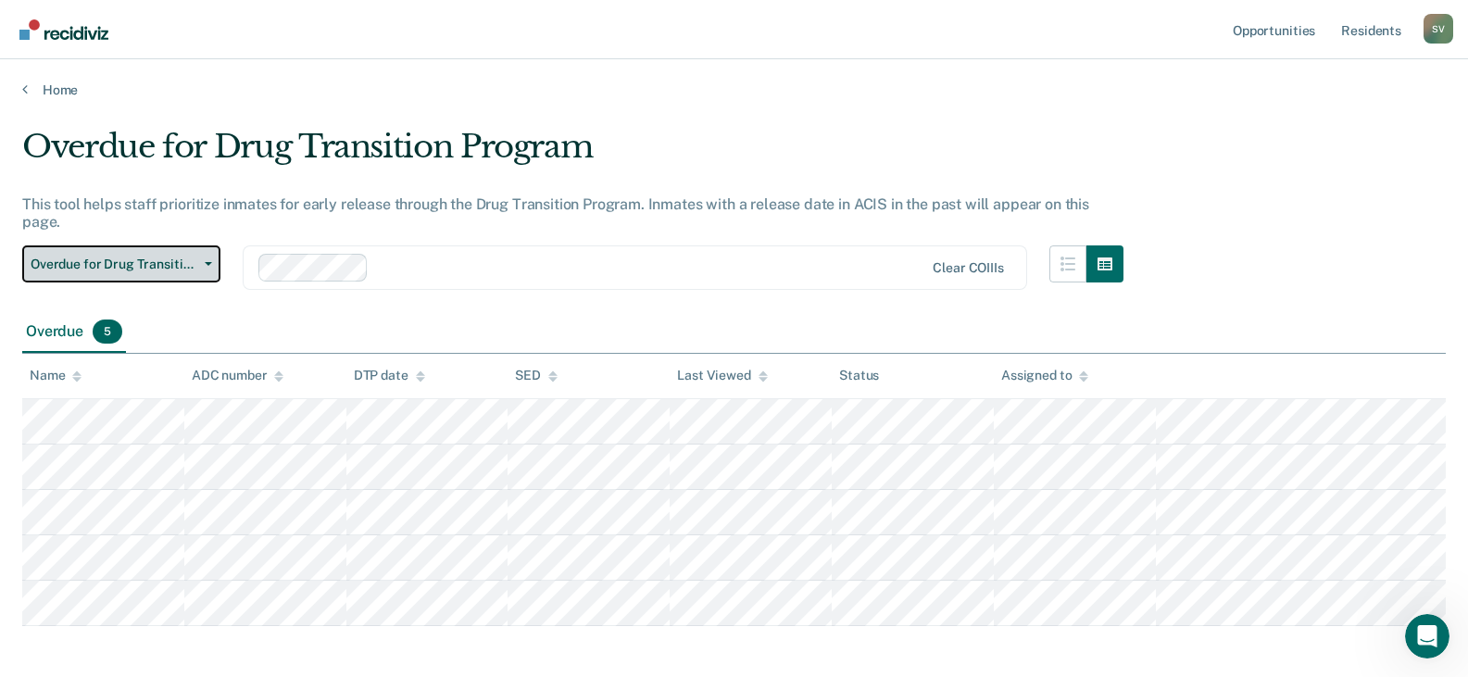
click at [170, 257] on span "Overdue for Drug Transition Program" at bounding box center [114, 265] width 167 height 16
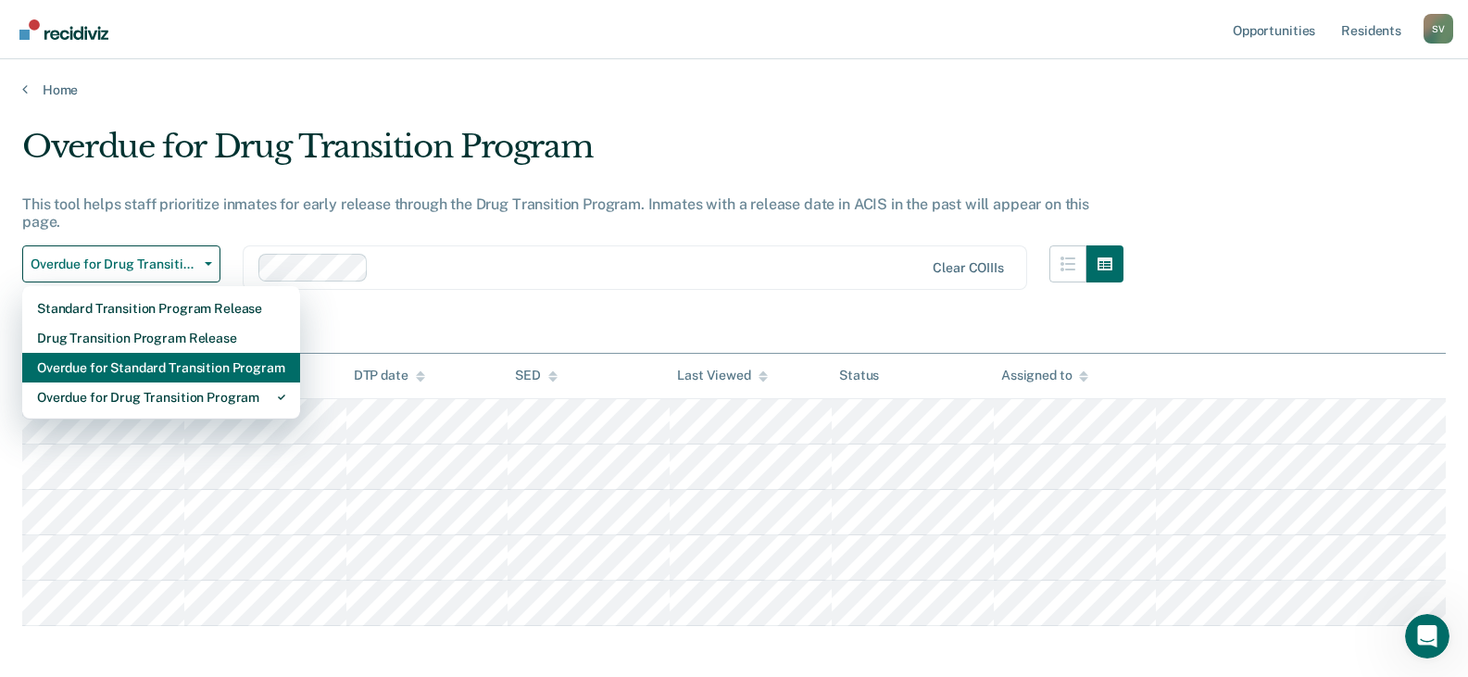
click at [170, 359] on div "Overdue for Standard Transition Program" at bounding box center [161, 368] width 248 height 30
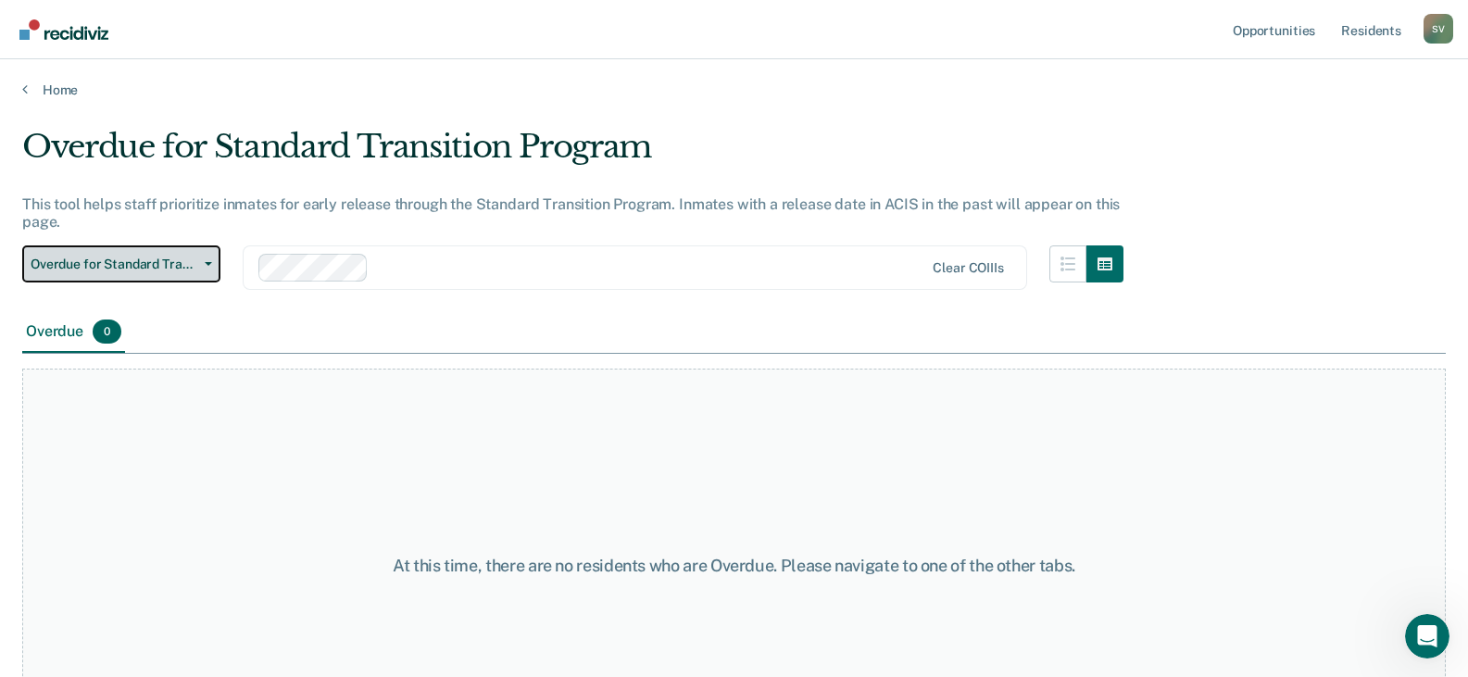
click at [209, 268] on button "Overdue for Standard Transition Program" at bounding box center [121, 264] width 198 height 37
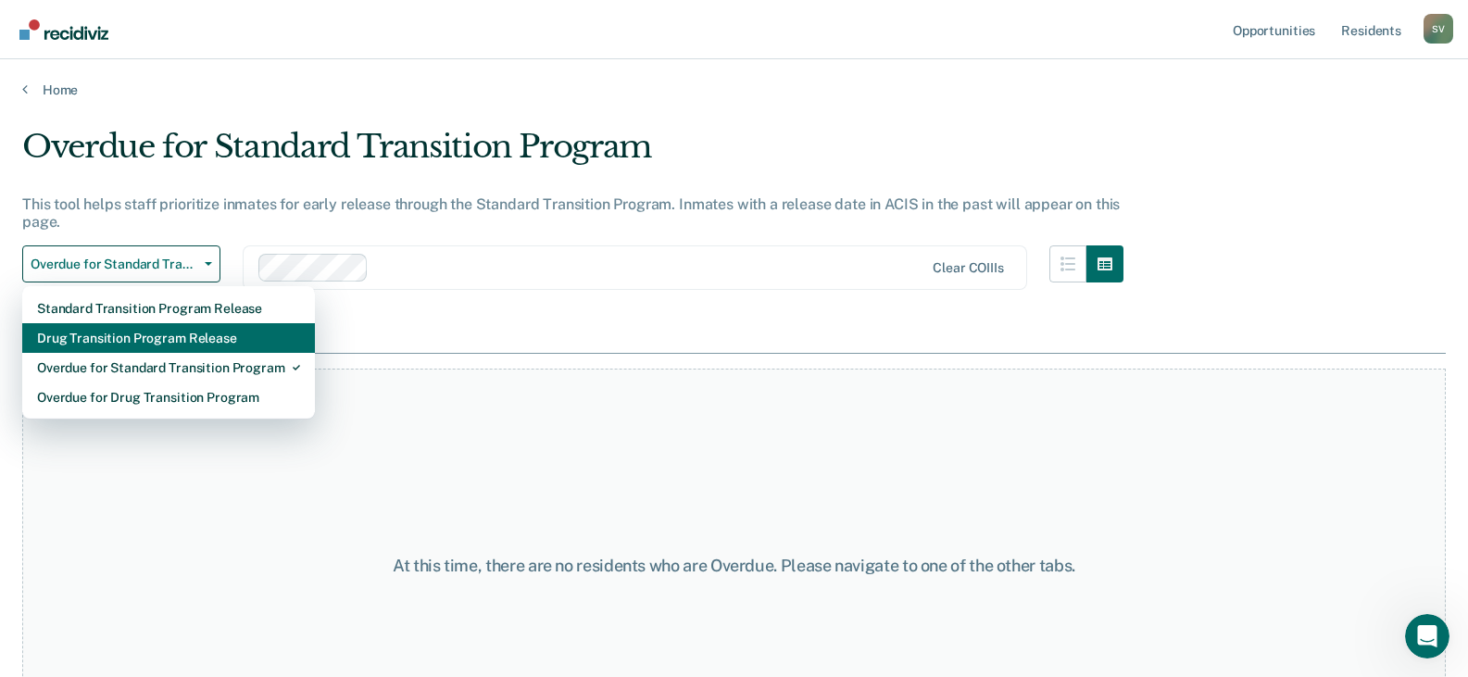
click at [194, 342] on div "Drug Transition Program Release" at bounding box center [168, 338] width 263 height 30
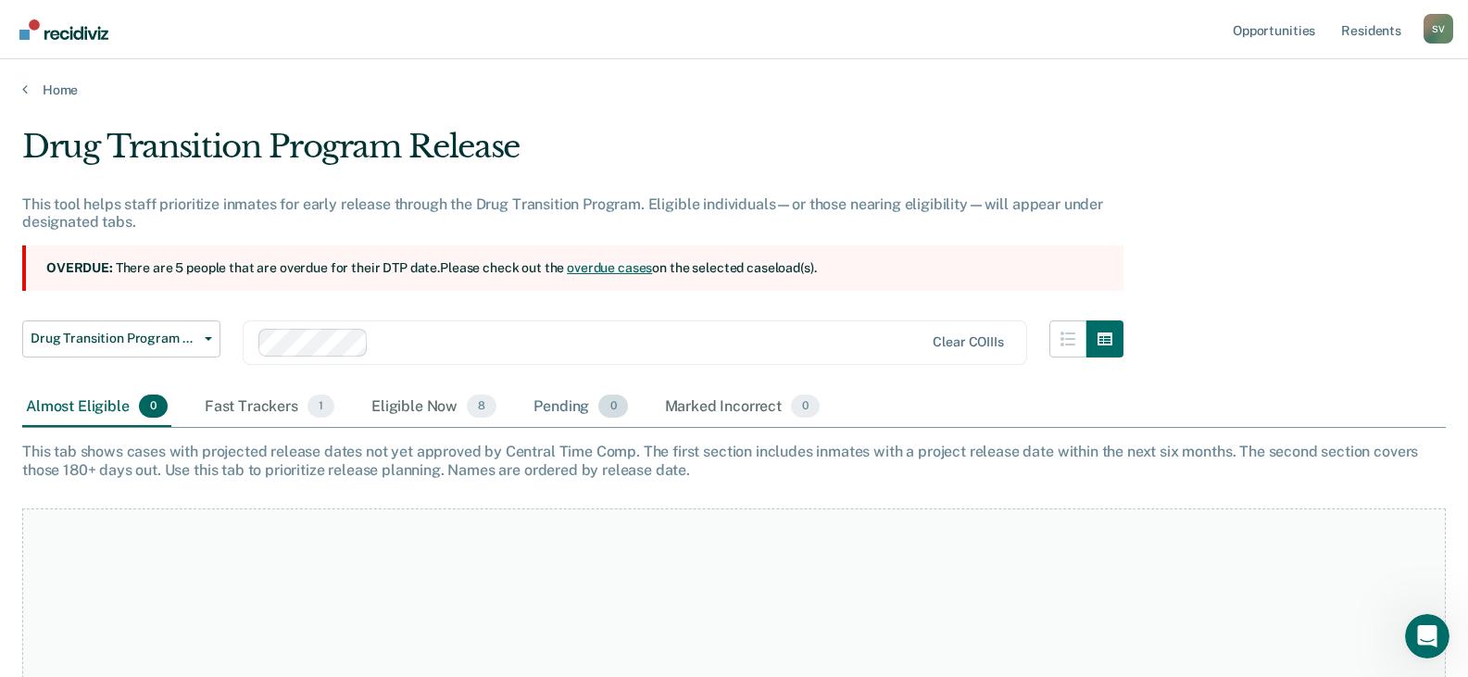
click at [620, 417] on div "Pending 0" at bounding box center [580, 407] width 101 height 41
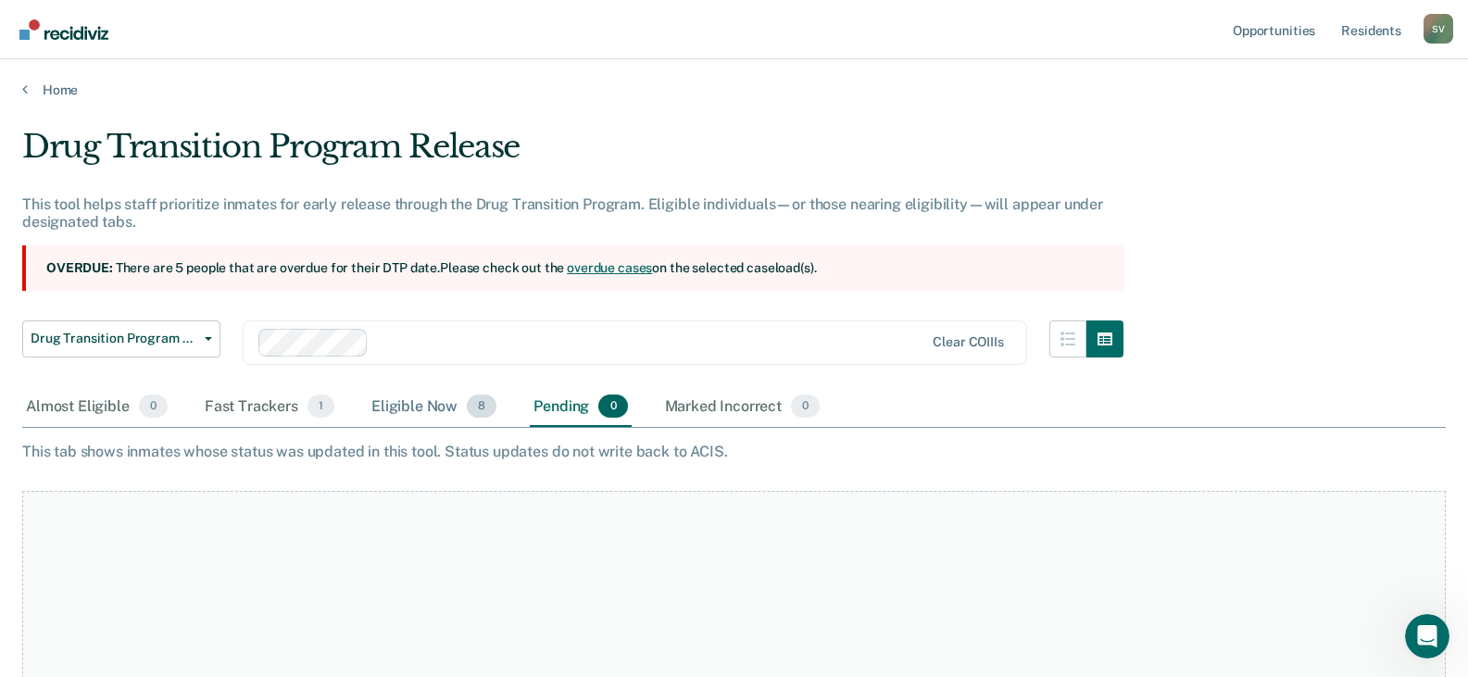
click at [429, 404] on div "Eligible Now 8" at bounding box center [434, 407] width 132 height 41
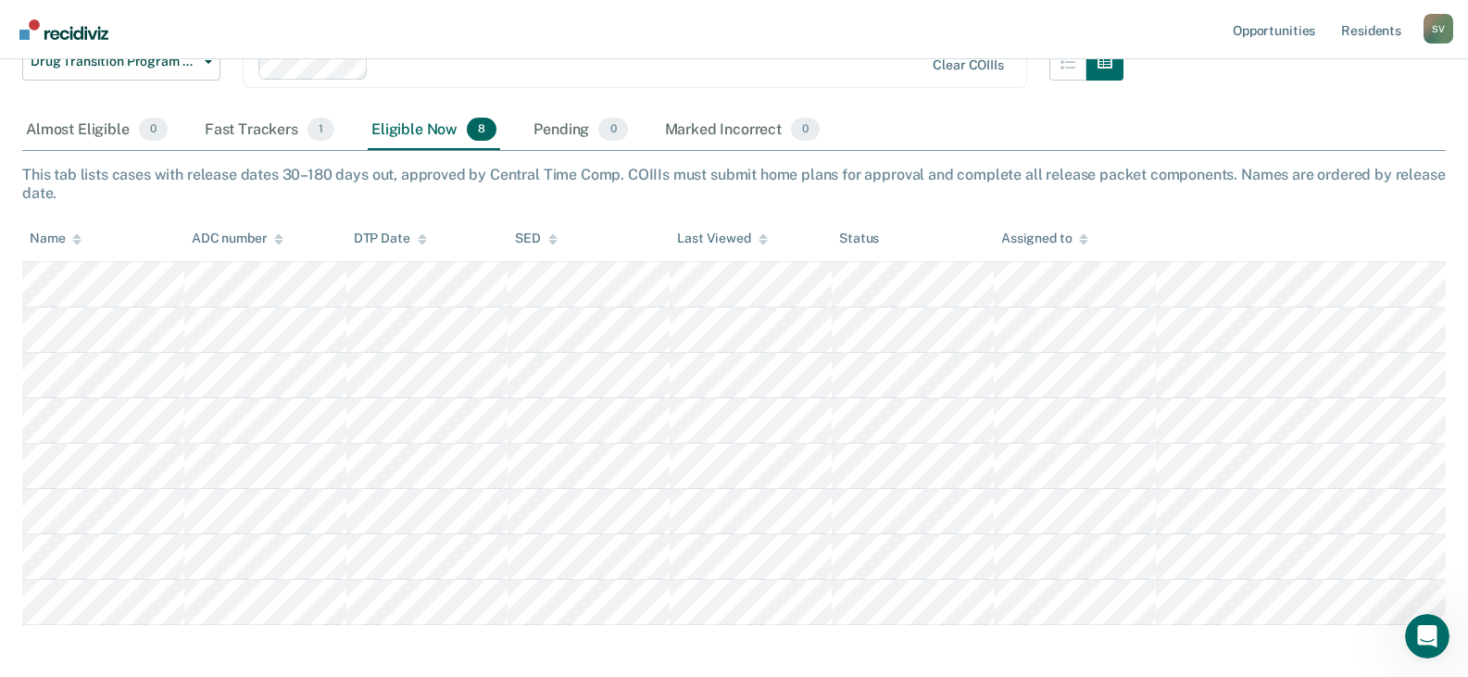
scroll to position [278, 0]
click at [228, 120] on div "Fast Trackers 1" at bounding box center [269, 129] width 137 height 41
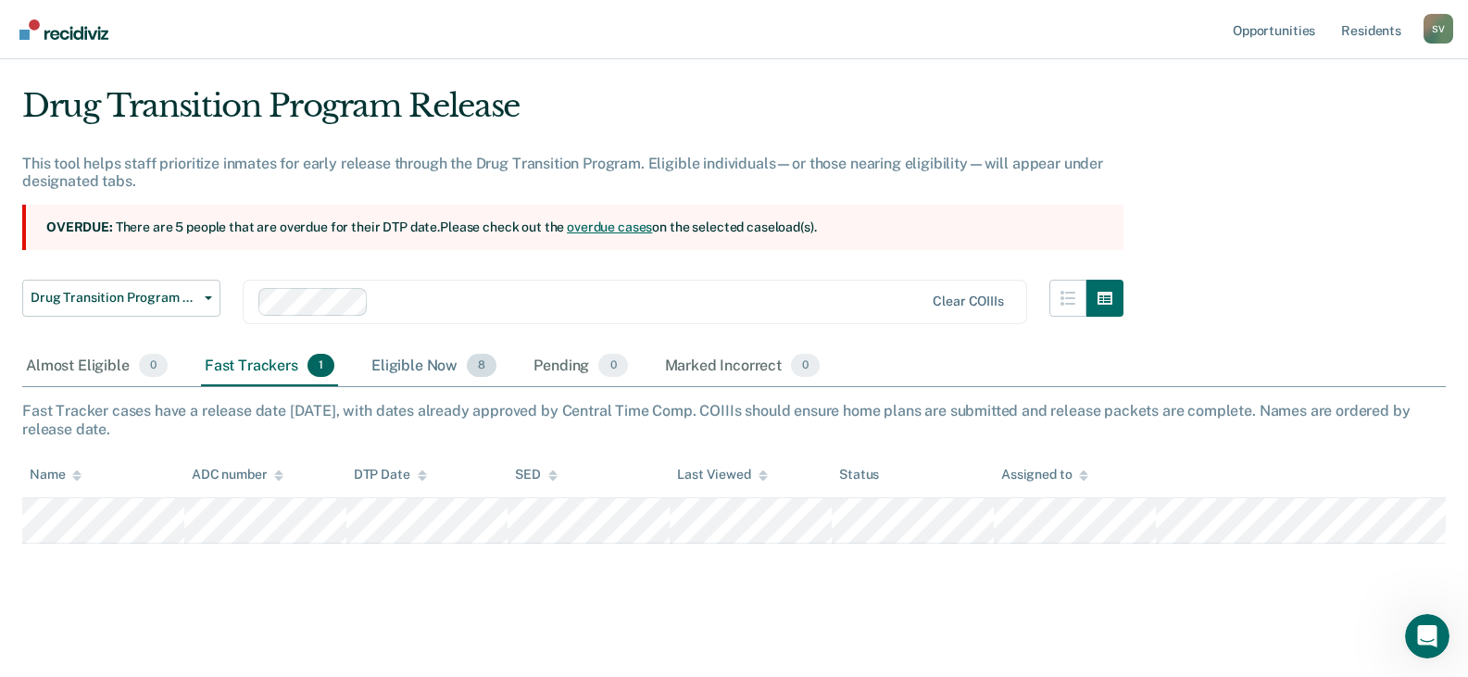
click at [400, 363] on div "Eligible Now 8" at bounding box center [434, 367] width 132 height 41
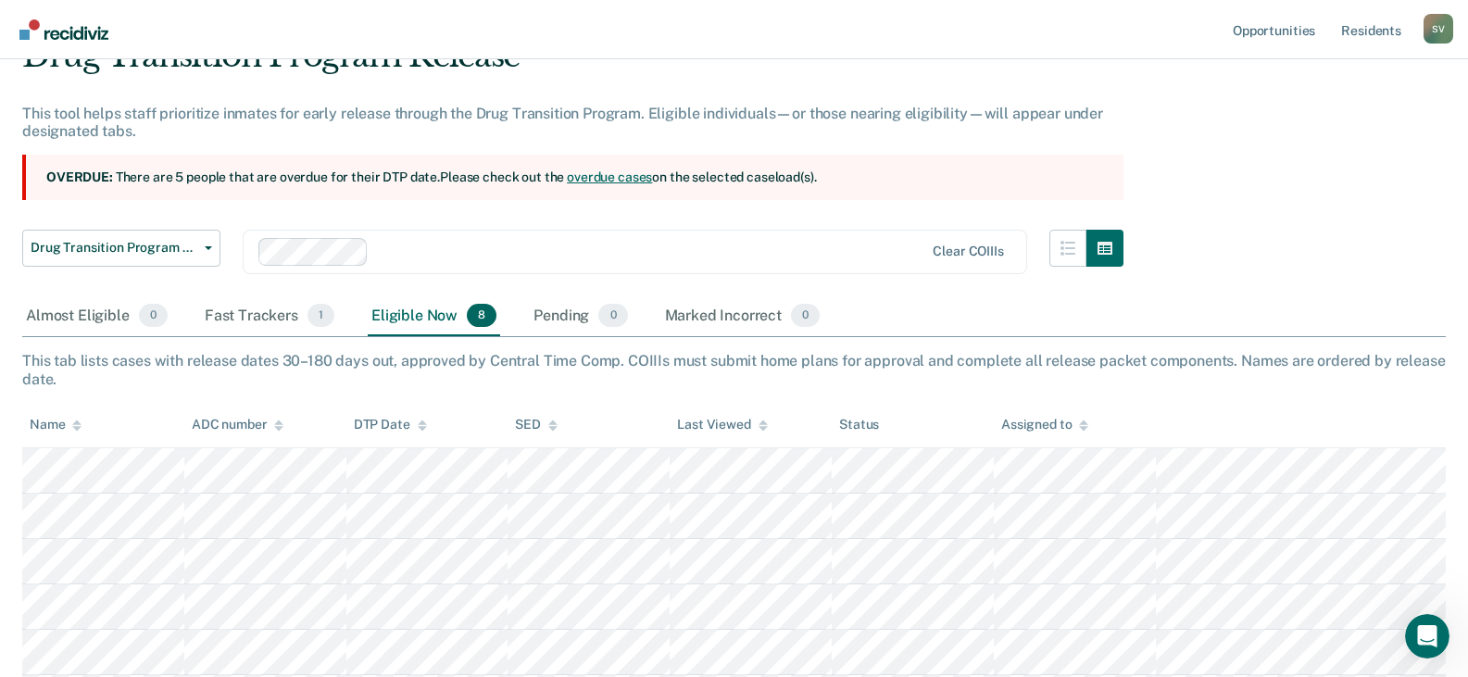
scroll to position [226, 0]
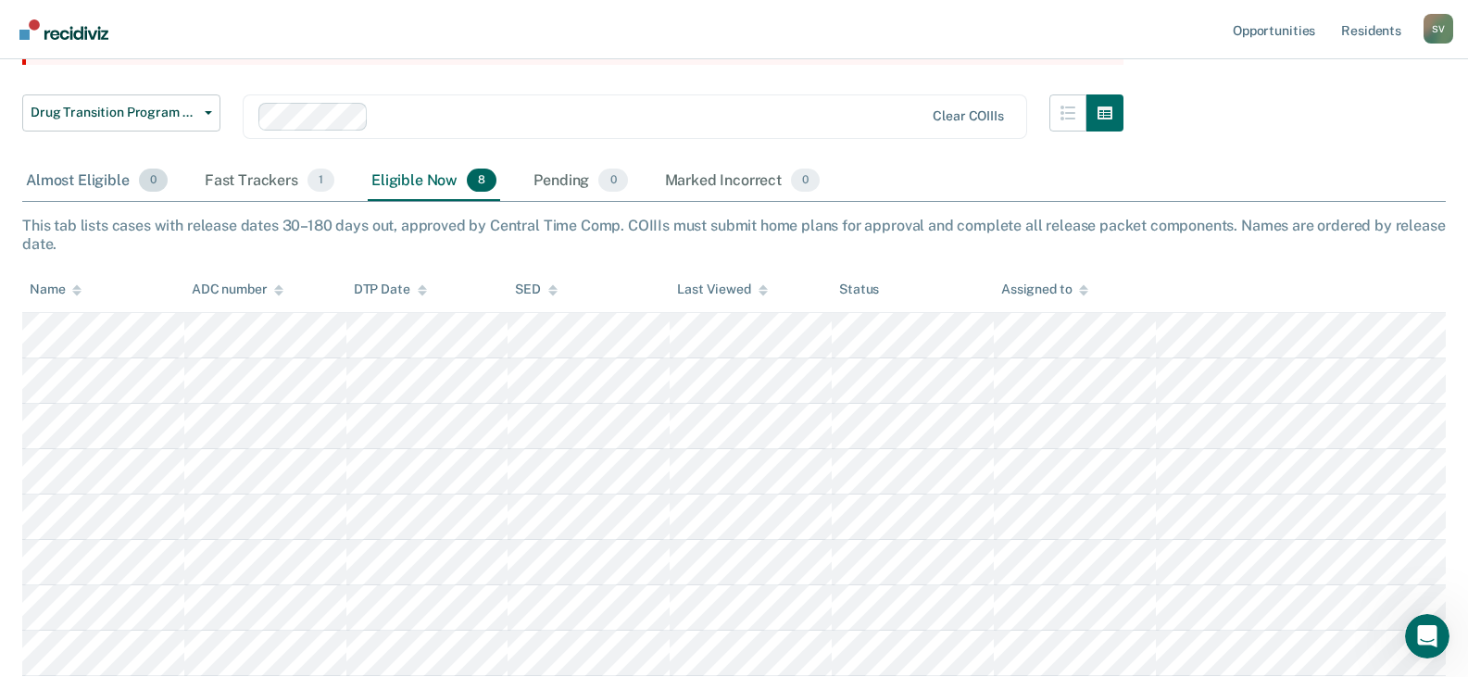
click at [107, 185] on div "Almost Eligible 0" at bounding box center [96, 181] width 149 height 41
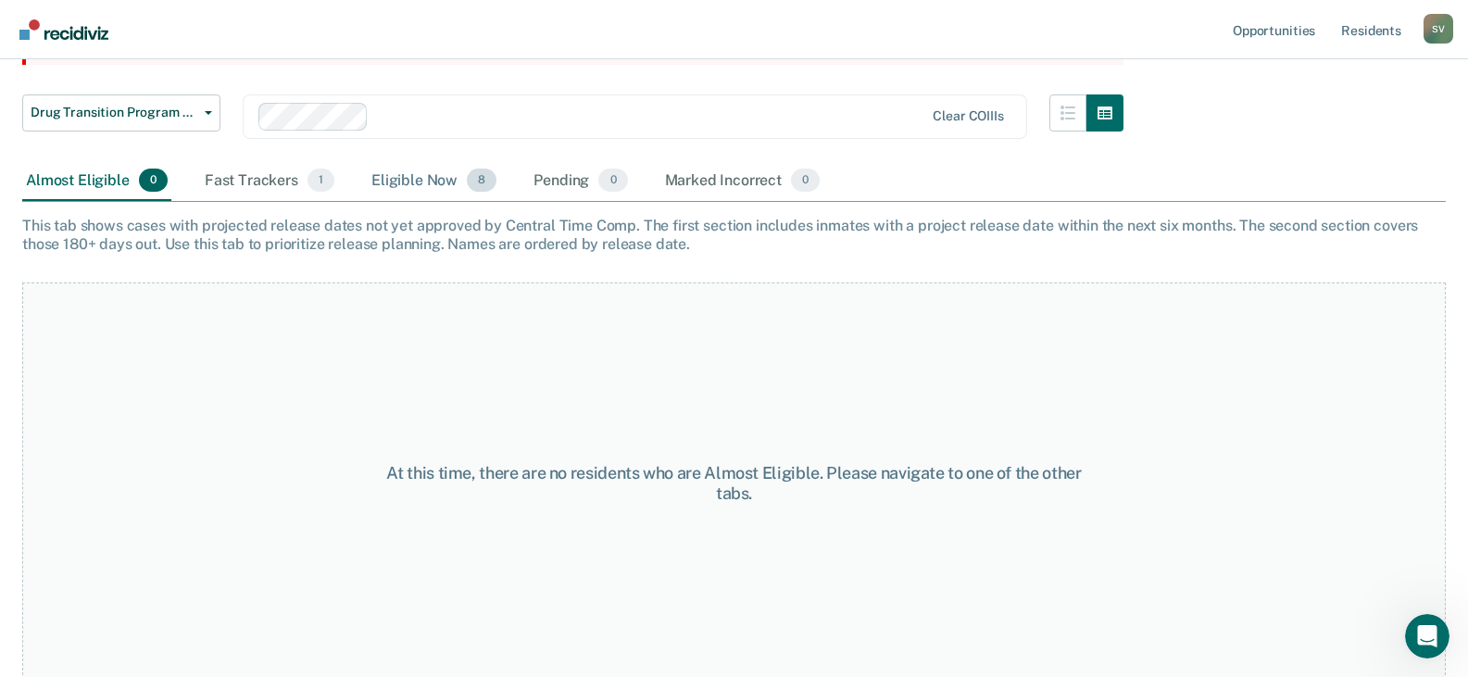
click at [439, 186] on div "Eligible Now 8" at bounding box center [434, 181] width 132 height 41
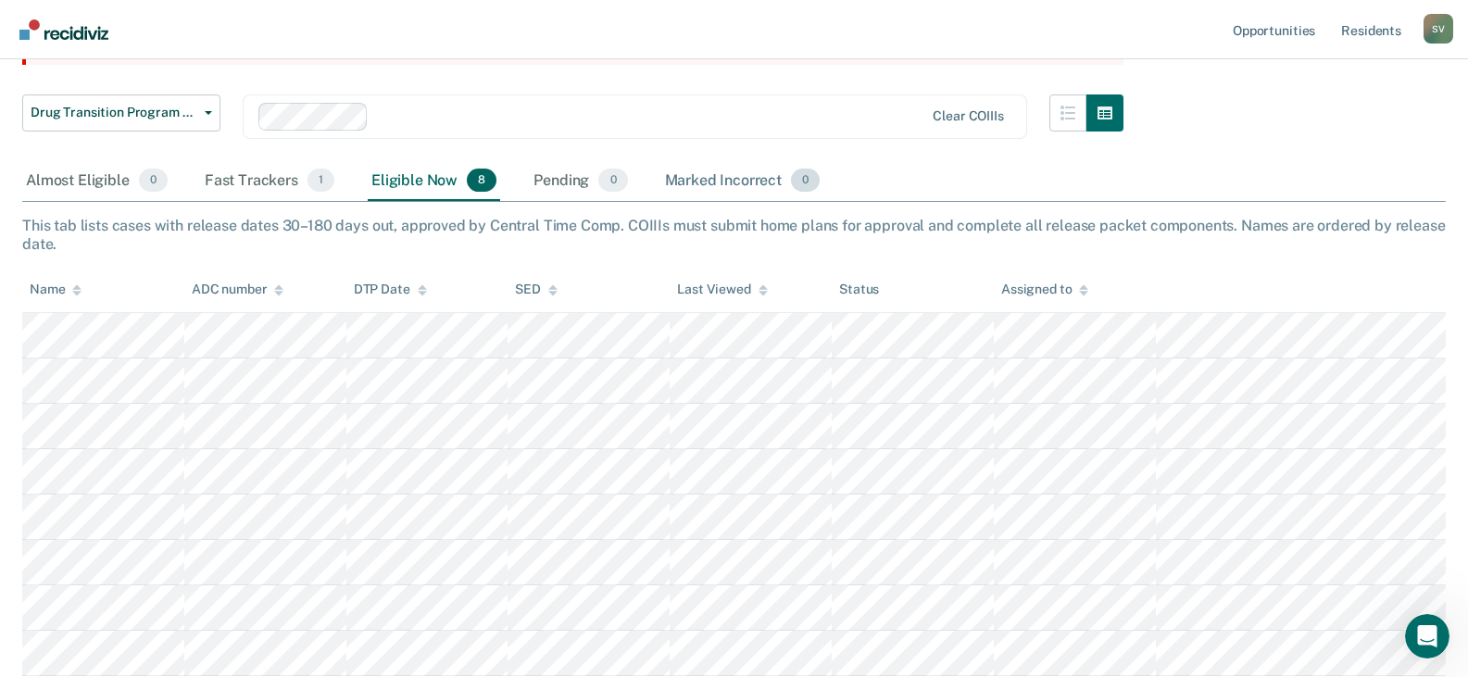
click at [700, 183] on div "Marked Incorrect 0" at bounding box center [743, 181] width 163 height 41
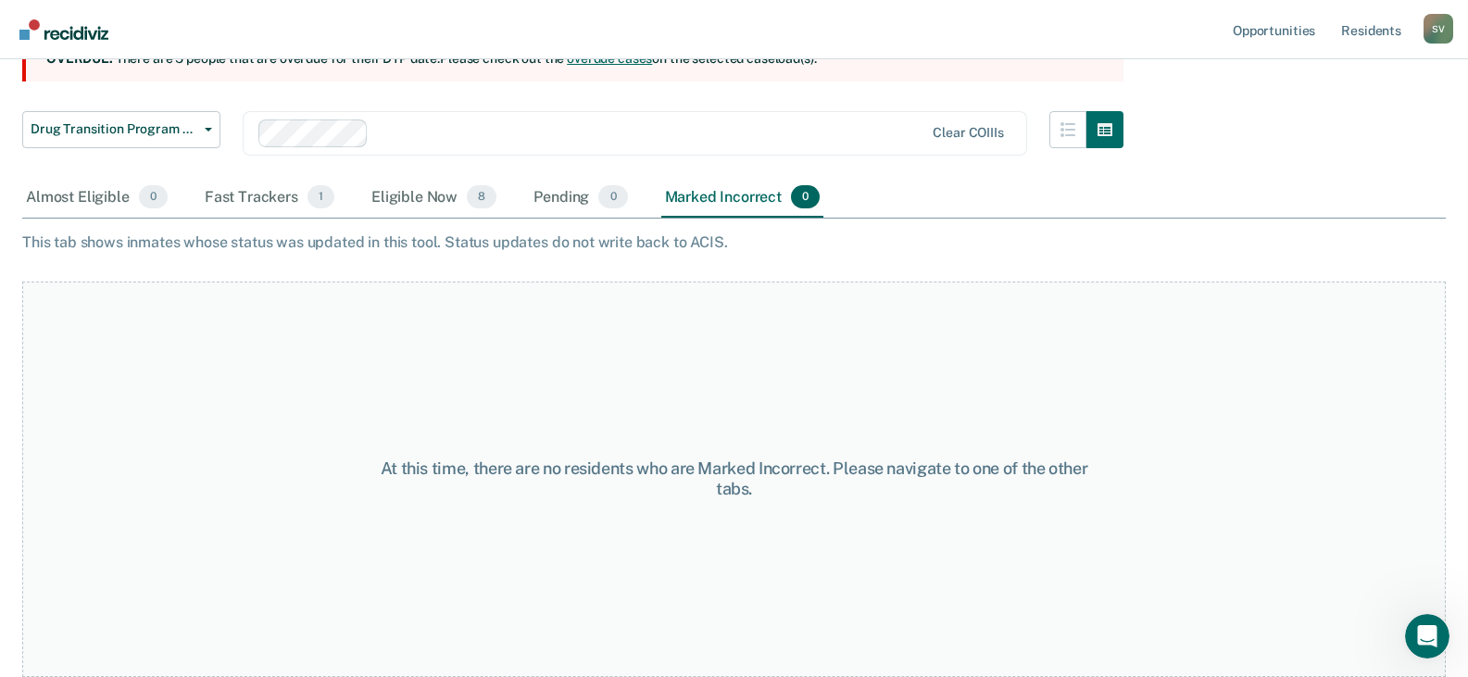
scroll to position [209, 0]
click at [573, 186] on div "Pending 0" at bounding box center [580, 198] width 101 height 41
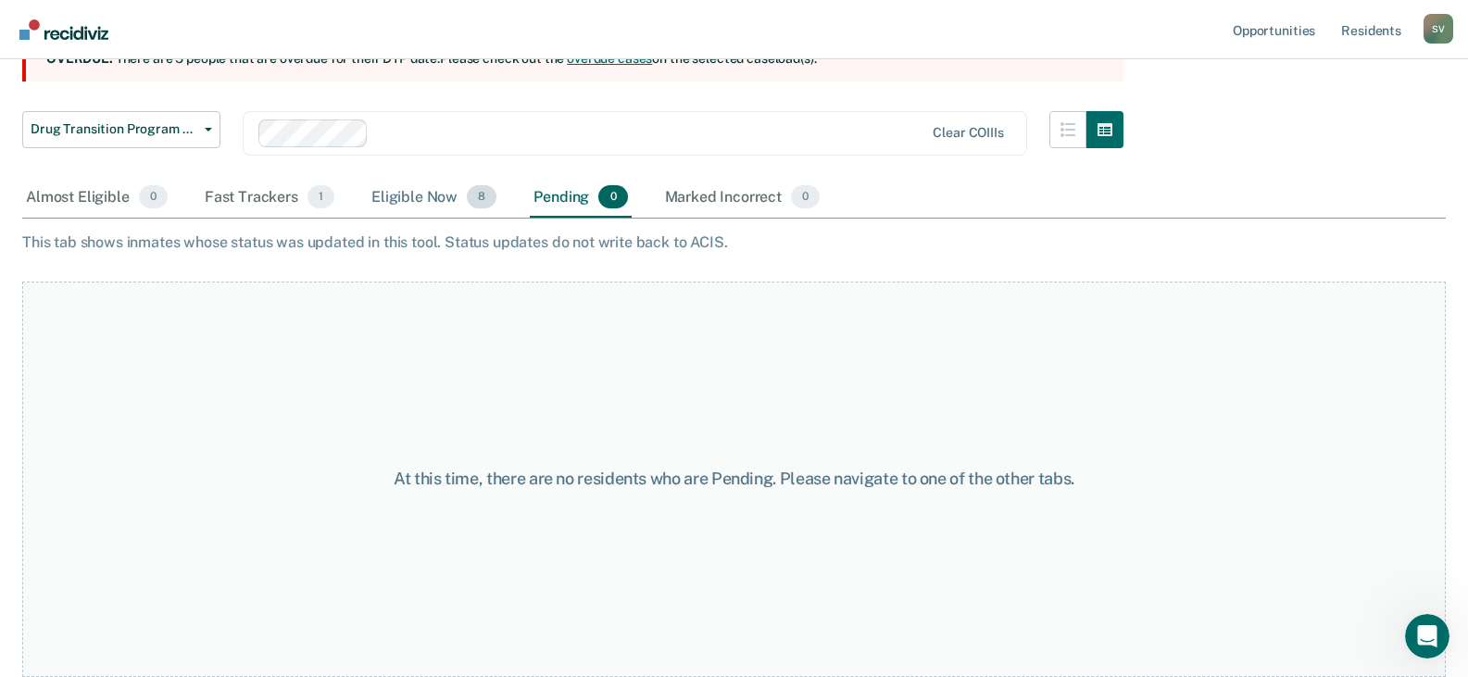
click at [419, 202] on div "Eligible Now 8" at bounding box center [434, 198] width 132 height 41
